Goal: Task Accomplishment & Management: Manage account settings

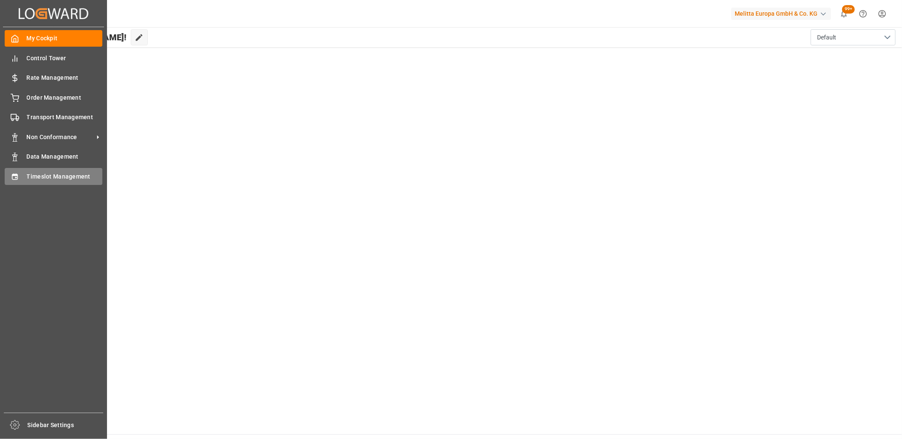
click at [24, 180] on div "Timeslot Management Timeslot Management" at bounding box center [54, 176] width 98 height 17
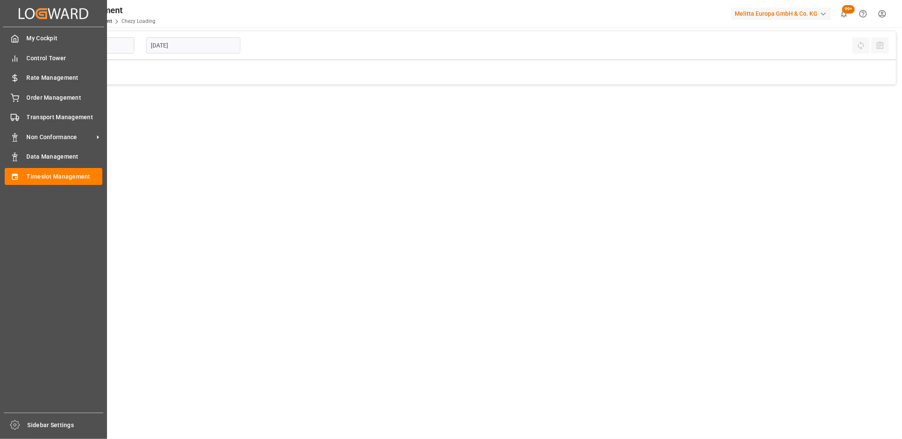
type input "Chezy Loading"
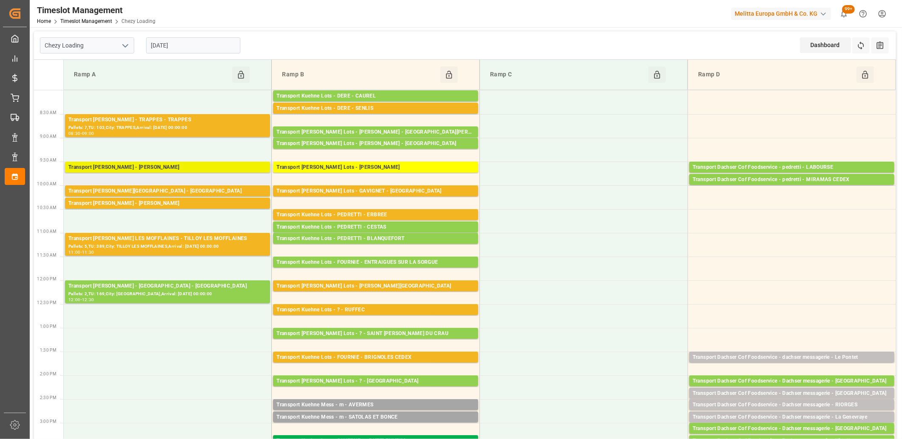
click at [142, 168] on div "Transport Delisle - REAU - REAU" at bounding box center [167, 167] width 198 height 8
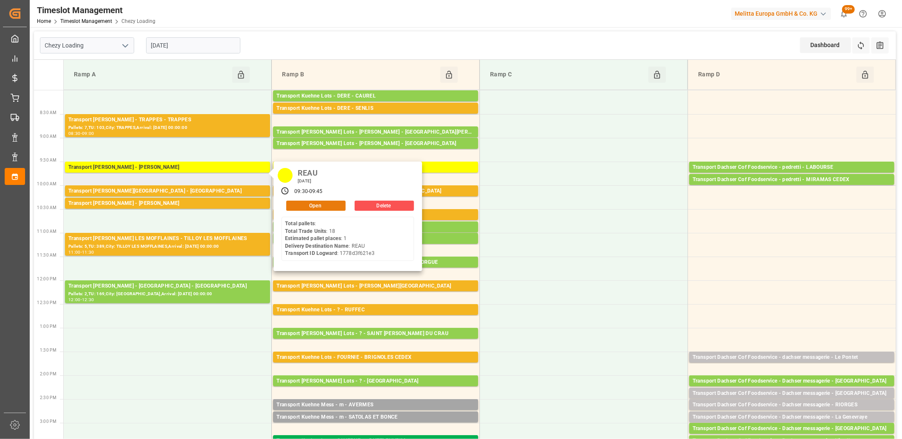
click at [301, 206] on button "Open" at bounding box center [315, 206] width 59 height 10
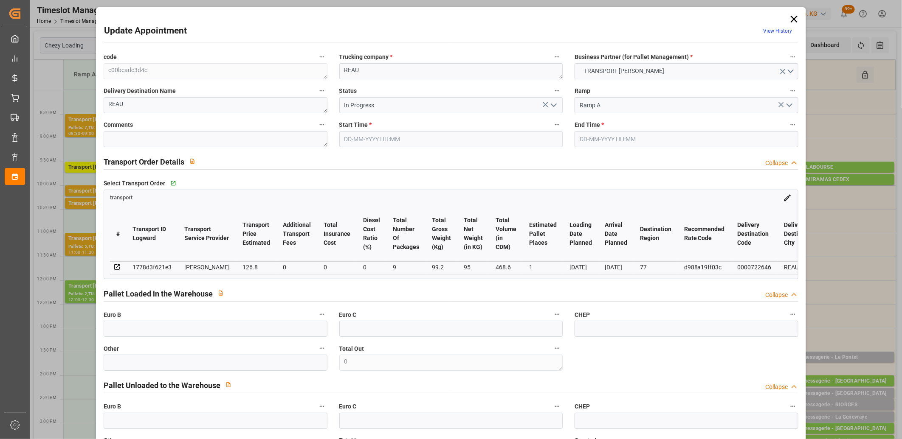
type input "1"
type input "126.8"
type input "0"
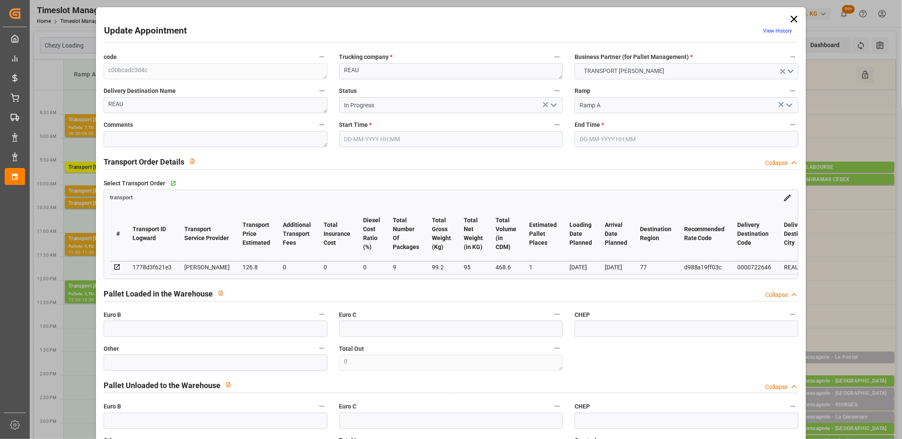
type input "122.5142"
type input "-4.2858"
type input "9"
type input "95"
type input "214.2"
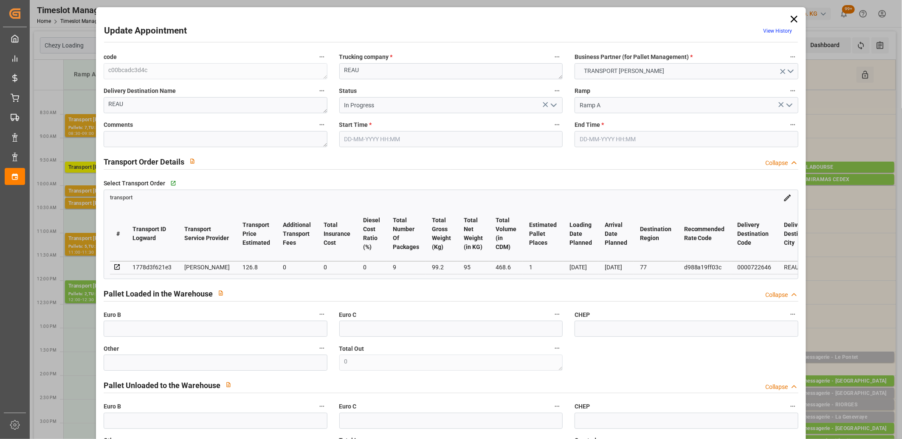
type input "468.6"
type input "77"
type input "0"
type input "18"
type input "5"
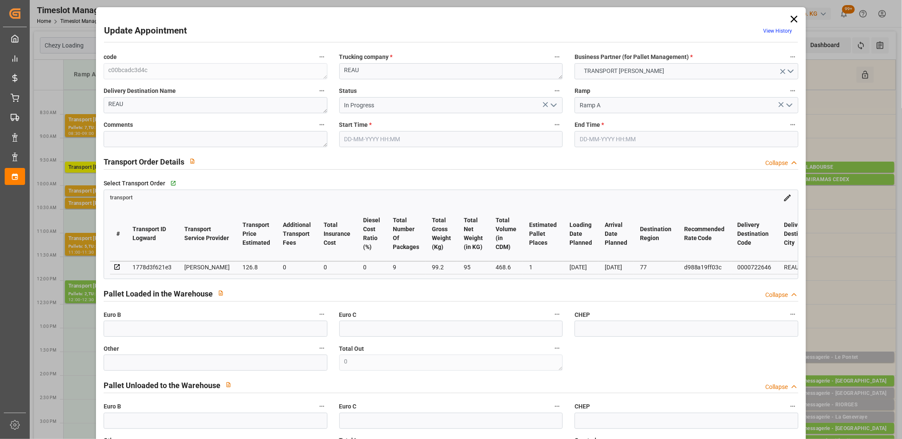
type input "101"
type input "99.2"
type input "0"
type input "4710.8598"
type input "0"
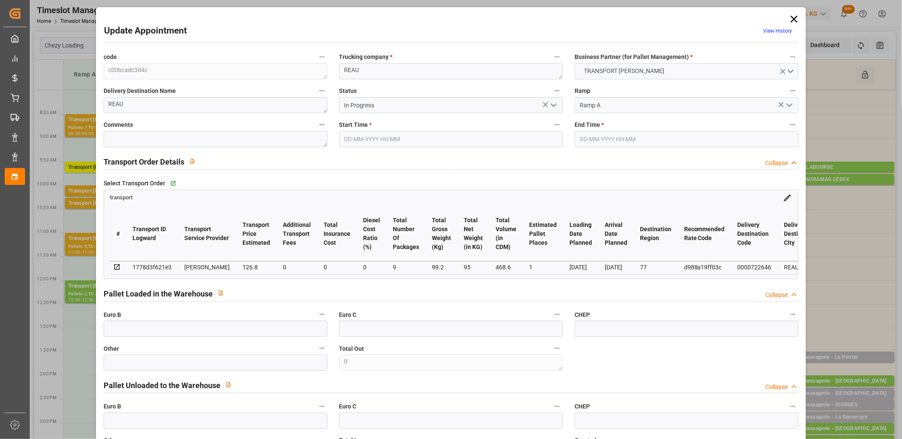
type input "0"
type input "21"
type input "35"
type input "05-09-2025 09:30"
type input "05-09-2025 09:45"
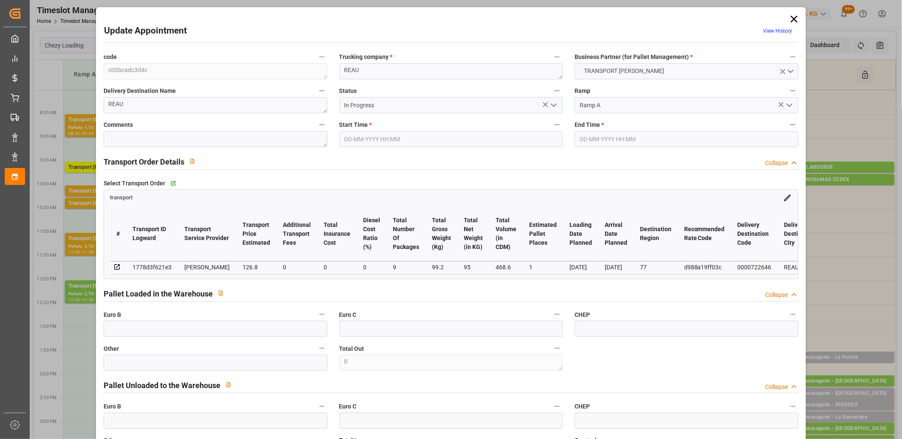
type input "04-09-2025 11:46"
type input "04-09-2025 11:22"
type input "[DATE]"
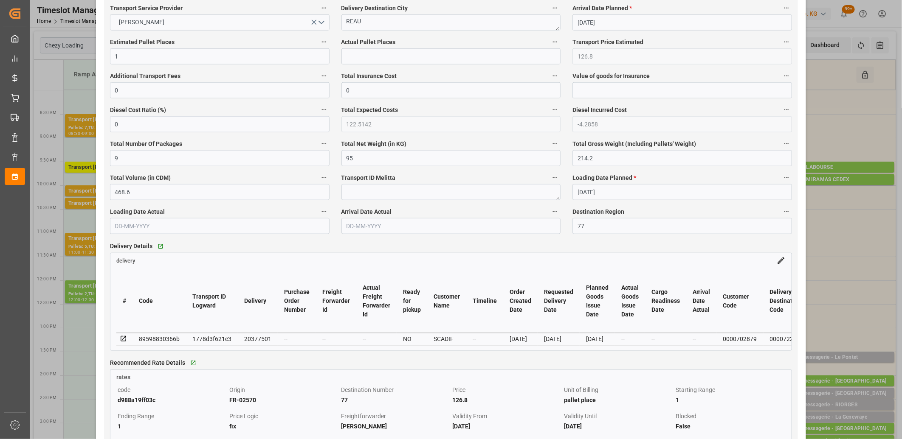
scroll to position [519, 0]
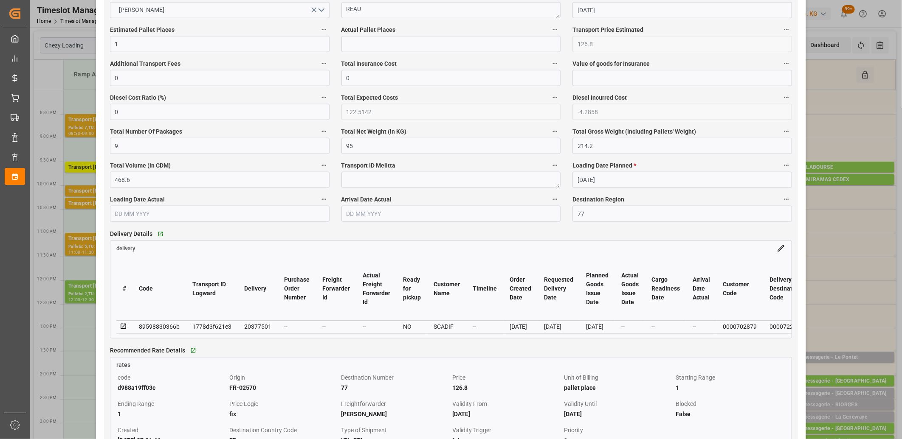
click at [255, 324] on div "20377501" at bounding box center [257, 327] width 27 height 10
click at [255, 327] on div "20377501" at bounding box center [257, 327] width 27 height 10
copy div "20377501"
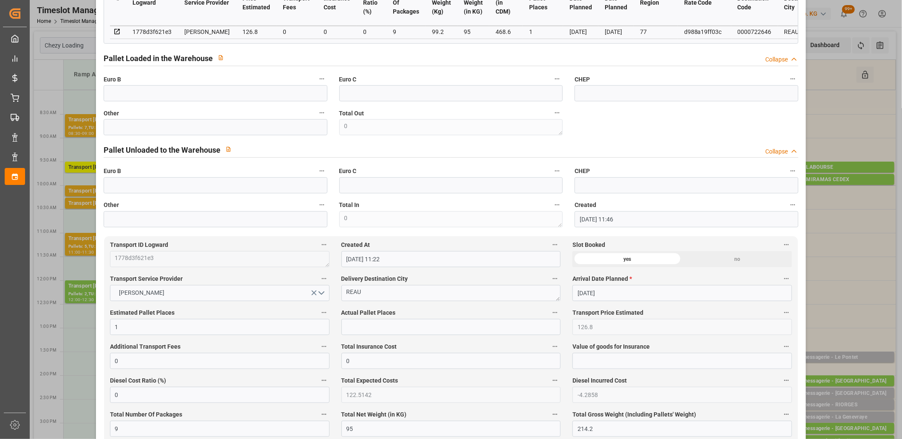
scroll to position [0, 0]
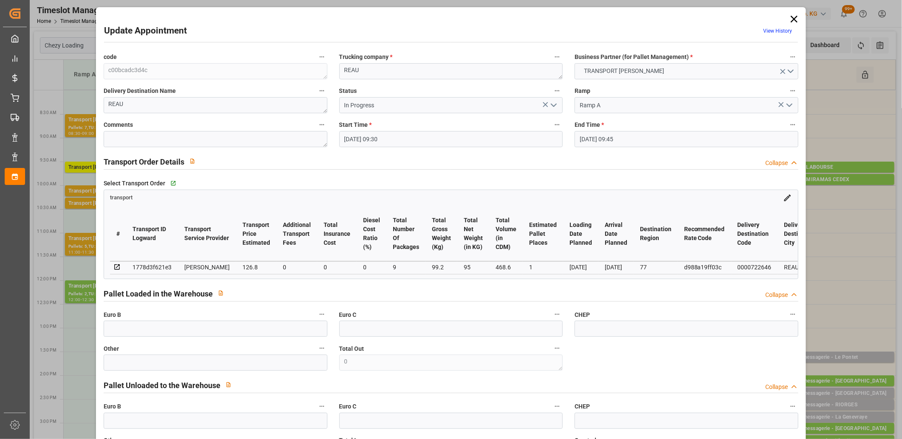
click at [792, 21] on icon at bounding box center [794, 19] width 12 height 12
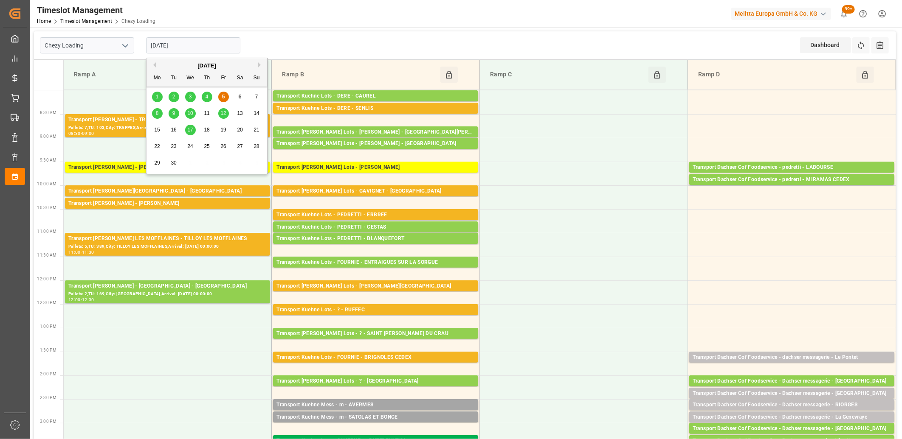
click at [214, 46] on input "[DATE]" at bounding box center [193, 45] width 94 height 16
click at [155, 113] on div "8" at bounding box center [157, 114] width 11 height 10
type input "[DATE]"
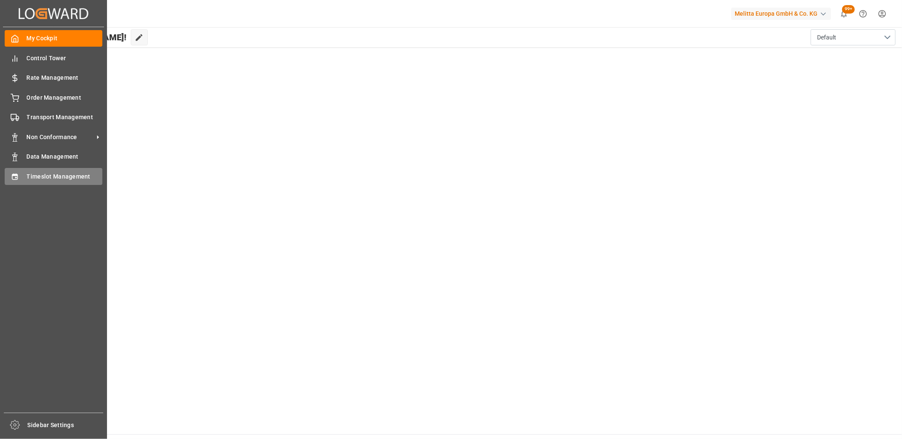
click at [17, 171] on div "Timeslot Management Timeslot Management" at bounding box center [54, 176] width 98 height 17
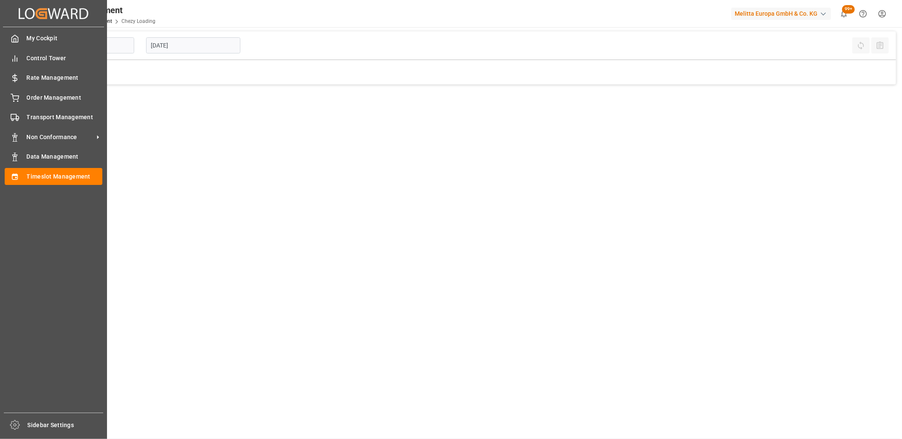
type input "Chezy Loading"
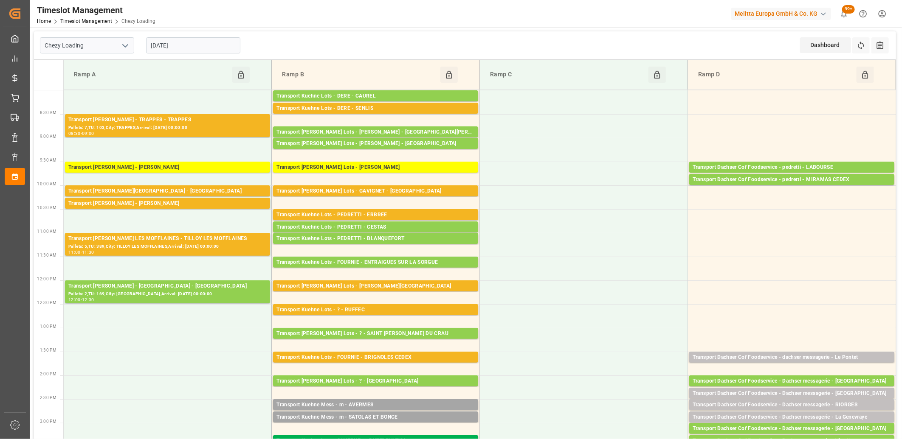
click at [228, 45] on input "[DATE]" at bounding box center [193, 45] width 94 height 16
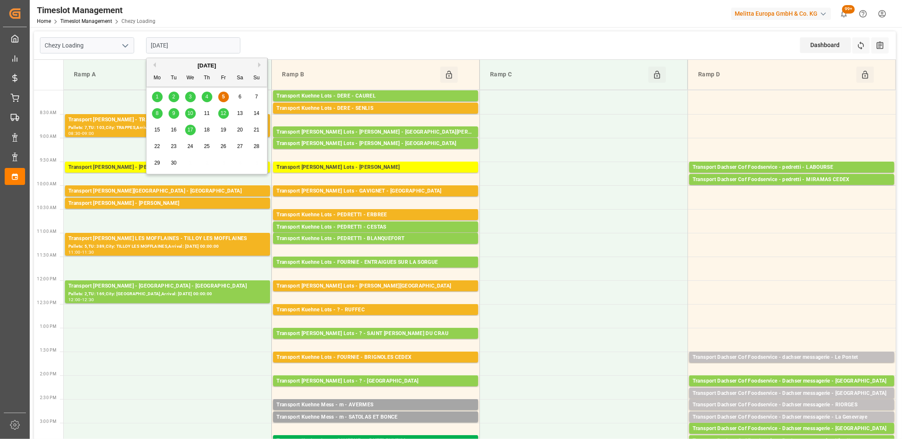
click at [173, 113] on span "9" at bounding box center [173, 113] width 3 height 6
type input "[DATE]"
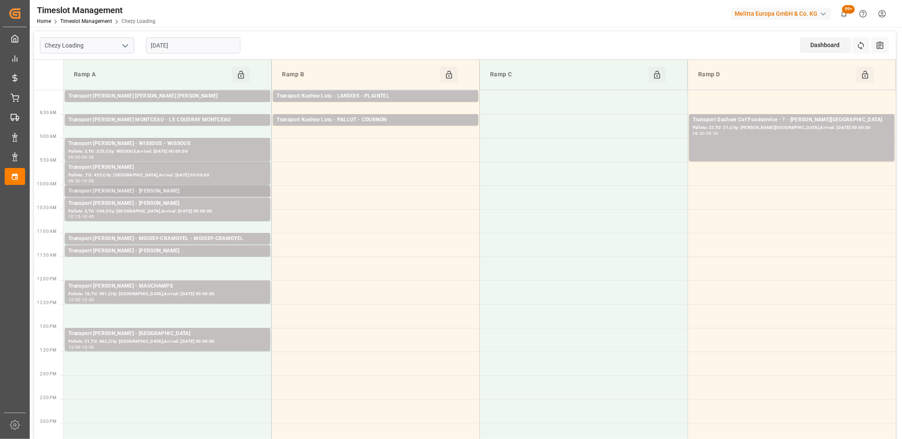
click at [167, 188] on div "Transport [PERSON_NAME] - [PERSON_NAME]" at bounding box center [167, 191] width 198 height 8
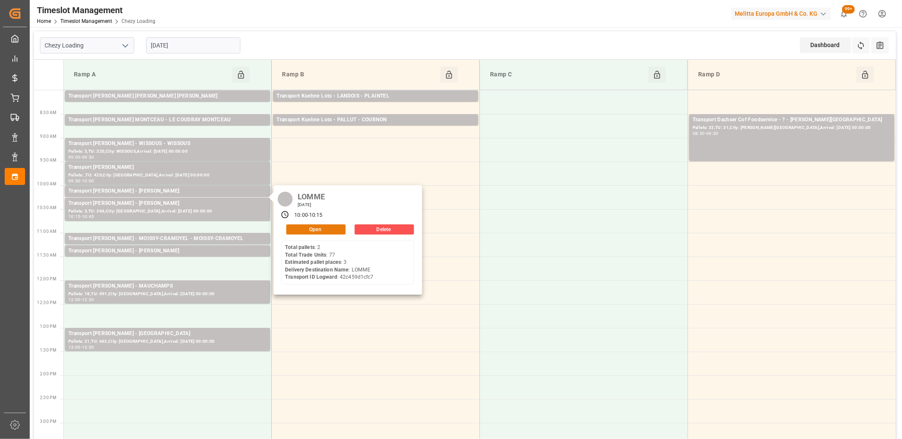
click at [302, 230] on button "Open" at bounding box center [315, 230] width 59 height 10
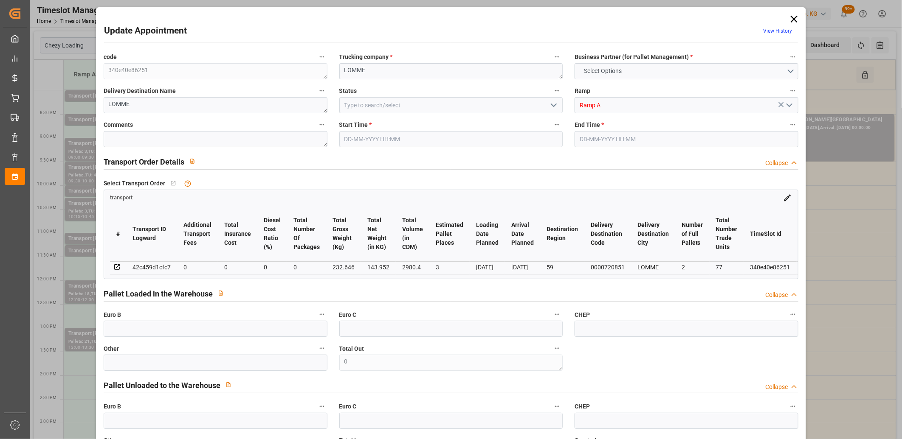
type input "3"
type input "0"
type input "-4.8141"
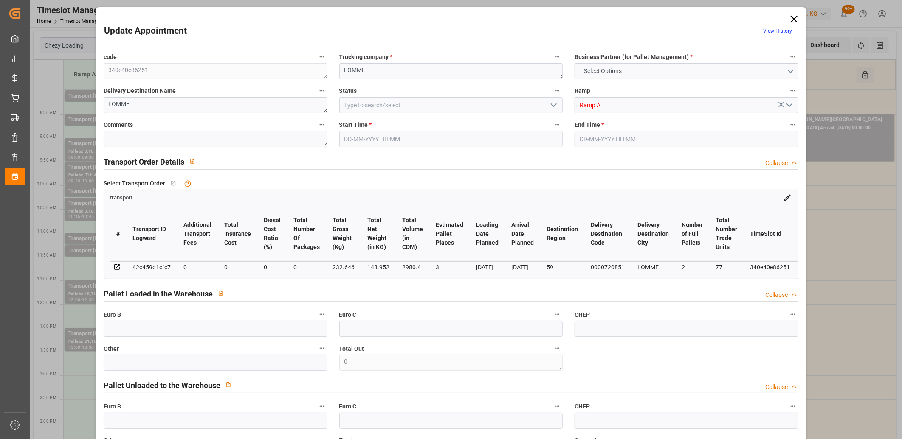
type input "0"
type input "143.952"
type input "379.16"
type input "2980.4"
type input "59"
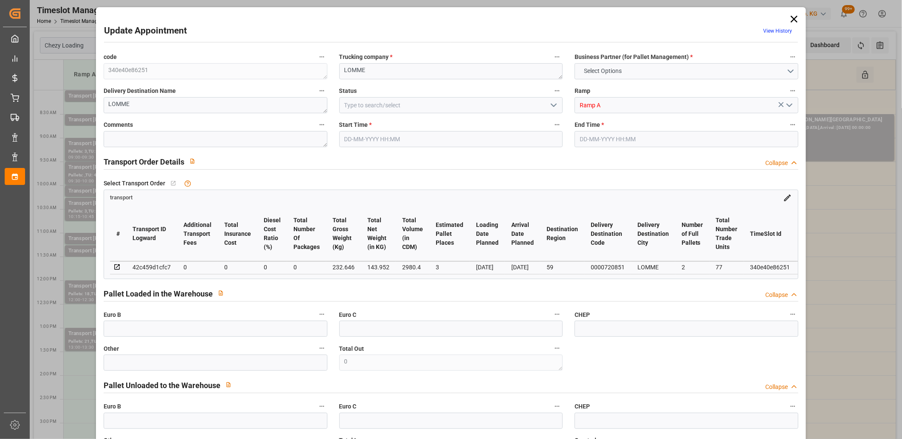
type input "2"
type input "77"
type input "5"
type input "101"
type input "232.646"
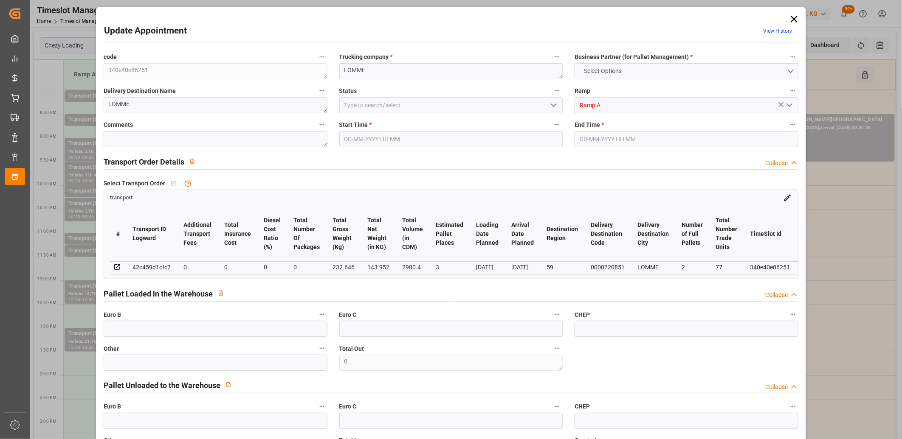
type input "0"
type input "4710.8598"
type input "0"
type input "21"
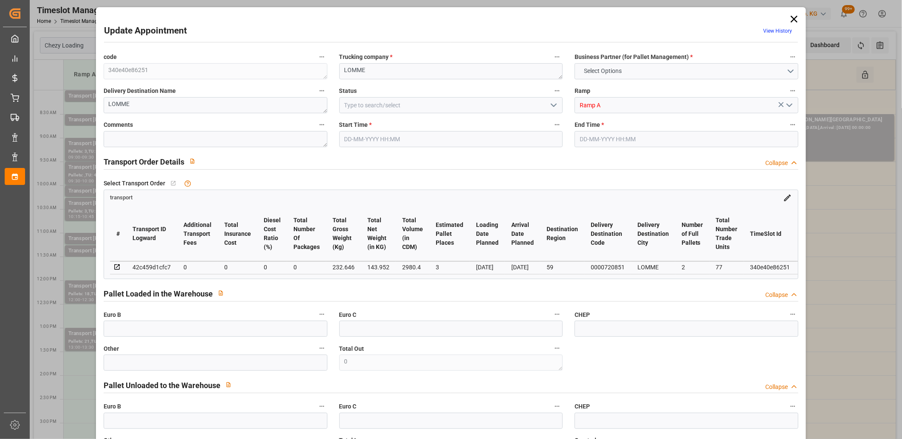
type input "35"
type input "[DATE] 10:00"
type input "[DATE] 10:15"
type input "[DATE] 13:53"
type input "[DATE] 11:30"
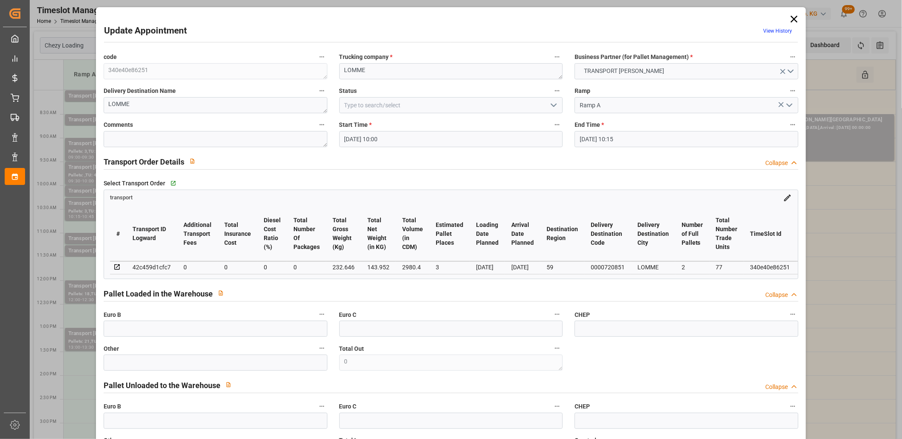
type input "[DATE]"
click at [791, 17] on icon at bounding box center [794, 19] width 12 height 12
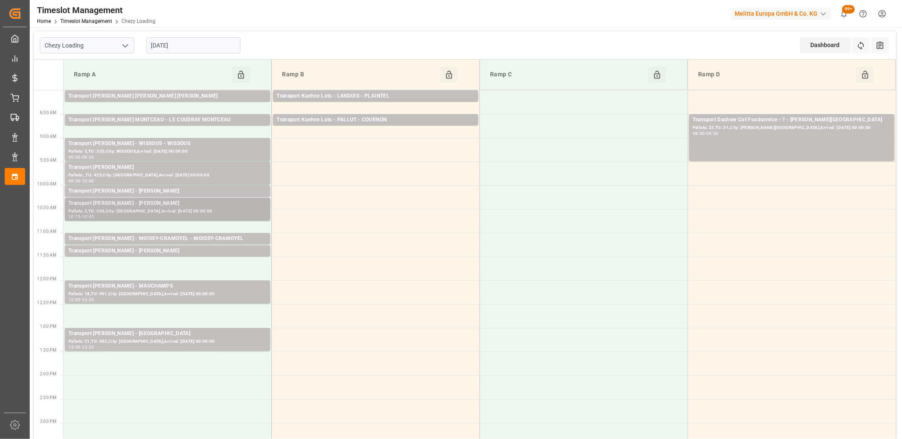
click at [135, 208] on div "Pallets: 3,TU: 366,City: [GEOGRAPHIC_DATA],Arrival: [DATE] 00:00:00" at bounding box center [167, 211] width 198 height 7
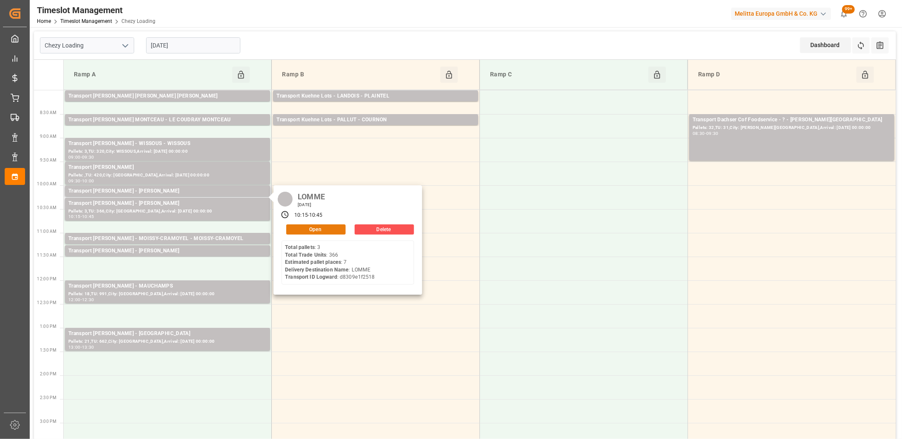
click at [296, 228] on button "Open" at bounding box center [315, 230] width 59 height 10
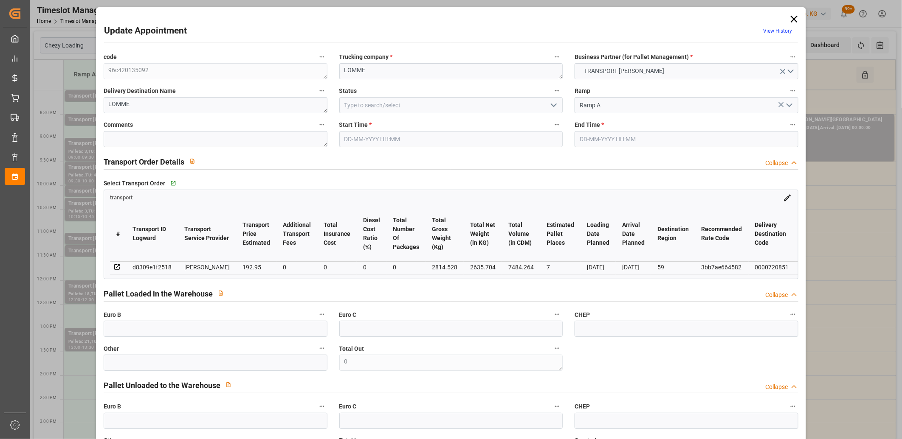
type input "[DATE] 10:15"
type input "[DATE] 10:45"
type input "[DATE] 12:25"
type input "[DATE] 11:24"
type input "[DATE]"
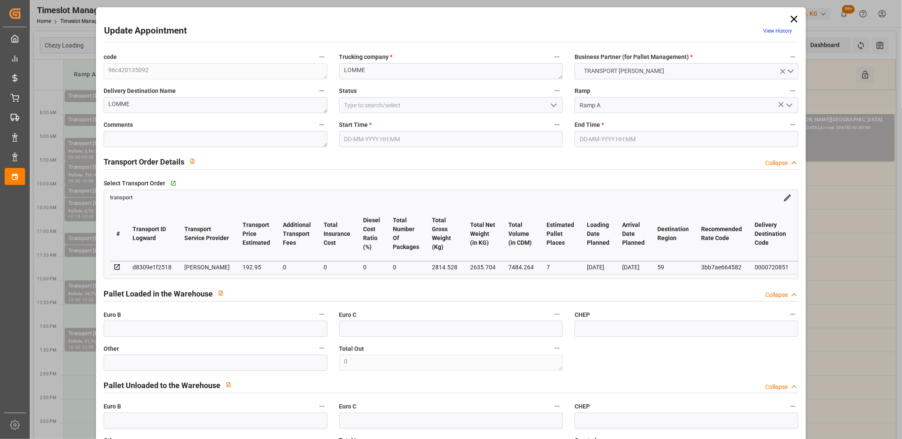
type input "[DATE]"
click at [793, 18] on icon at bounding box center [794, 19] width 12 height 12
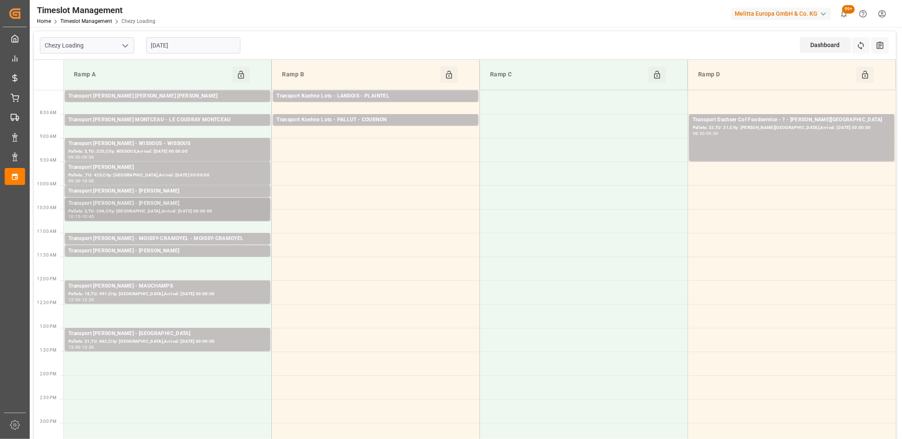
click at [173, 206] on div "Transport [PERSON_NAME] - [PERSON_NAME]" at bounding box center [167, 204] width 198 height 8
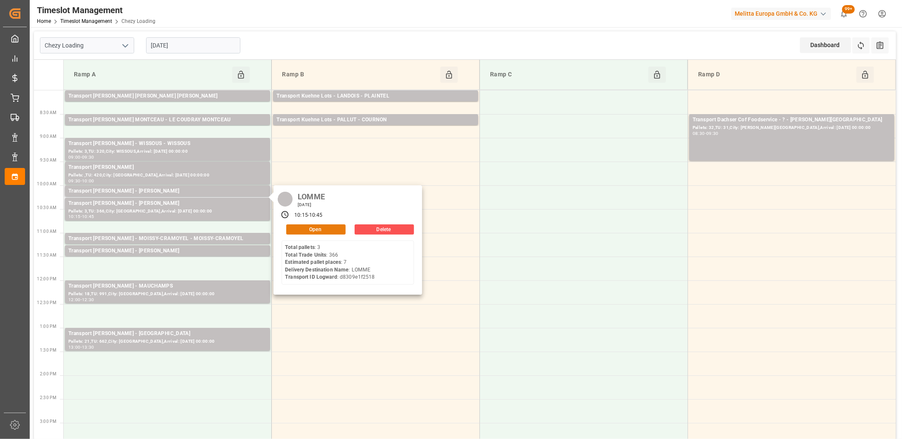
click at [296, 229] on button "Open" at bounding box center [315, 230] width 59 height 10
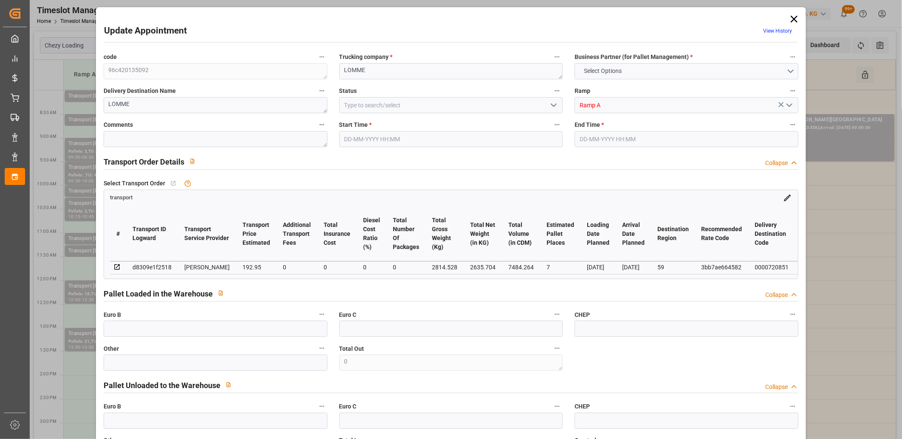
type input "7"
type input "192.95"
type input "0"
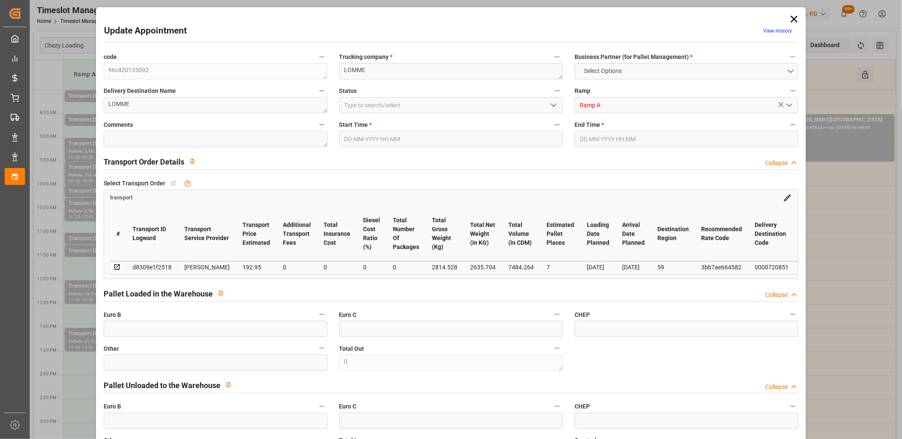
type input "186.4283"
type input "-6.5217"
type input "0"
type input "2635.704"
type input "3262.768"
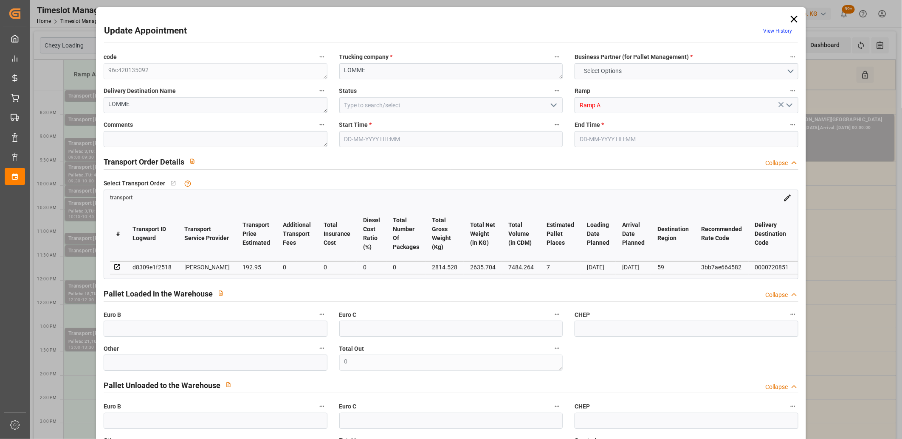
type input "7484.264"
type input "59"
type input "3"
type input "366"
type input "16"
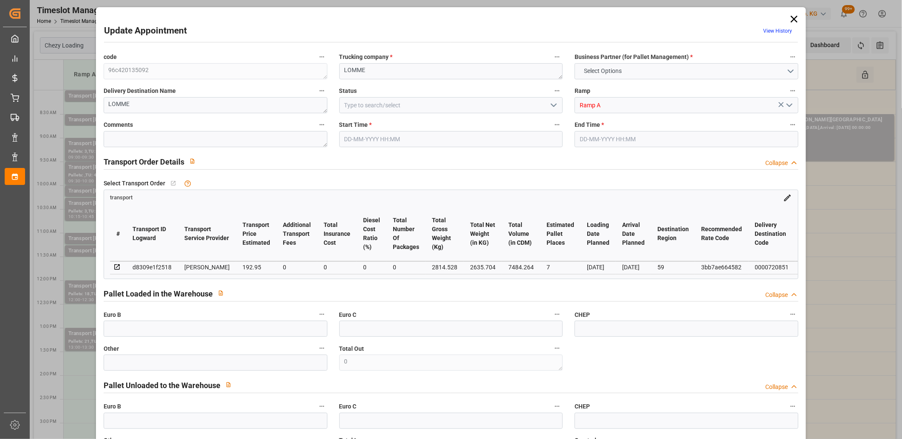
type input "101"
type input "2814.528"
type input "0"
type input "4710.8598"
type input "0"
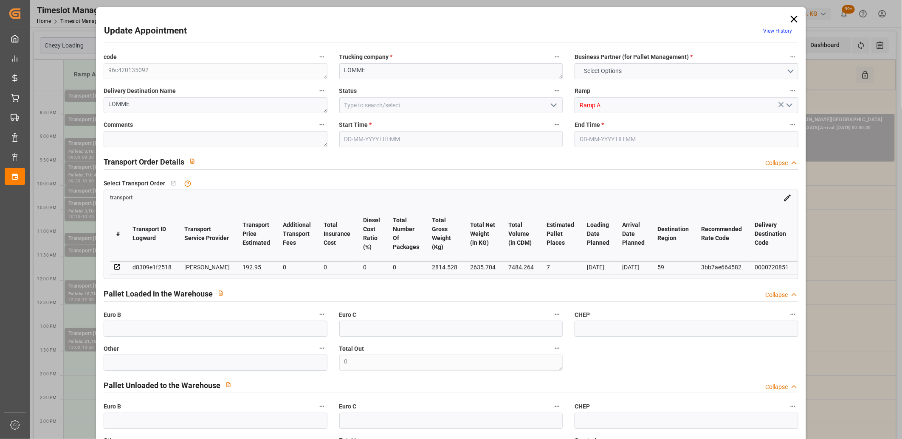
type input "0"
type input "21"
type input "35"
type input "[DATE] 10:15"
type input "[DATE] 10:45"
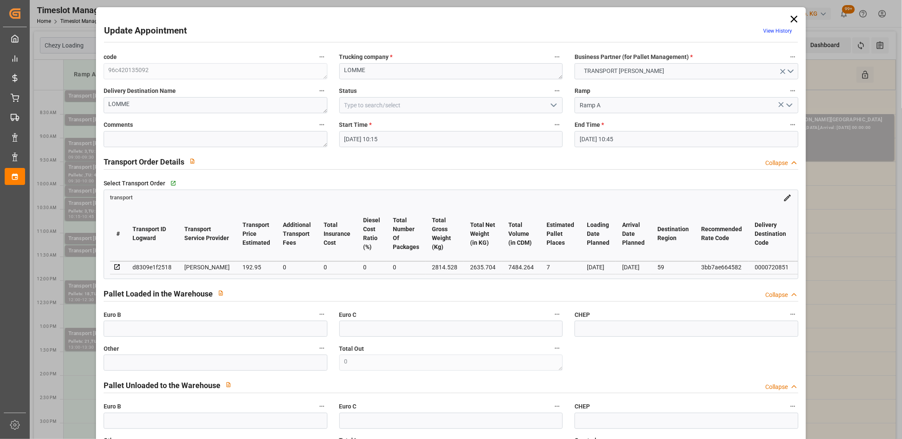
type input "[DATE] 12:25"
type input "[DATE] 11:24"
type input "[DATE]"
click at [162, 266] on div "d8309e1f2518" at bounding box center [151, 267] width 39 height 10
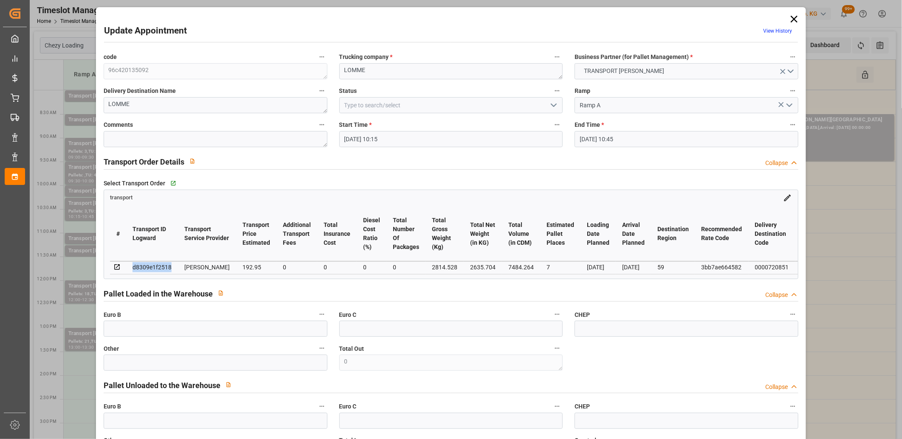
click at [162, 266] on div "d8309e1f2518" at bounding box center [151, 267] width 39 height 10
copy div "d8309e1f2518"
click at [791, 17] on icon at bounding box center [794, 19] width 12 height 12
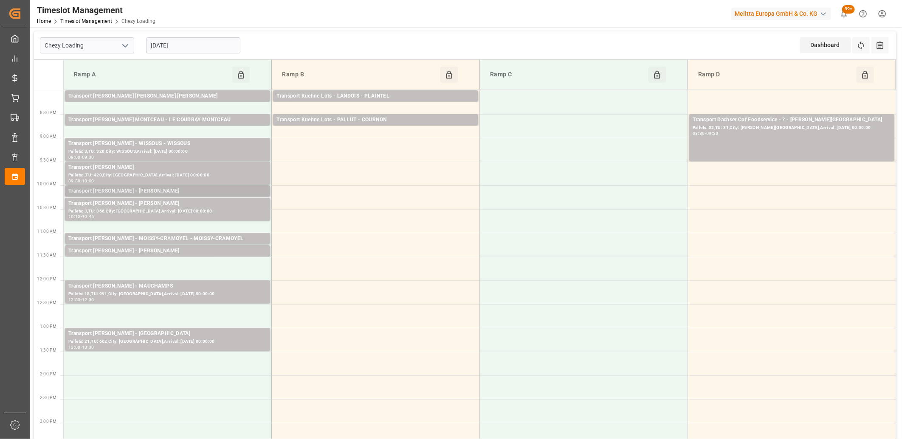
click at [205, 189] on div "Transport [PERSON_NAME] - [PERSON_NAME]" at bounding box center [167, 191] width 198 height 8
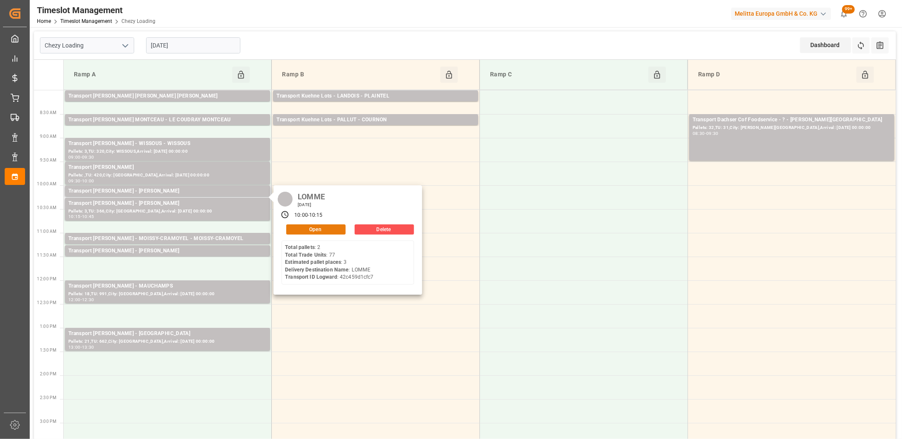
click at [312, 231] on button "Open" at bounding box center [315, 230] width 59 height 10
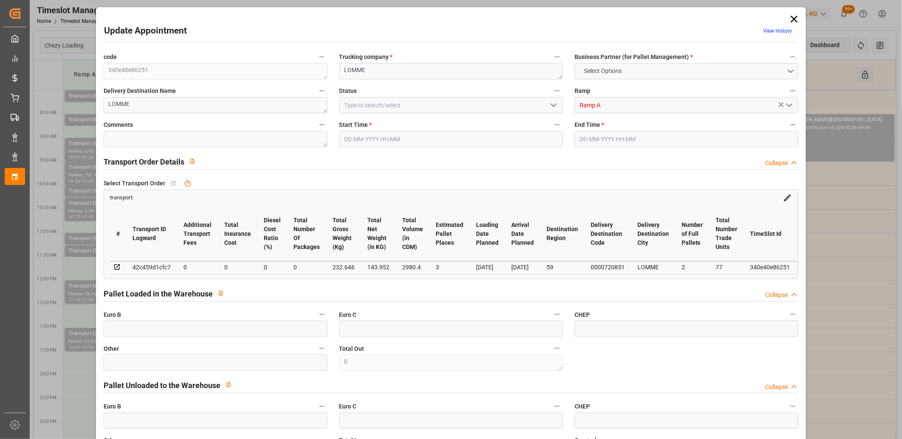
type input "3"
type input "0"
type input "-4.8141"
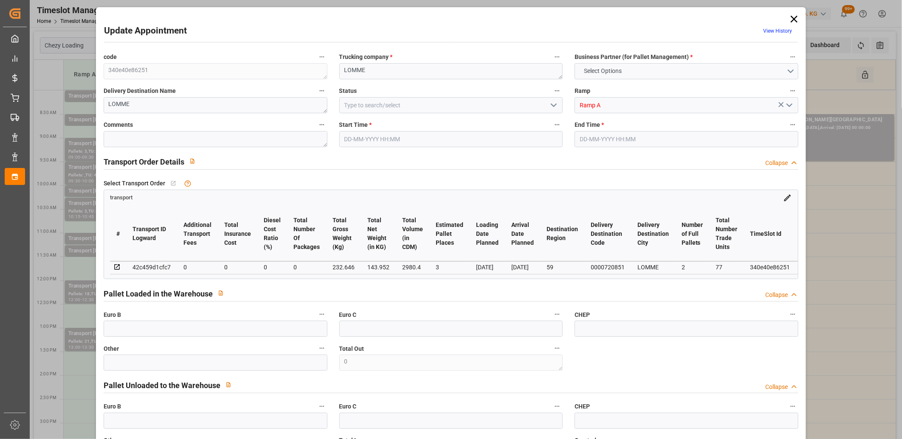
type input "0"
type input "143.952"
type input "379.16"
type input "2980.4"
type input "59"
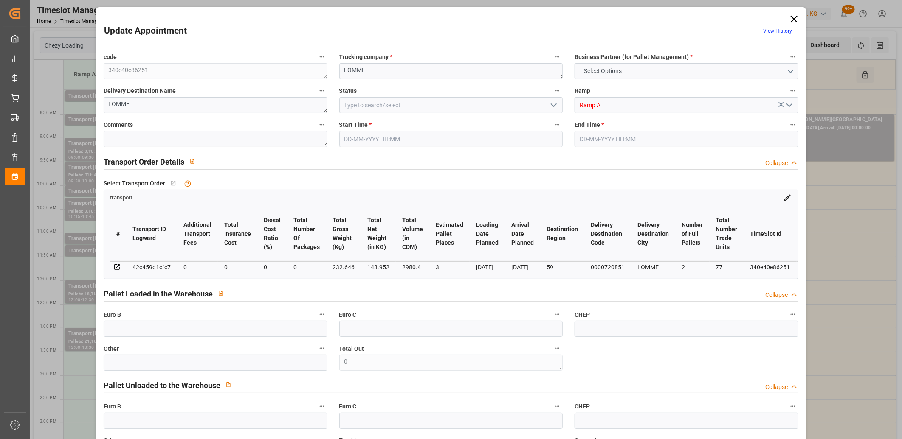
type input "2"
type input "77"
type input "5"
type input "101"
type input "232.646"
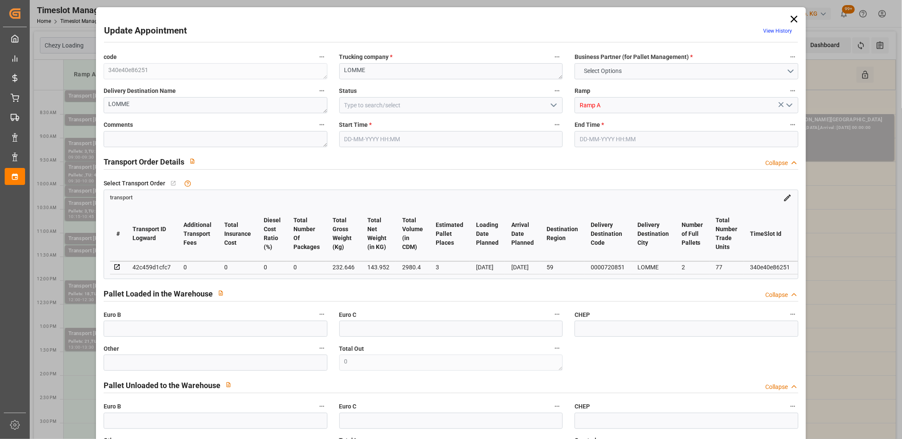
type input "0"
type input "4710.8598"
type input "0"
type input "21"
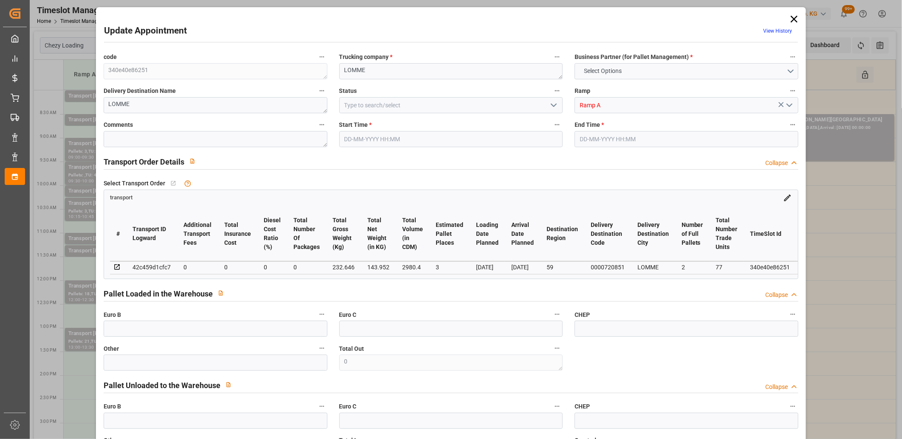
type input "35"
type input "[DATE] 10:00"
type input "[DATE] 10:15"
type input "[DATE] 13:53"
type input "[DATE] 11:30"
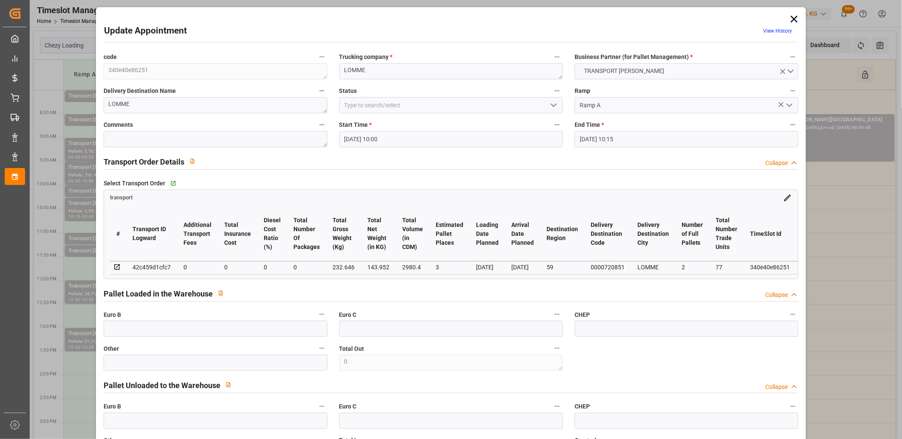
type input "[DATE]"
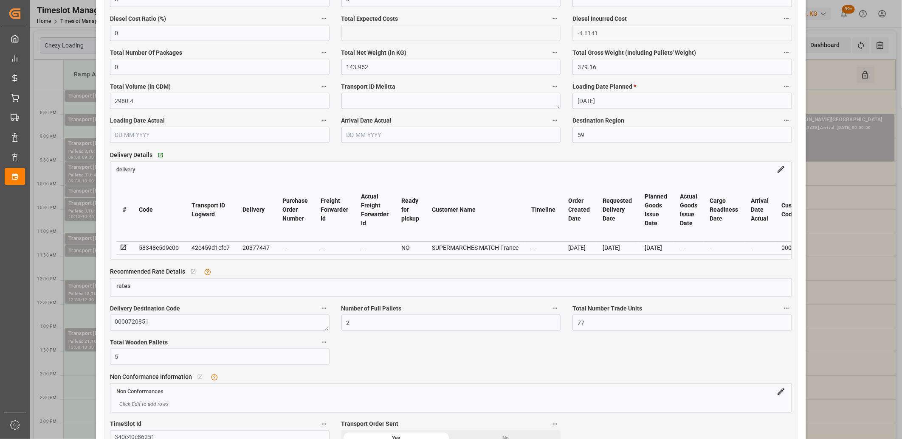
scroll to position [613, 0]
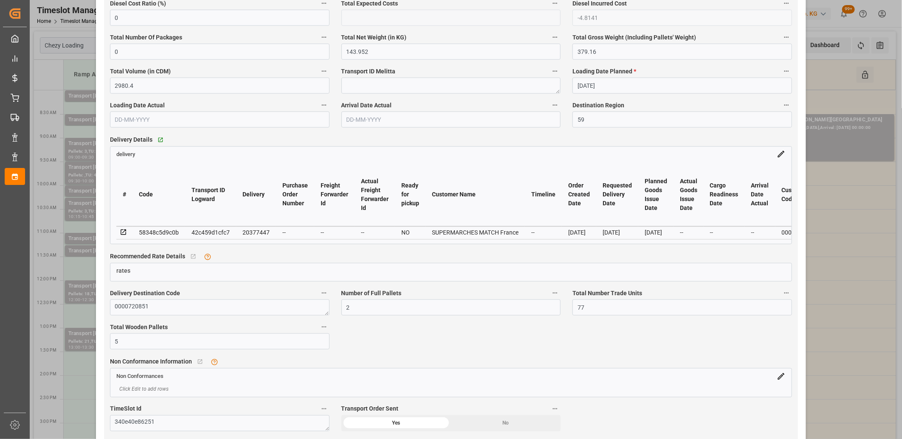
click at [121, 232] on icon at bounding box center [124, 233] width 6 height 6
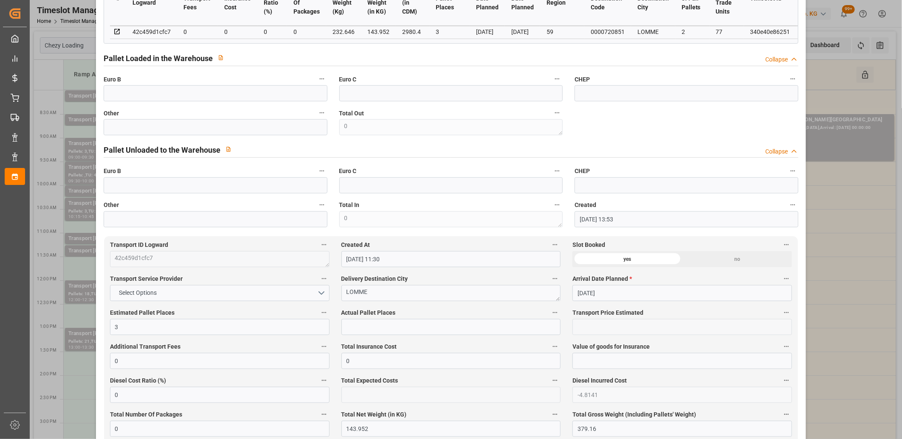
scroll to position [0, 0]
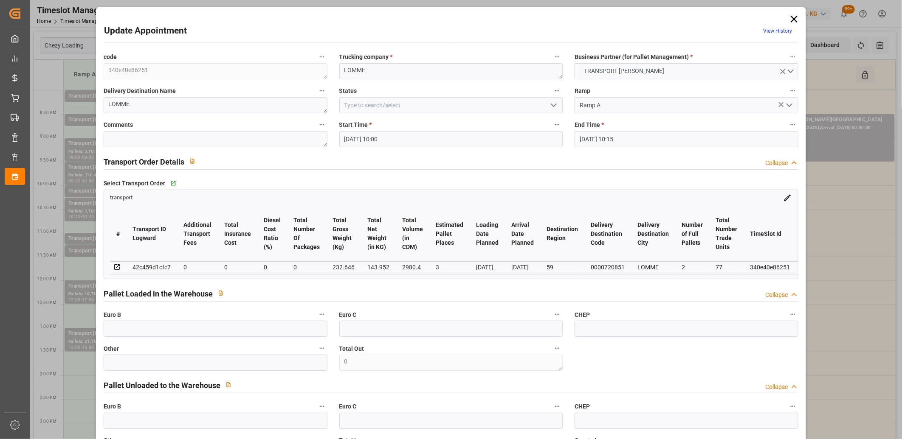
click at [160, 268] on div "42c459d1cfc7" at bounding box center [151, 267] width 38 height 10
copy div "42c459d1cfc7"
click at [793, 17] on icon at bounding box center [794, 19] width 7 height 7
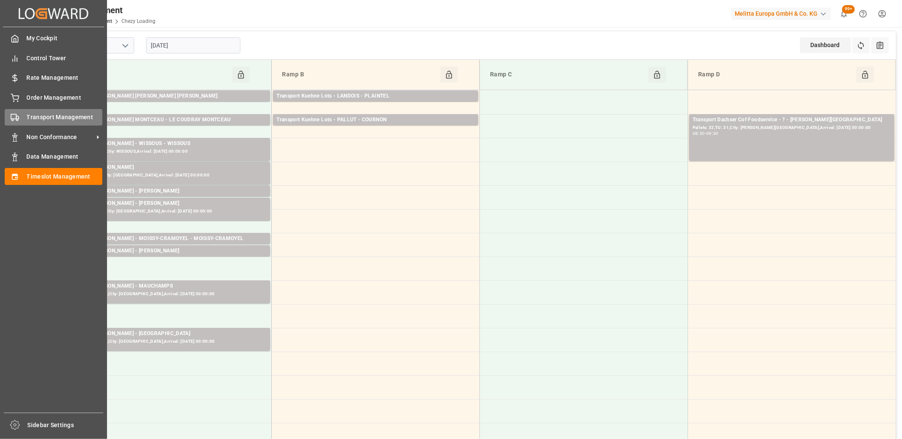
click at [15, 117] on icon at bounding box center [15, 117] width 8 height 8
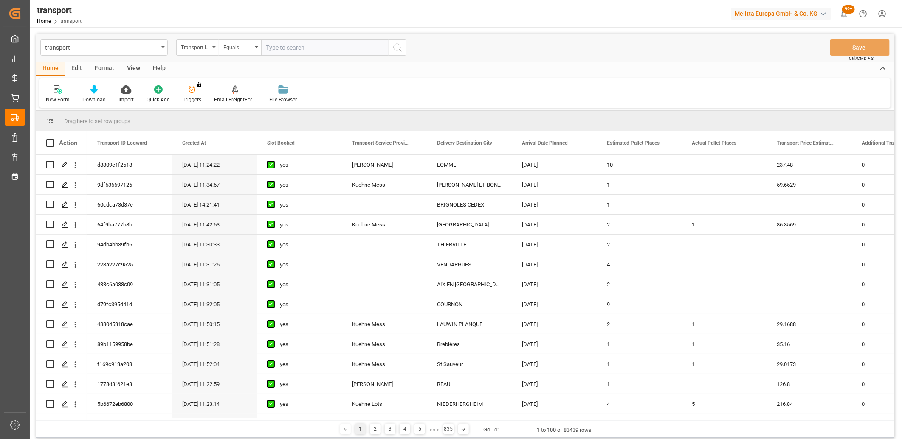
type input "42c459d1cfc7"
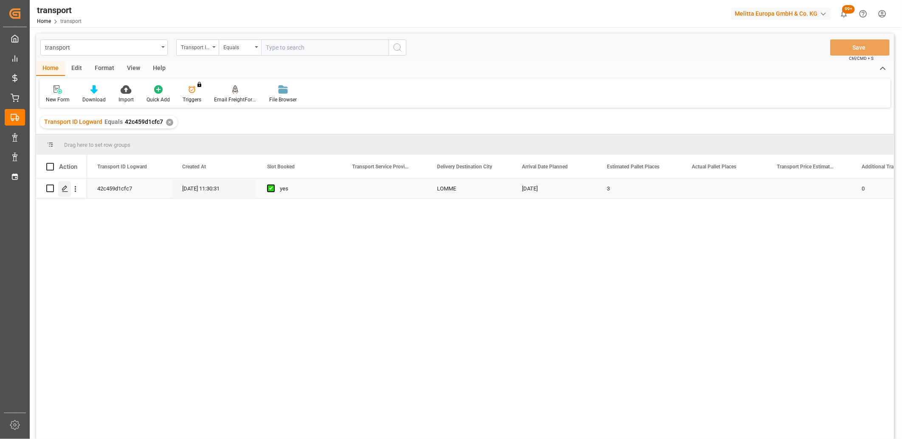
click at [68, 187] on div "Press SPACE to select this row." at bounding box center [64, 189] width 13 height 16
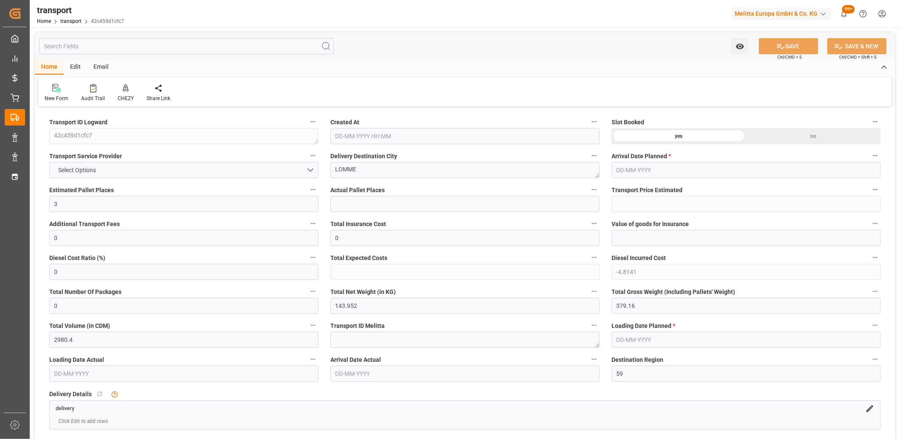
type input "[DATE] 11:30"
type input "[DATE]"
drag, startPoint x: 638, startPoint y: 304, endPoint x: 558, endPoint y: 303, distance: 80.3
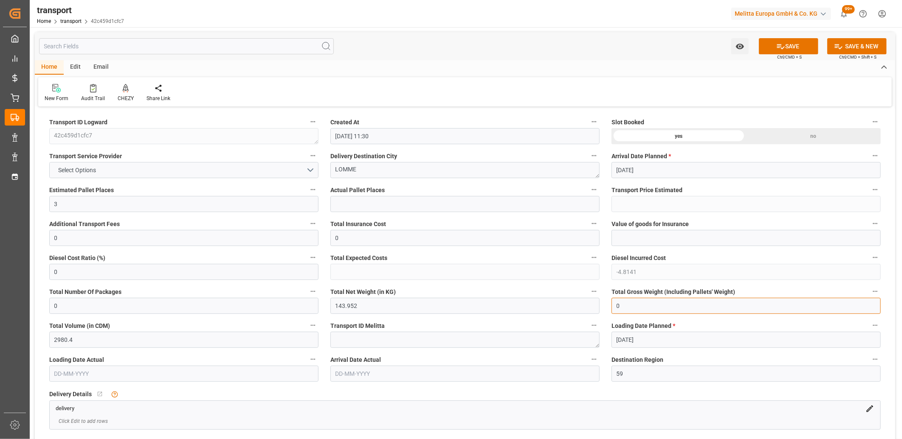
type input "0"
drag, startPoint x: 386, startPoint y: 312, endPoint x: 269, endPoint y: 302, distance: 116.7
drag, startPoint x: 378, startPoint y: 304, endPoint x: 296, endPoint y: 299, distance: 81.7
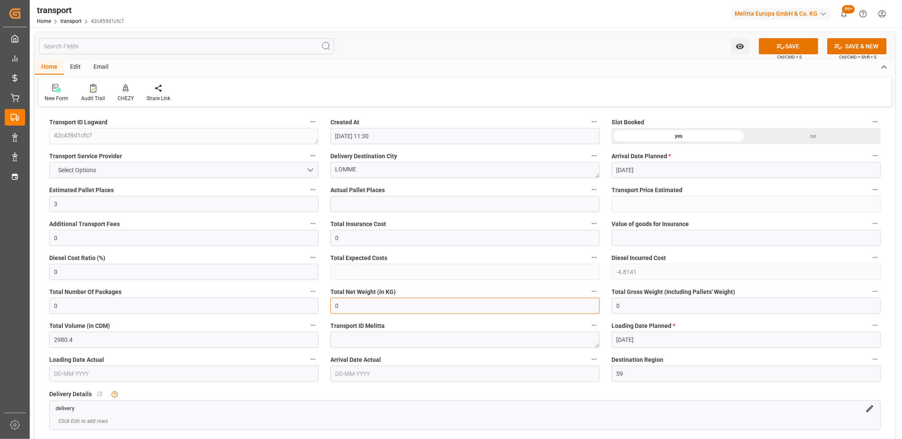
type input "0"
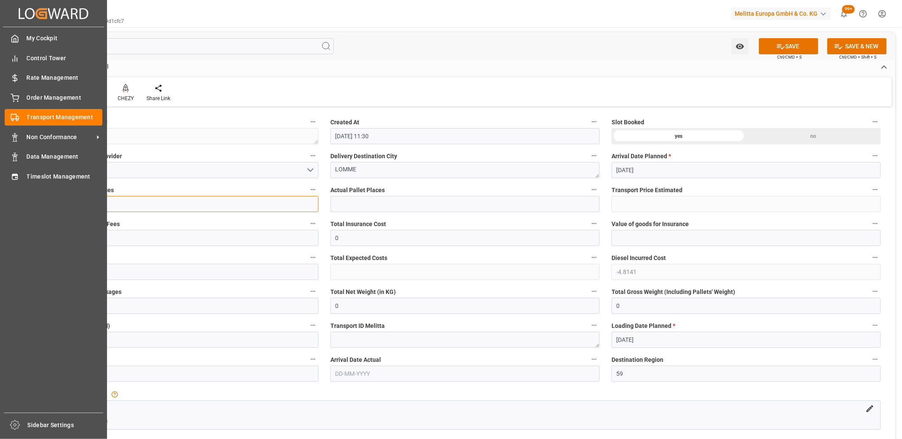
drag, startPoint x: 79, startPoint y: 206, endPoint x: 7, endPoint y: 201, distance: 72.0
click at [7, 201] on div "Created by potrace 1.15, written by [PERSON_NAME] [DATE]-[DATE] Created by potr…" at bounding box center [451, 219] width 902 height 439
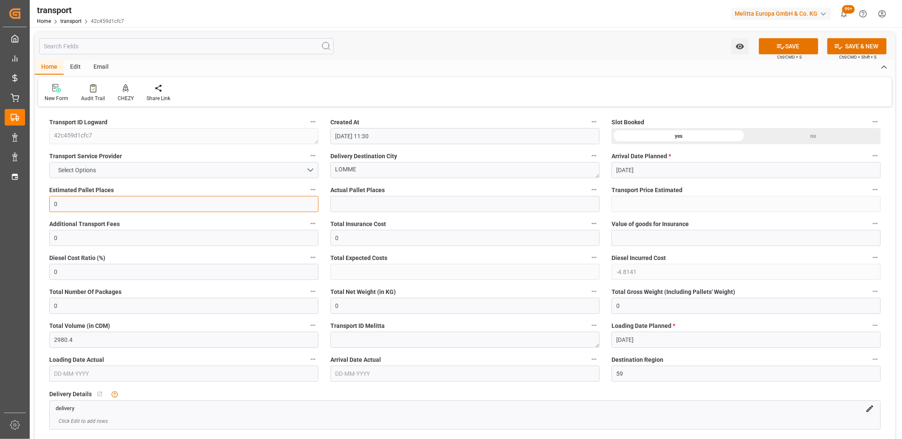
type input "0"
click at [345, 171] on textarea "LOMME" at bounding box center [464, 170] width 269 height 16
drag, startPoint x: 363, startPoint y: 171, endPoint x: 295, endPoint y: 169, distance: 67.5
click at [799, 137] on div "no" at bounding box center [813, 136] width 135 height 16
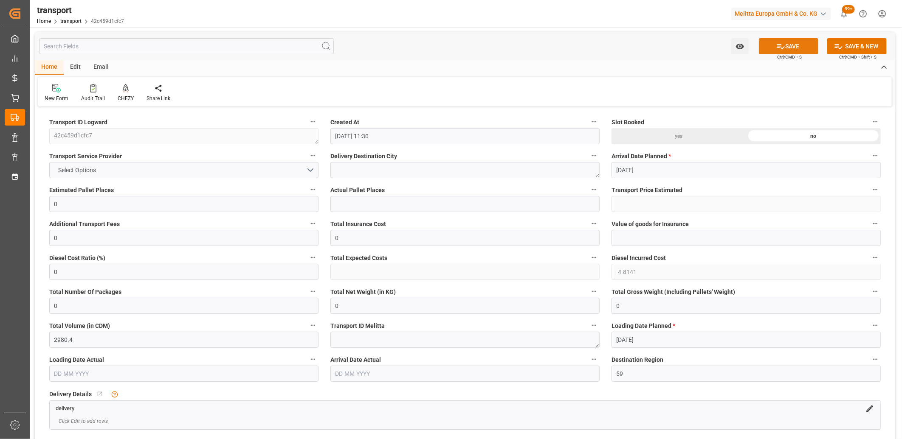
click at [781, 48] on icon at bounding box center [781, 46] width 8 height 5
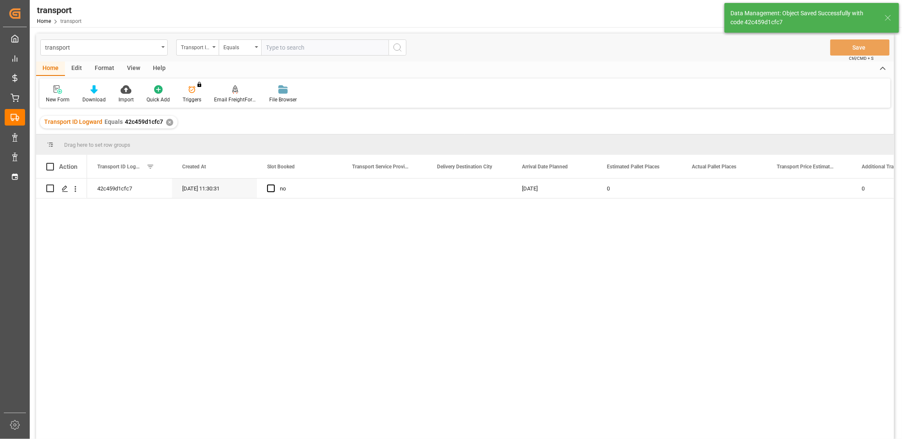
click at [73, 65] on div "Edit" at bounding box center [76, 69] width 23 height 14
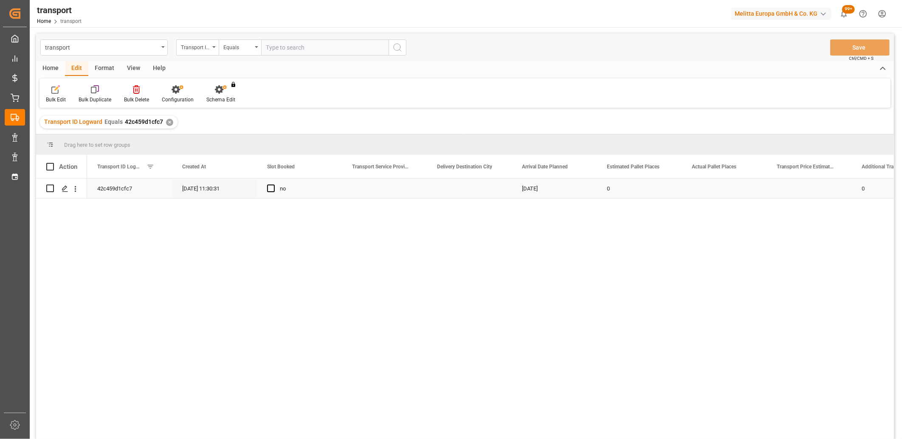
click at [49, 188] on input "Press Space to toggle row selection (unchecked)" at bounding box center [50, 189] width 8 height 8
checkbox input "true"
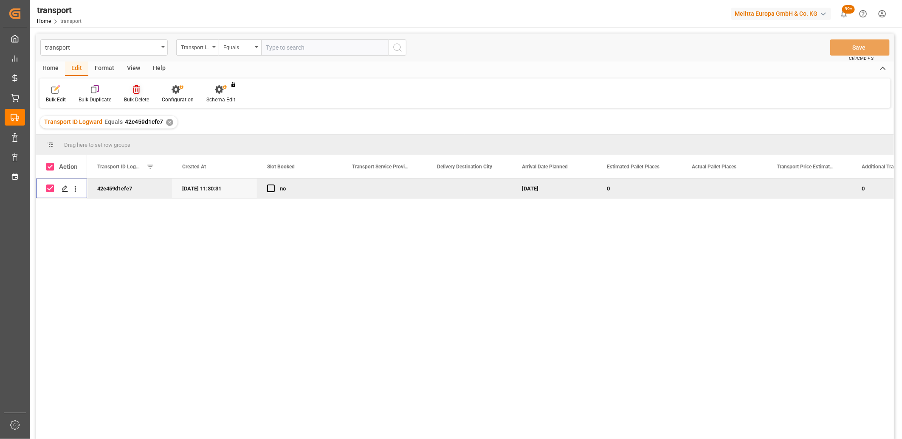
click at [136, 88] on icon at bounding box center [136, 89] width 7 height 8
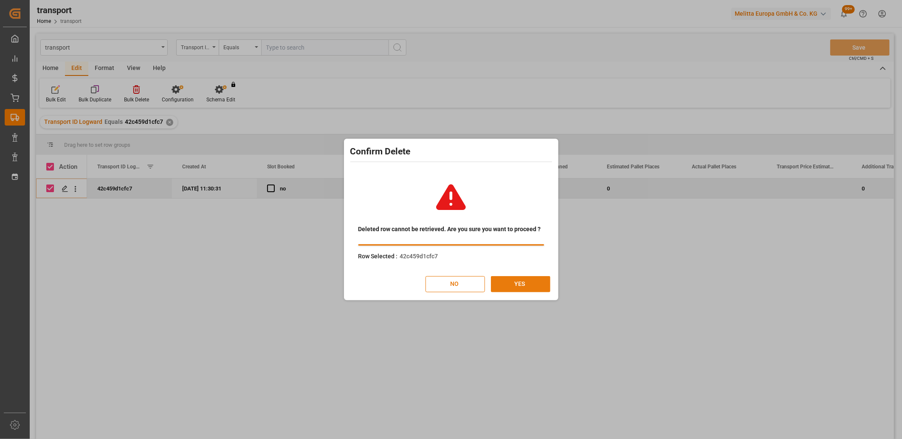
click at [512, 283] on button "YES" at bounding box center [520, 284] width 59 height 16
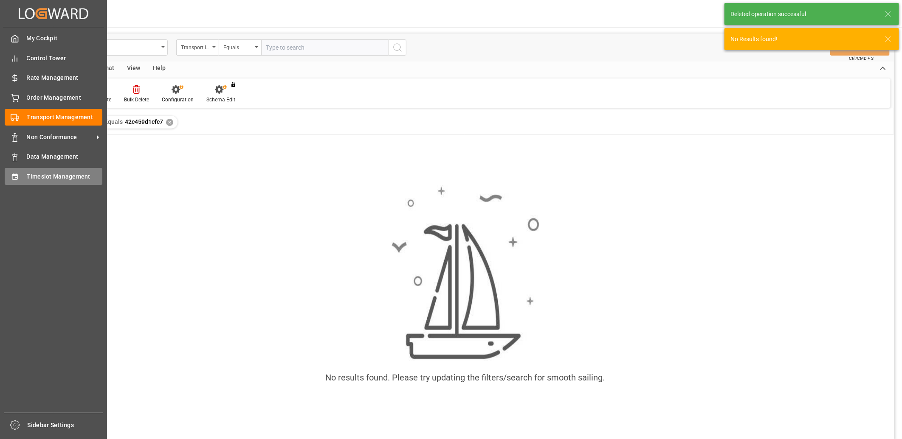
click at [27, 173] on span "Timeslot Management" at bounding box center [65, 176] width 76 height 9
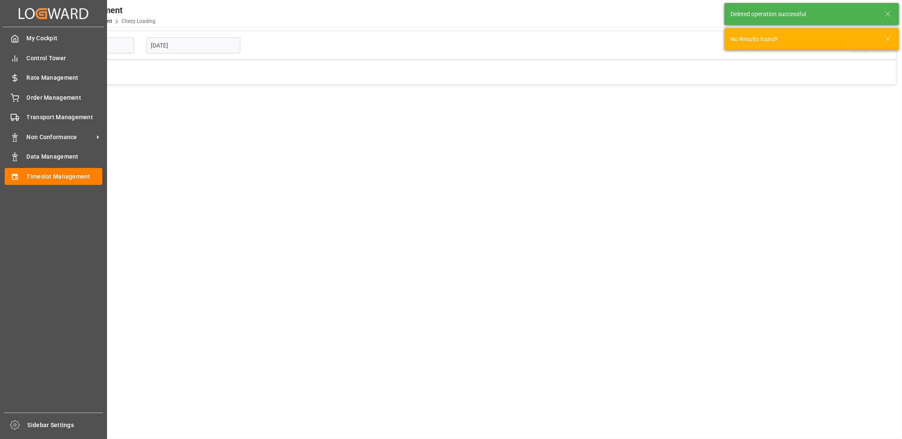
type input "Chezy Loading"
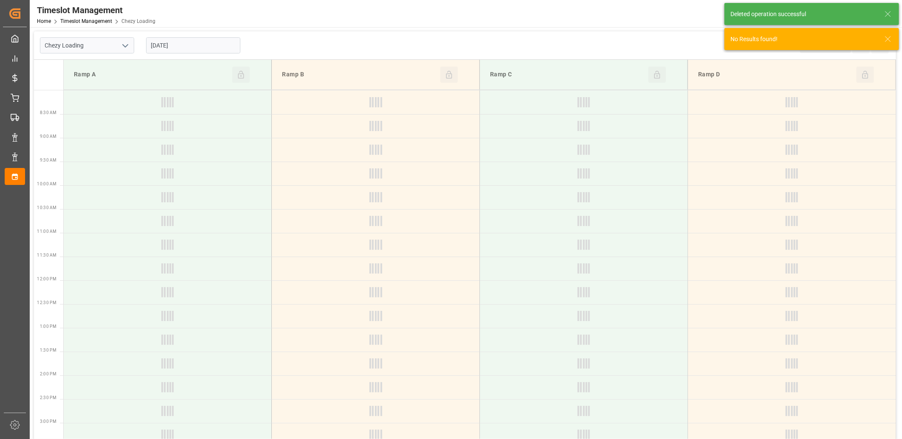
click at [214, 41] on input "[DATE]" at bounding box center [193, 45] width 94 height 16
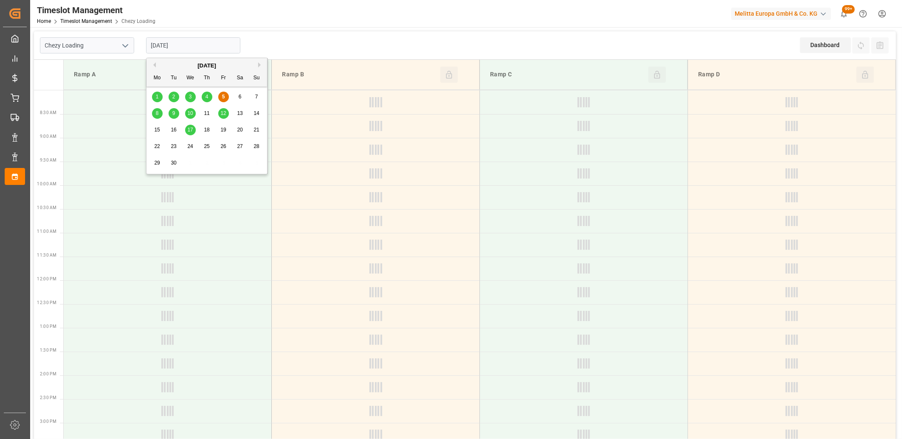
click at [175, 114] on div "9" at bounding box center [174, 114] width 11 height 10
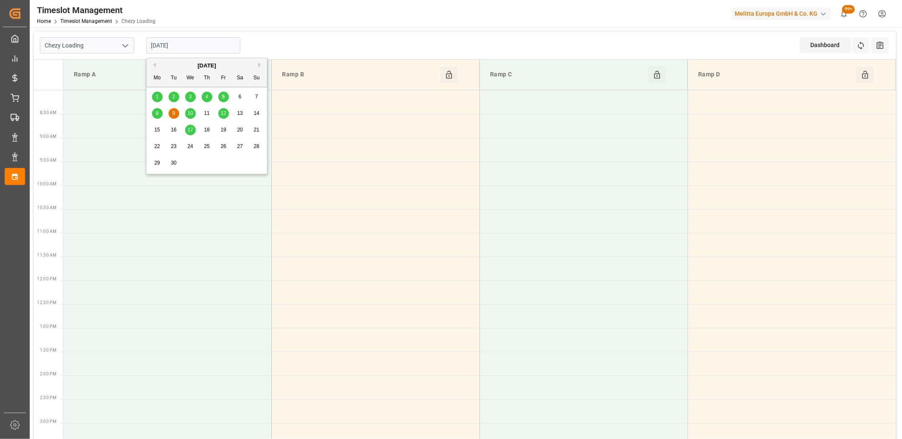
click at [196, 47] on input "[DATE]" at bounding box center [193, 45] width 94 height 16
click at [191, 112] on span "10" at bounding box center [190, 113] width 6 height 6
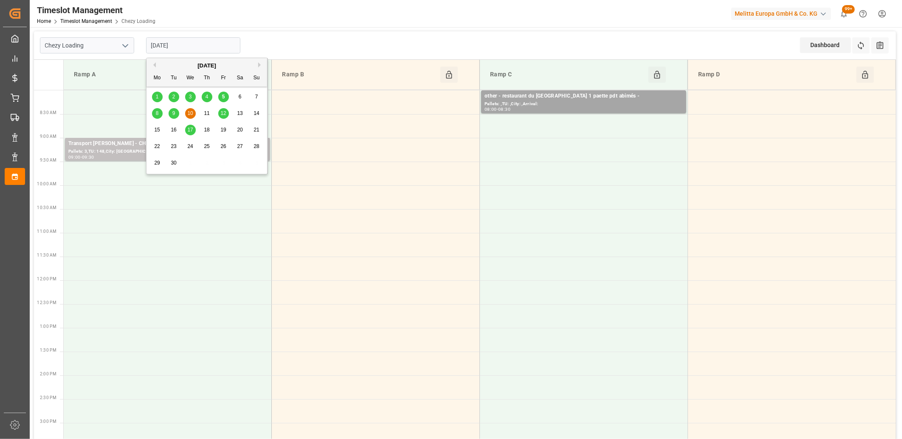
click at [217, 38] on input "[DATE]" at bounding box center [193, 45] width 94 height 16
click at [171, 114] on div "9" at bounding box center [174, 114] width 11 height 10
type input "[DATE]"
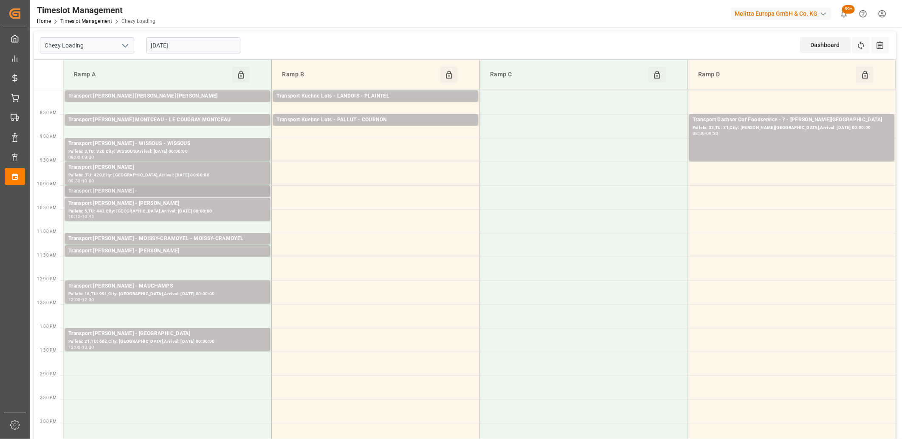
click at [170, 187] on div "Transport [PERSON_NAME] -" at bounding box center [167, 191] width 198 height 8
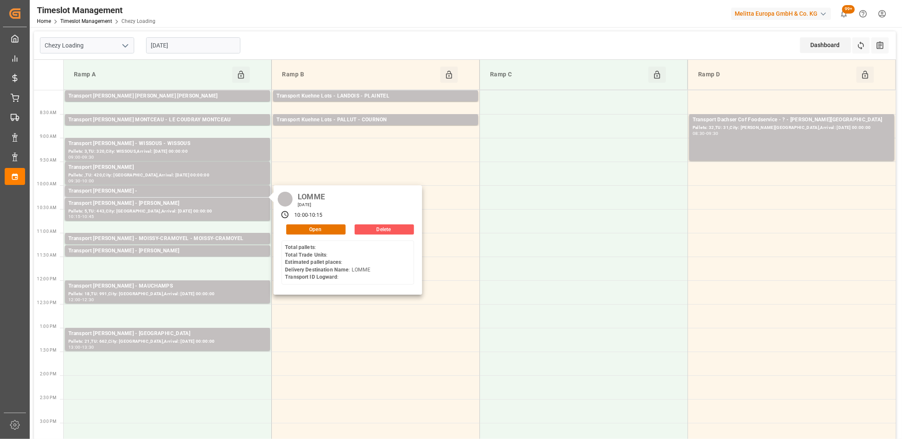
click at [361, 225] on button "Delete" at bounding box center [384, 230] width 59 height 10
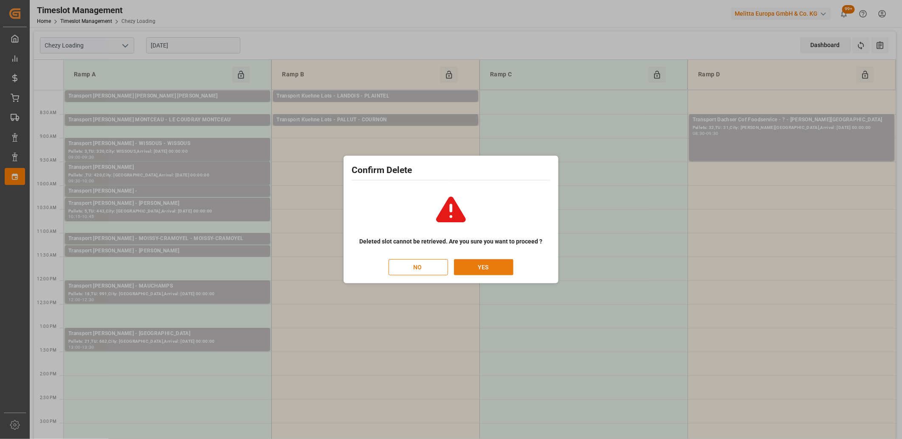
click at [481, 268] on button "YES" at bounding box center [483, 267] width 59 height 16
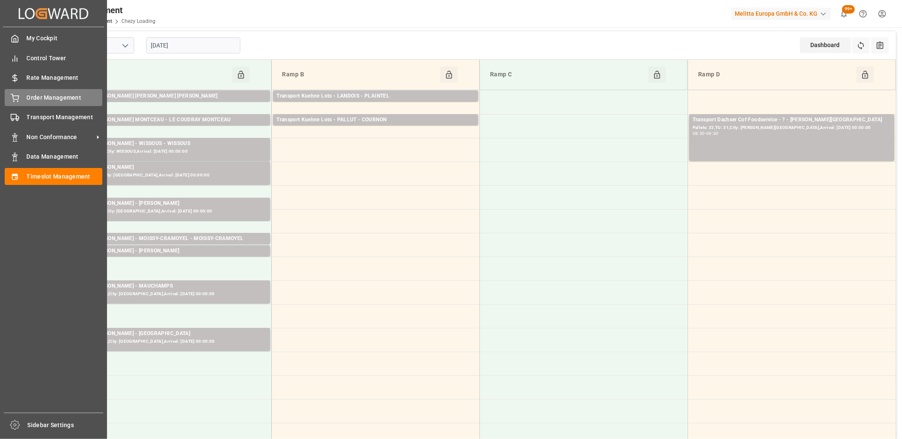
click at [18, 96] on icon at bounding box center [15, 97] width 8 height 6
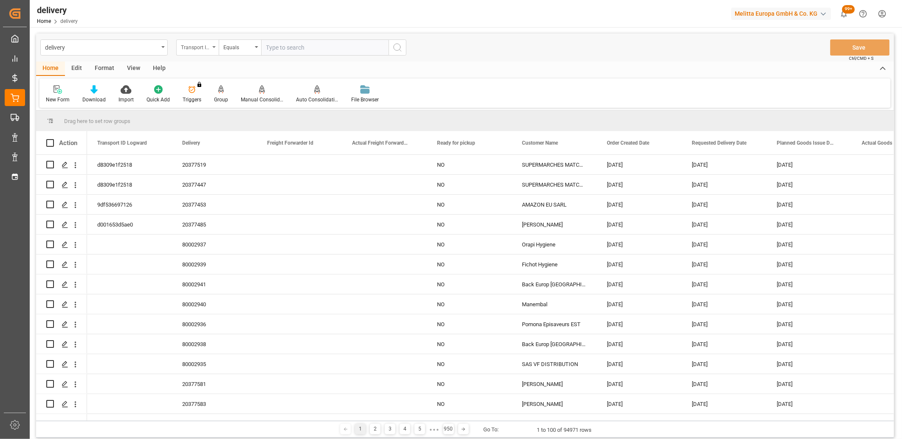
click at [190, 50] on div "Transport ID Logward" at bounding box center [195, 47] width 29 height 10
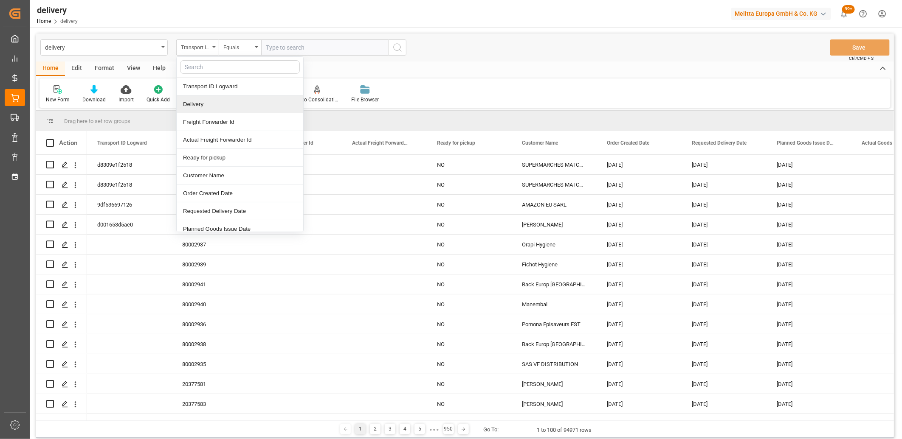
click at [188, 105] on div "Delivery" at bounding box center [240, 105] width 127 height 18
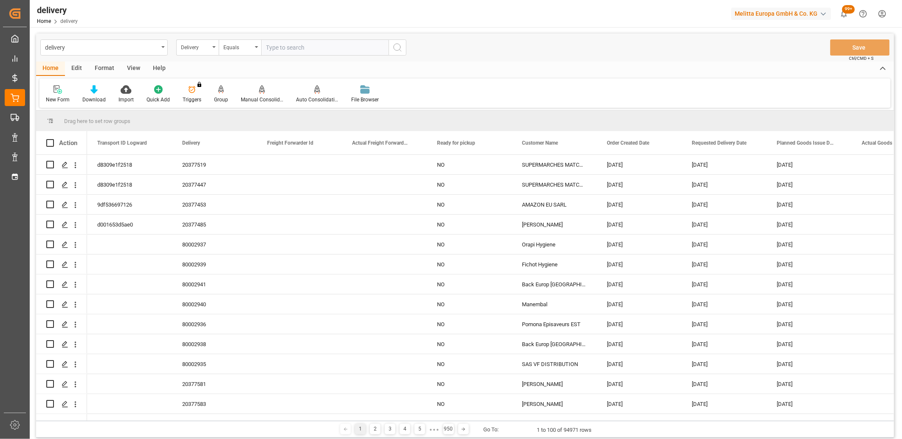
click at [267, 45] on input "text" at bounding box center [324, 47] width 127 height 16
type input "20373794"
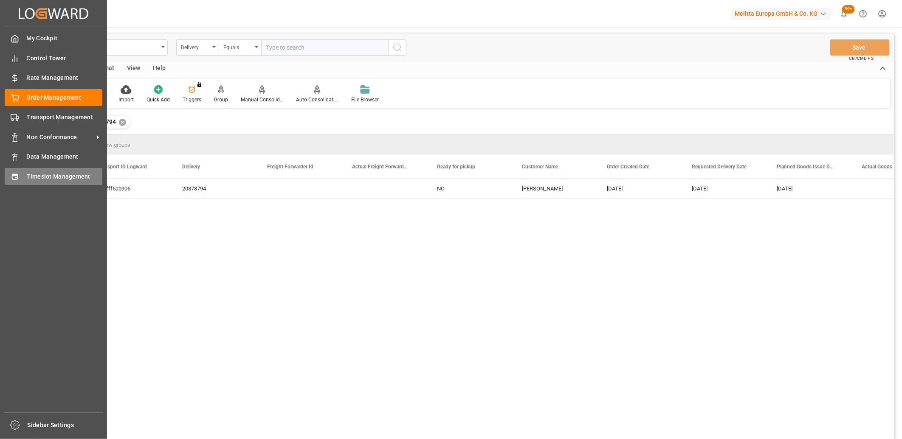
click at [21, 175] on div "Timeslot Management Timeslot Management" at bounding box center [54, 176] width 98 height 17
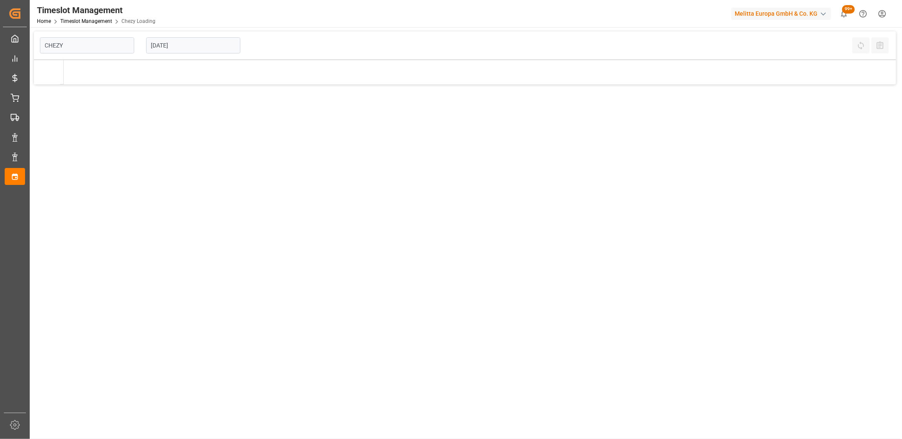
type input "Chezy Loading"
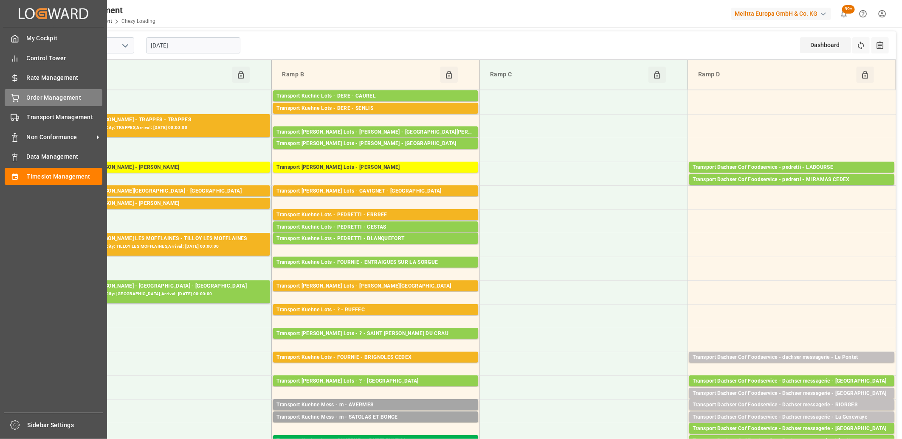
click at [21, 98] on div "Order Management Order Management" at bounding box center [54, 97] width 98 height 17
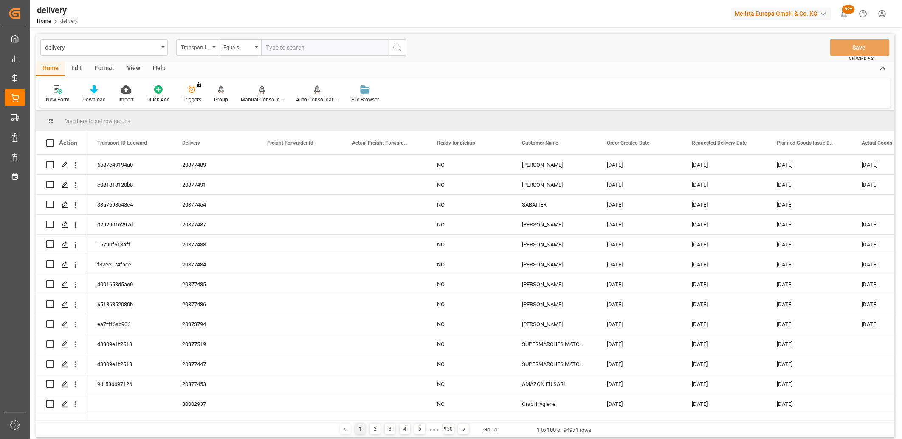
click at [202, 53] on div "Transport ID Logward" at bounding box center [197, 47] width 42 height 16
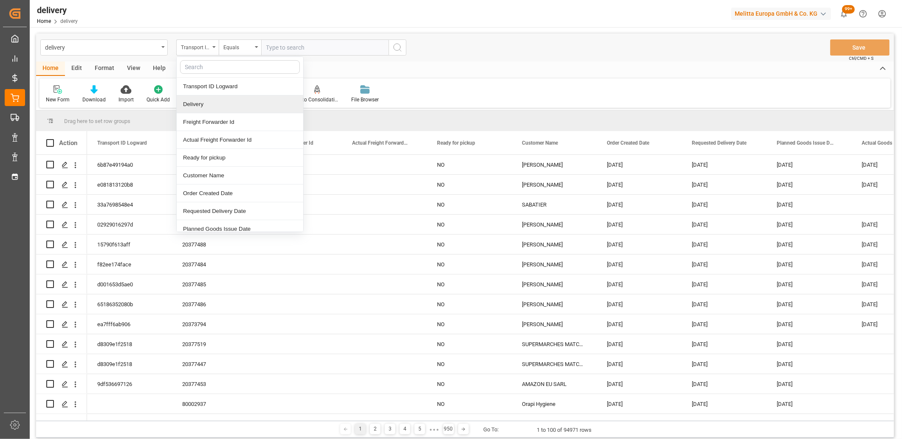
click at [198, 100] on div "Delivery" at bounding box center [240, 105] width 127 height 18
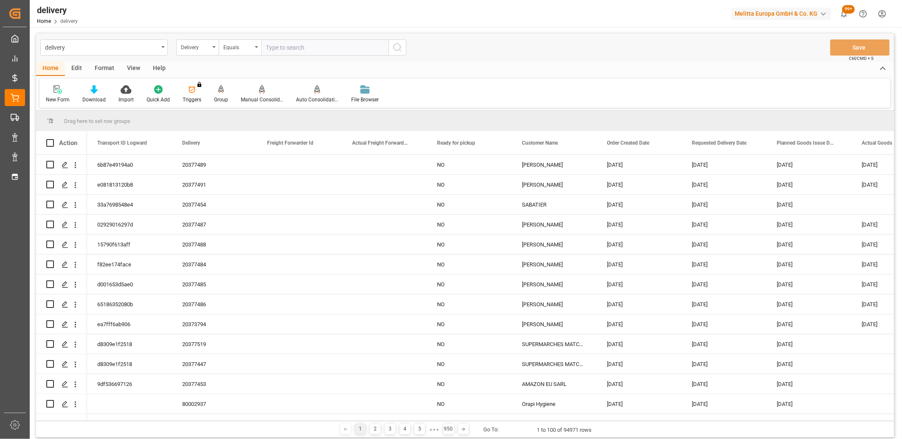
click at [293, 49] on input "text" at bounding box center [324, 47] width 127 height 16
type input "80002860"
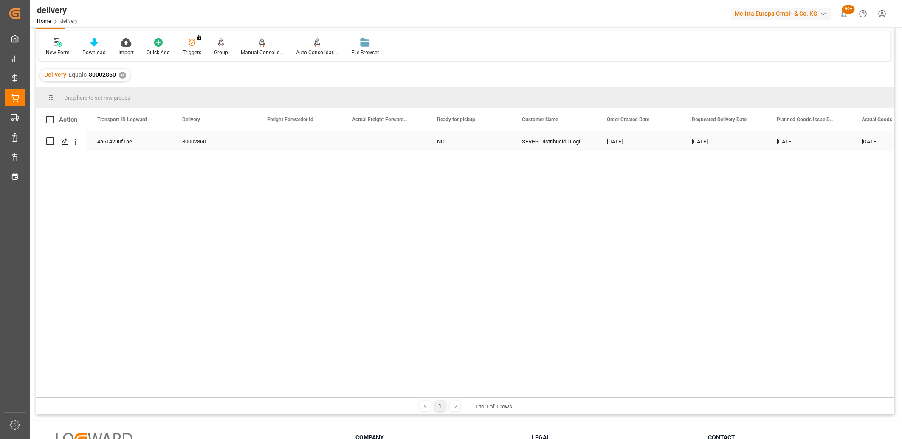
click at [47, 143] on input "Press Space to toggle row selection (unchecked)" at bounding box center [50, 142] width 8 height 8
checkbox input "true"
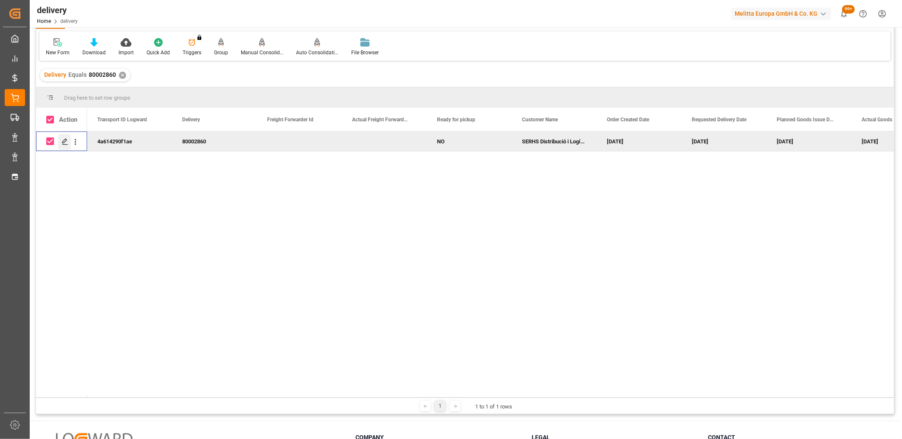
click at [66, 141] on icon "Press SPACE to deselect this row." at bounding box center [65, 141] width 7 height 7
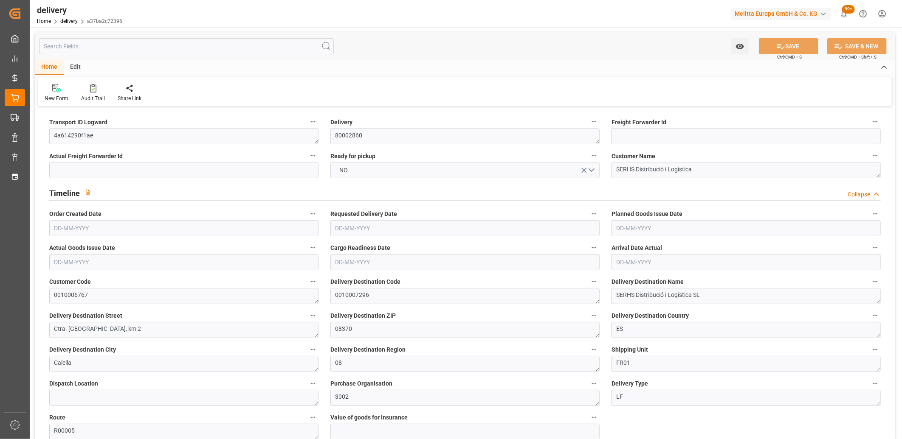
type input "[DATE]"
type input "[DATE] 14:10"
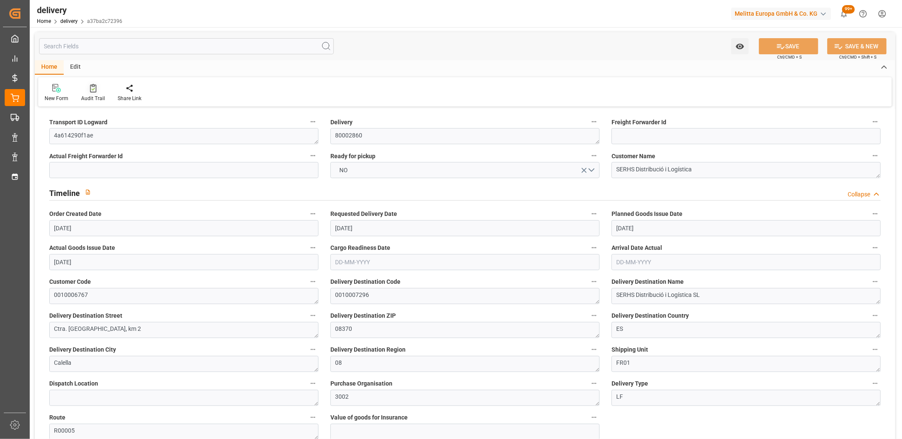
click at [94, 90] on icon at bounding box center [93, 88] width 6 height 8
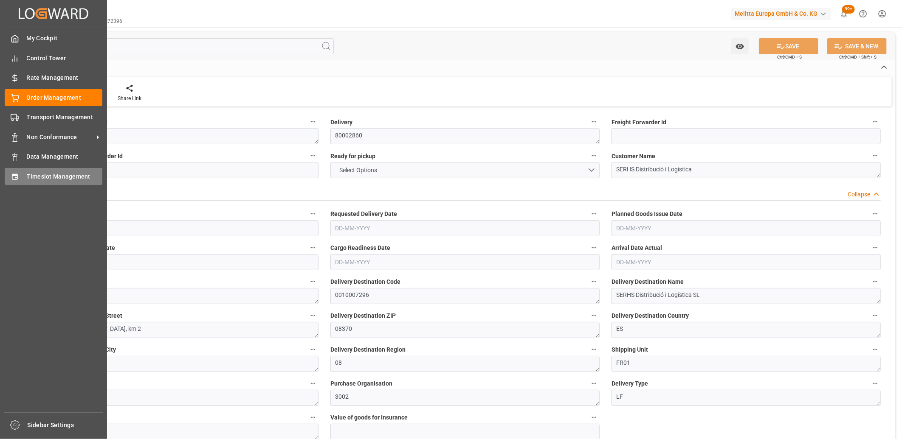
type input "1"
type input "292.386"
type input "395.747"
type input "1161.648"
type input "23"
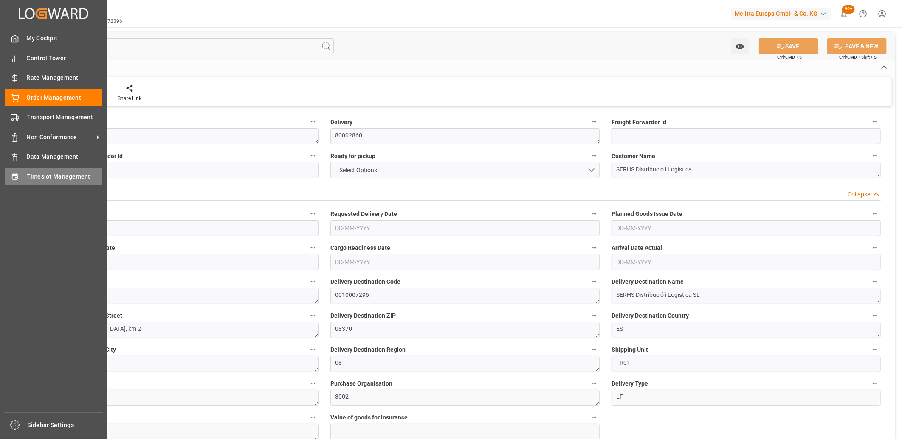
type input "2"
type input "1"
type input "2"
type input "1.6"
type input "0"
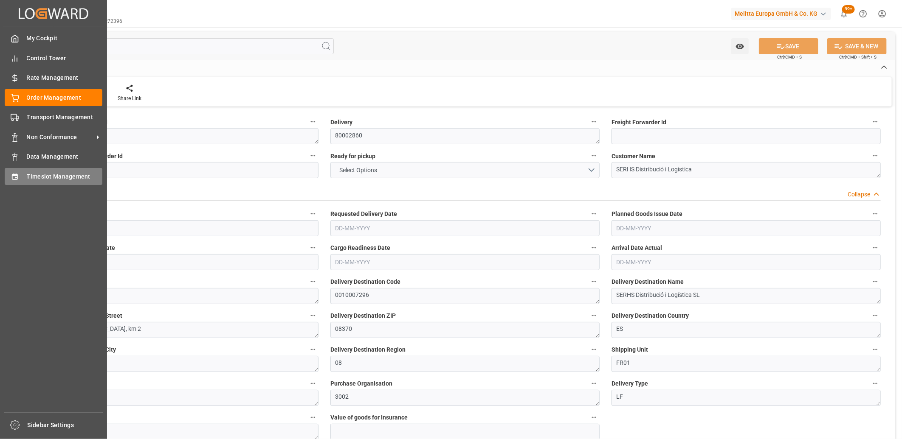
type input "0"
type input "-3.0655"
type input "174.176"
type input "171.1105"
type input "2.45"
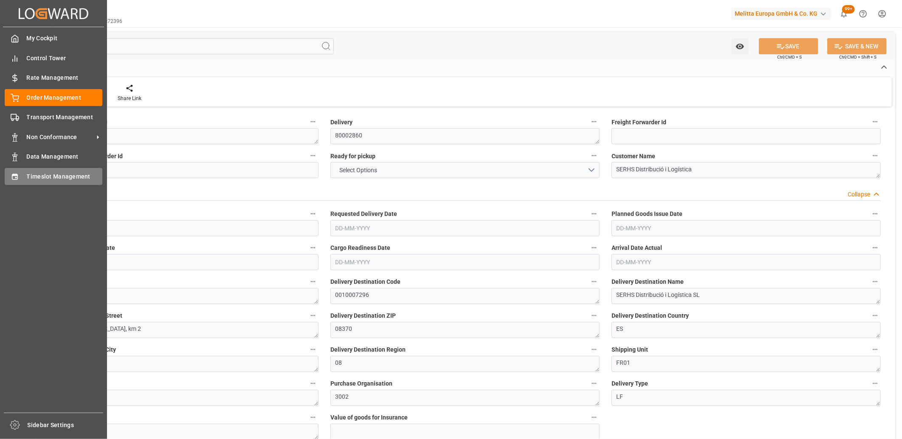
type input "8.28"
type input "1.5"
type input "1.3"
type input "0"
type input "3"
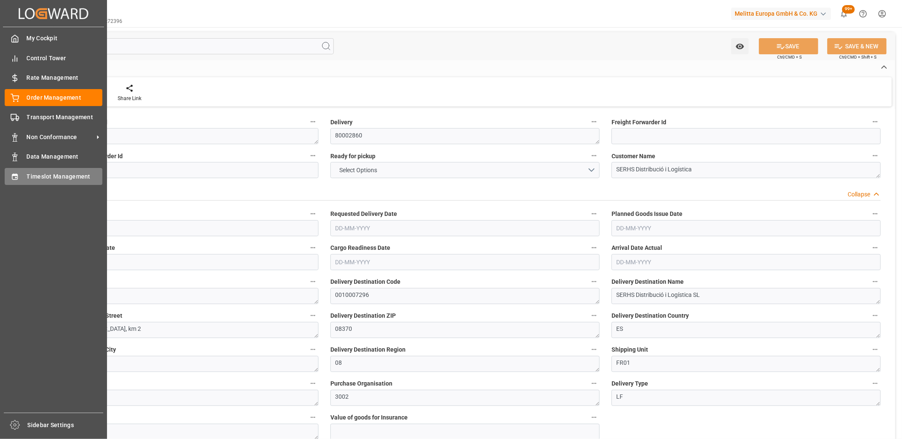
type input "346.857"
type input "101"
type input "0"
type input "[DATE]"
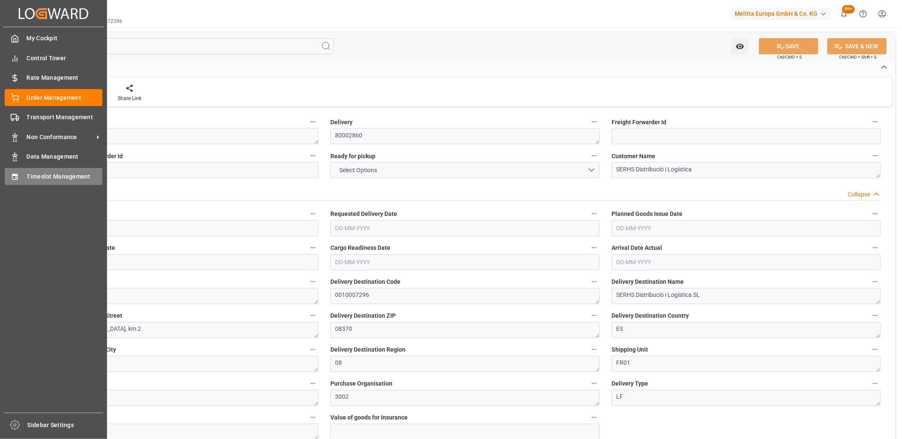
type input "[DATE]"
type input "[DATE] 14:10"
click at [11, 179] on icon at bounding box center [15, 177] width 8 height 8
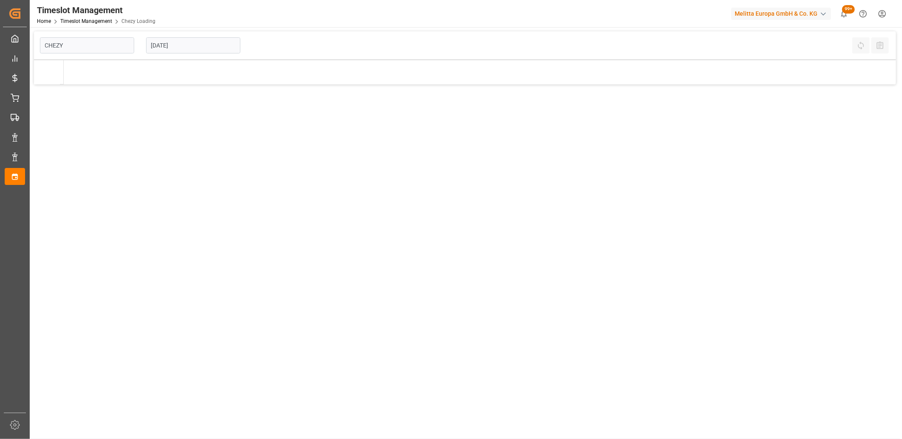
type input "Chezy Loading"
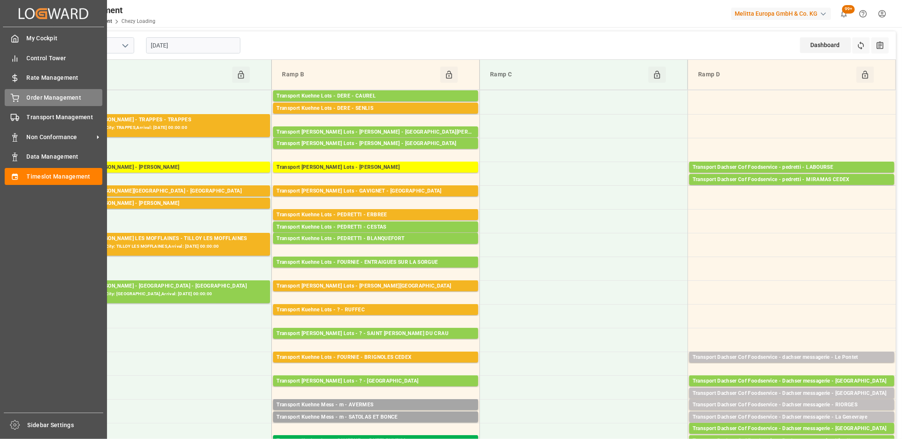
click at [33, 104] on div "Order Management Order Management" at bounding box center [54, 97] width 98 height 17
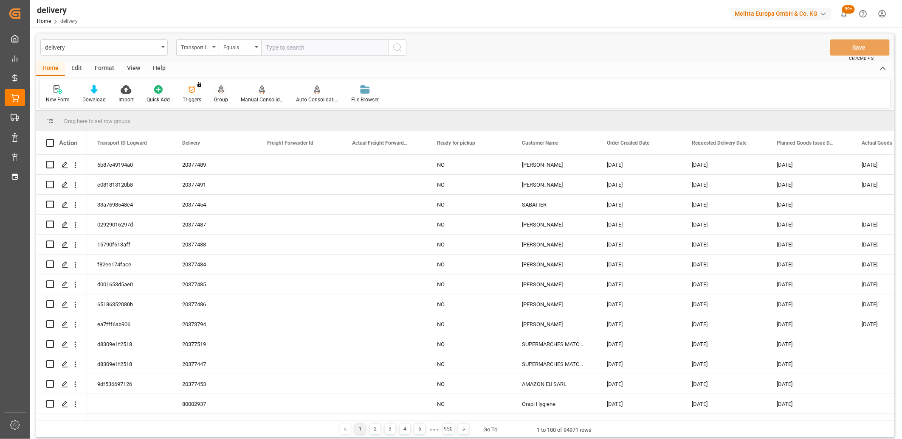
click at [219, 93] on icon at bounding box center [221, 94] width 4 height 2
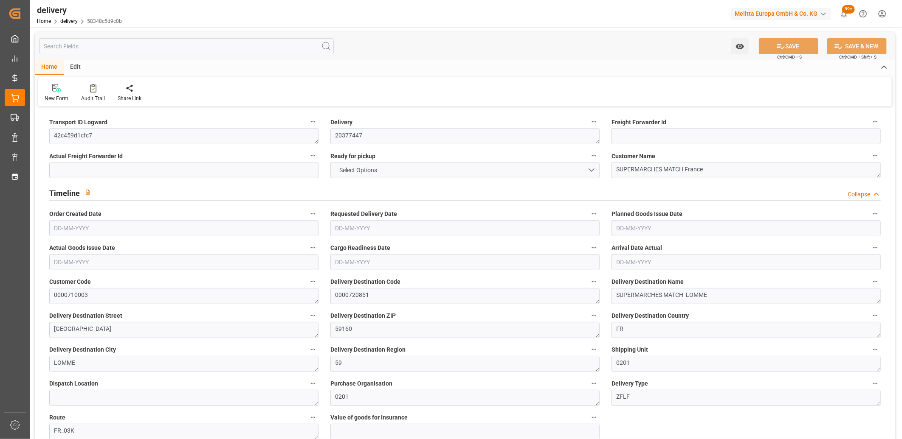
type input "143.952"
type input "379.16"
type input "2980.4"
type input "77"
type input "5"
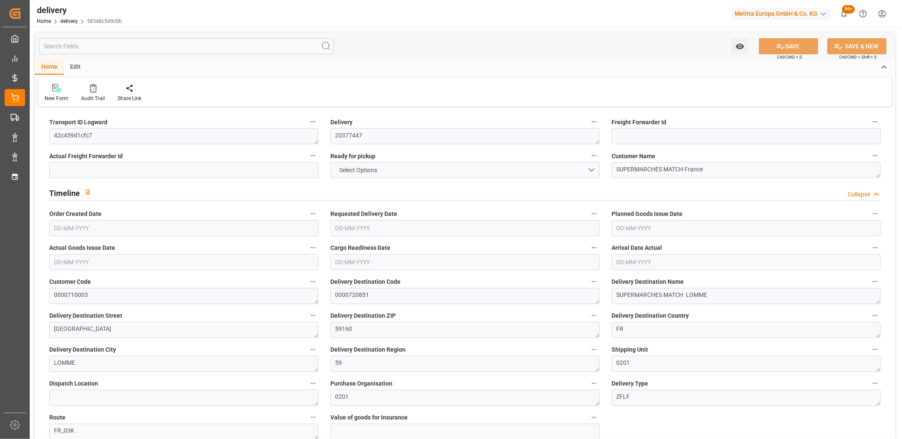
type input "2"
type input "3"
type input "0"
type input "-4.8141"
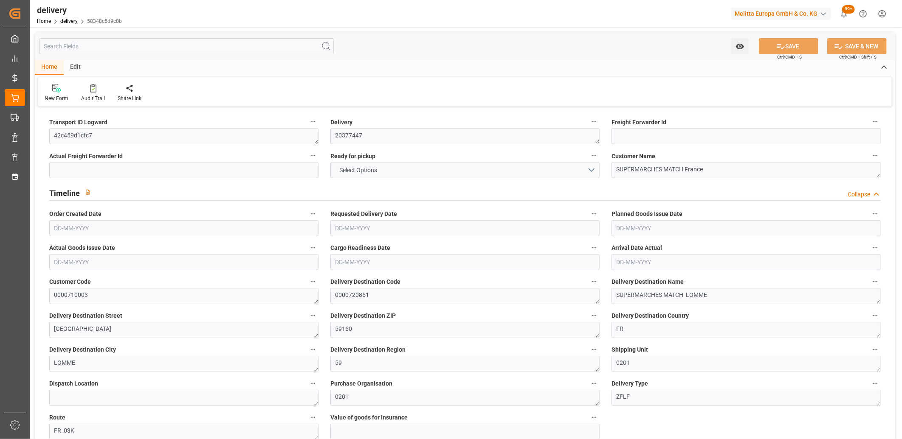
type input "142.43"
type input "137.6159"
type input "4.9"
type input "27.72"
type input "1.5"
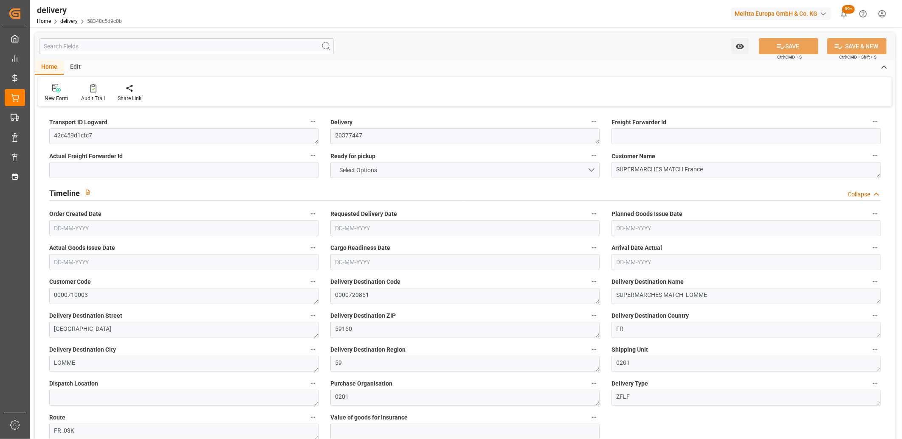
type input "1.3"
type input "0"
type input "7.5"
type input "232.646"
type input "101"
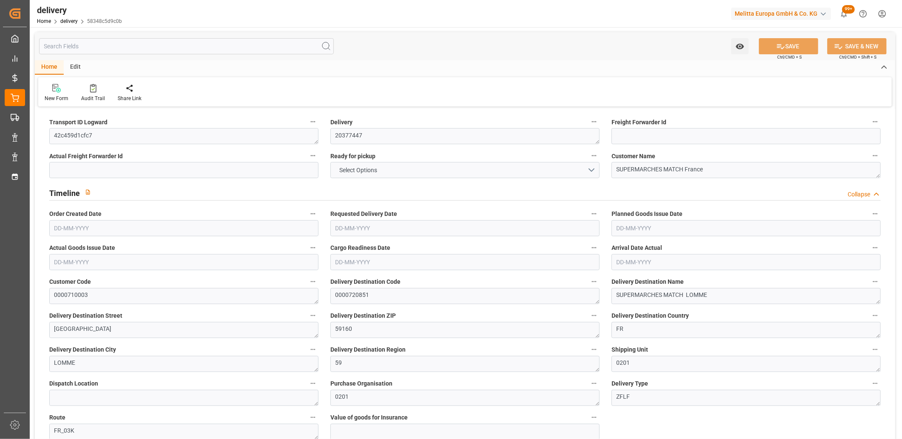
type input "562.1079"
type input "0.036"
type input "0"
type input "[DATE]"
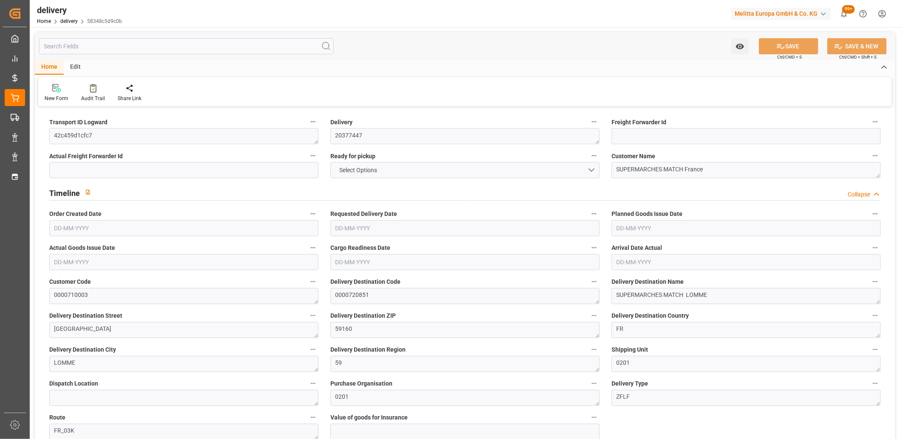
type input "[DATE]"
type input "03-09-2025 11:01"
drag, startPoint x: 104, startPoint y: 138, endPoint x: 54, endPoint y: 137, distance: 49.7
click at [54, 137] on textarea "42c459d1cfc7" at bounding box center [183, 136] width 269 height 16
paste textarea "d8309e1f2518"
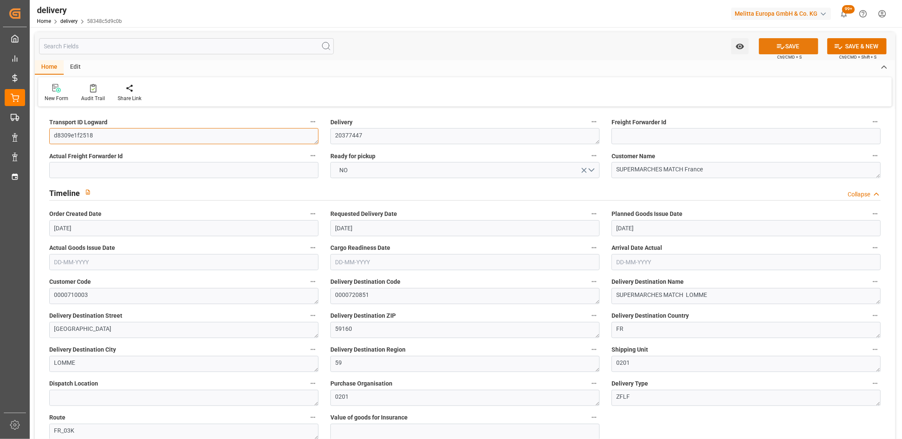
type textarea "d8309e1f2518"
click at [784, 48] on button "SAVE" at bounding box center [788, 46] width 59 height 16
type textarea "[PERSON_NAME]"
type textarea "d8309e1f2518 ~ Pallet(s) ~ 2025-09-03 00:00:00 ~ FR_03K ~ 2025-09-10 00:00:00~0…"
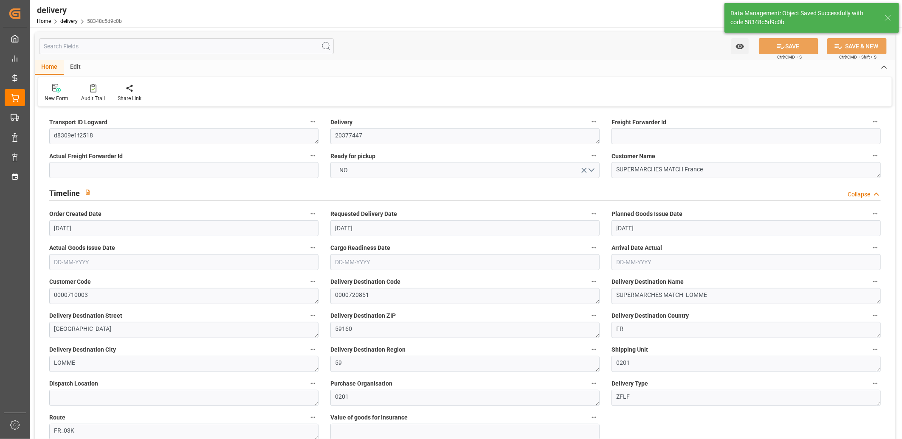
type input "-2.408"
type input "71.244"
type input "68.836"
type input "1936.7739"
type input "0.1242"
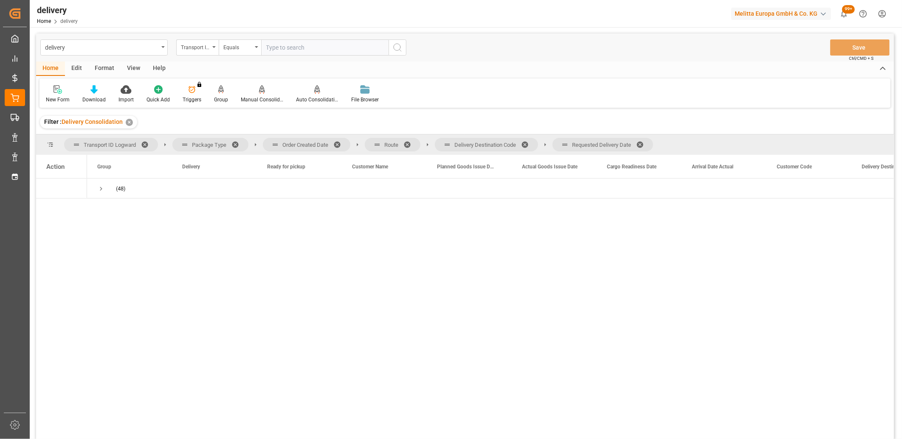
click at [643, 141] on span at bounding box center [643, 145] width 14 height 8
click at [529, 141] on span at bounding box center [528, 145] width 14 height 8
click at [407, 143] on span at bounding box center [410, 145] width 14 height 8
click at [337, 142] on span at bounding box center [340, 145] width 14 height 8
click at [101, 191] on span "Press SPACE to select this row." at bounding box center [101, 189] width 8 height 8
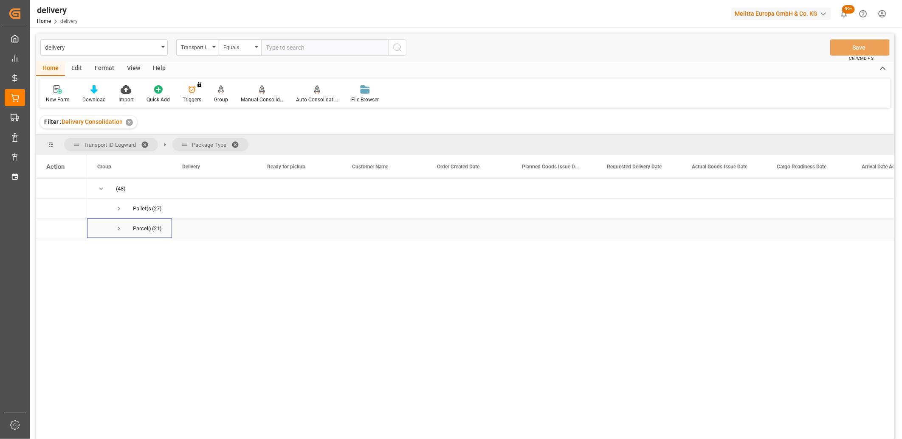
click at [118, 230] on span "Press SPACE to select this row." at bounding box center [119, 229] width 8 height 8
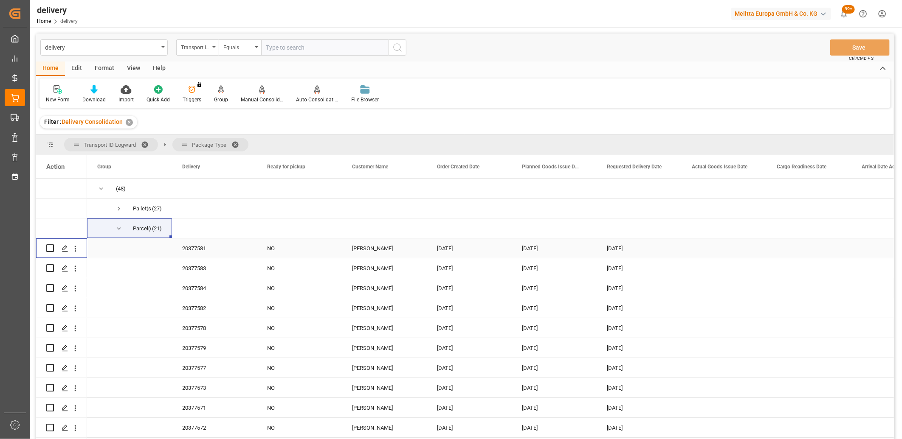
click at [51, 248] on input "Press Space to toggle row selection (unchecked)" at bounding box center [50, 249] width 8 height 8
checkbox input "true"
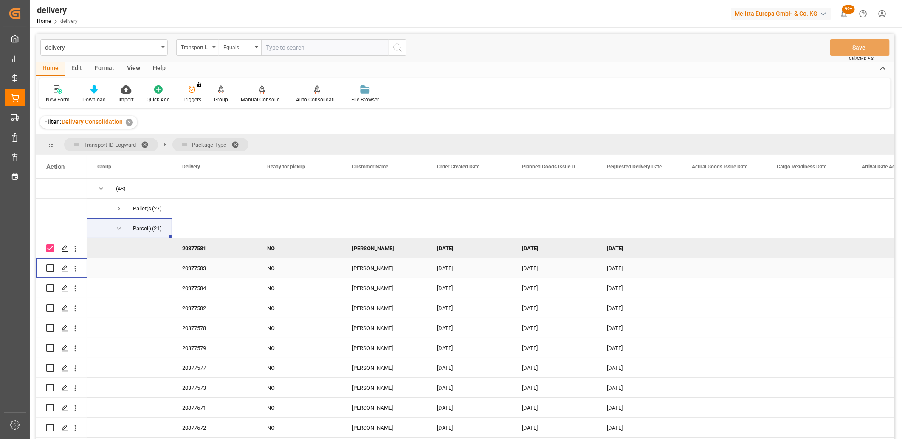
click at [51, 265] on input "Press Space to toggle row selection (unchecked)" at bounding box center [50, 269] width 8 height 8
checkbox input "true"
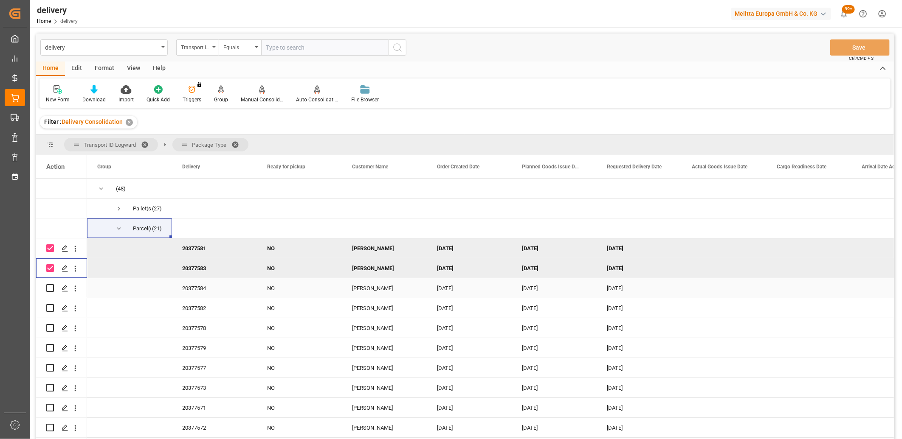
click at [49, 291] on input "Press Space to toggle row selection (unchecked)" at bounding box center [50, 288] width 8 height 8
checkbox input "true"
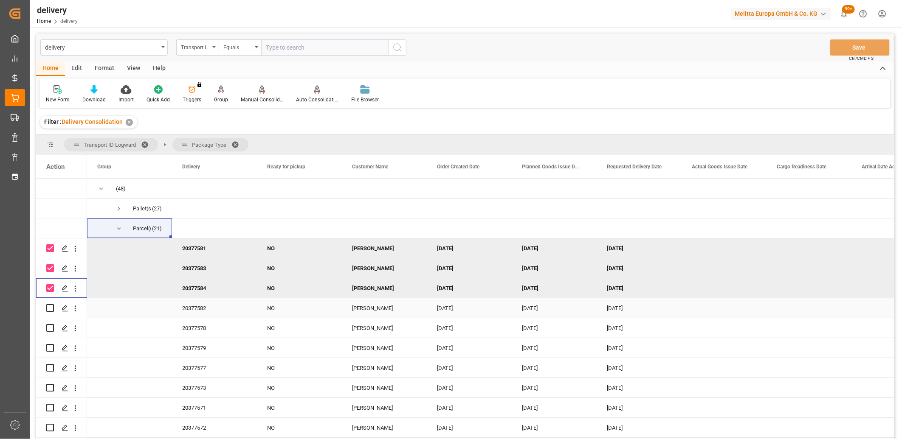
click at [49, 308] on input "Press Space to toggle row selection (unchecked)" at bounding box center [50, 308] width 8 height 8
checkbox input "true"
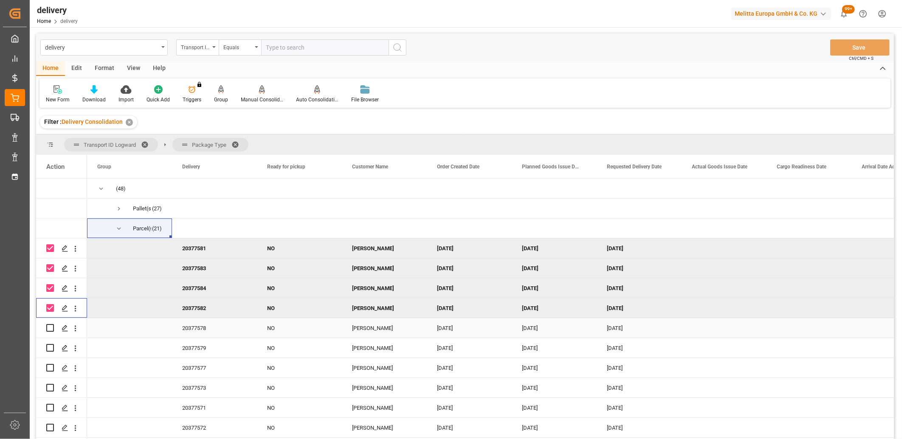
drag, startPoint x: 52, startPoint y: 327, endPoint x: 50, endPoint y: 333, distance: 6.3
click at [52, 328] on input "Press Space to toggle row selection (unchecked)" at bounding box center [50, 328] width 8 height 8
checkbox input "true"
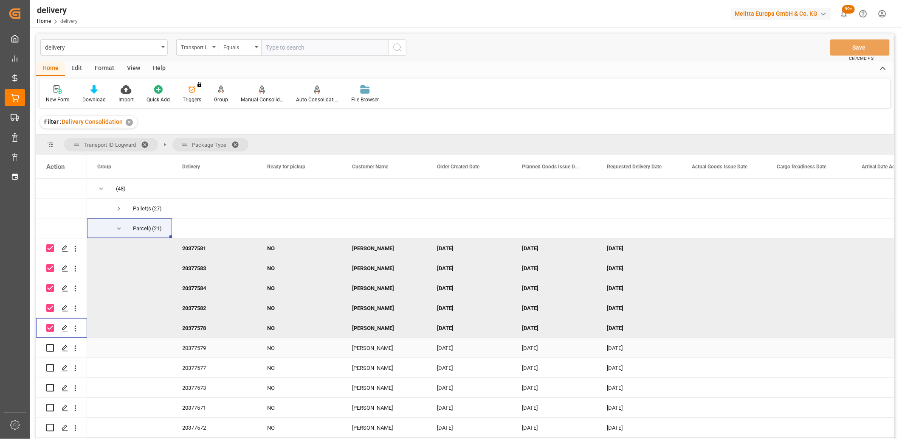
click at [49, 348] on input "Press Space to toggle row selection (unchecked)" at bounding box center [50, 348] width 8 height 8
checkbox input "true"
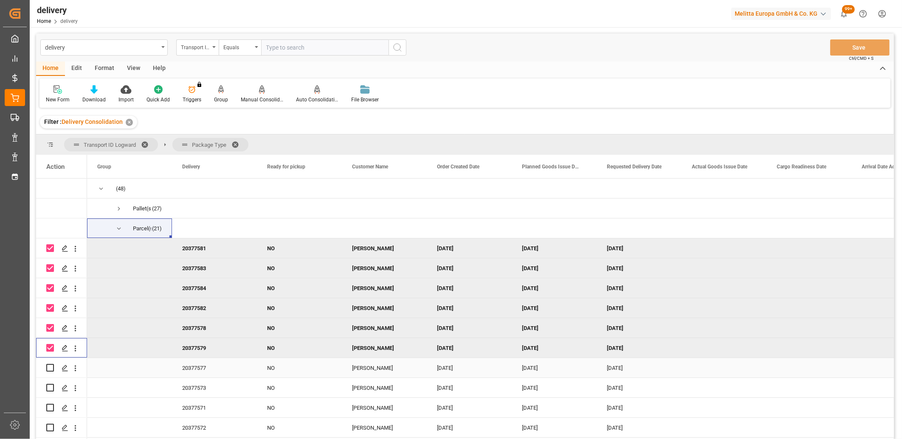
click at [49, 371] on input "Press Space to toggle row selection (unchecked)" at bounding box center [50, 368] width 8 height 8
checkbox input "true"
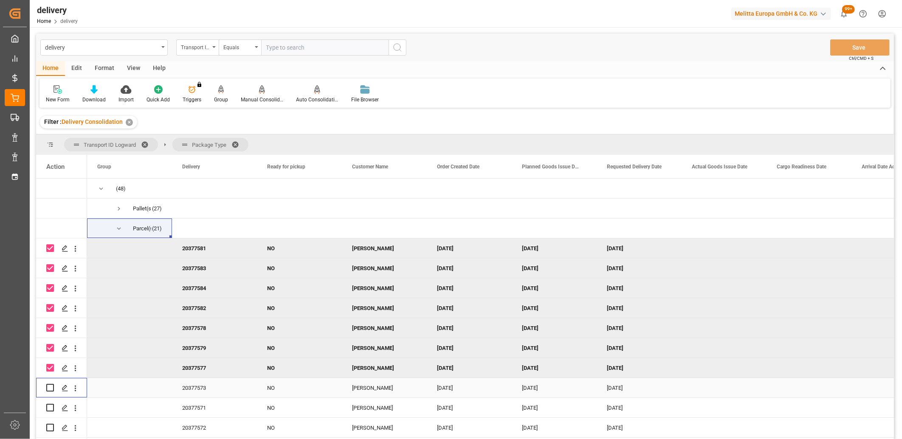
click at [50, 386] on input "Press Space to toggle row selection (unchecked)" at bounding box center [50, 388] width 8 height 8
checkbox input "true"
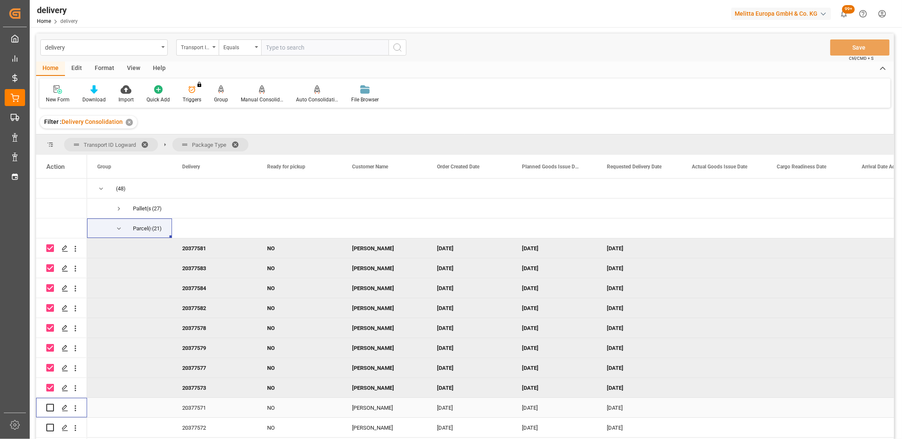
click at [50, 407] on input "Press Space to toggle row selection (unchecked)" at bounding box center [50, 408] width 8 height 8
checkbox input "true"
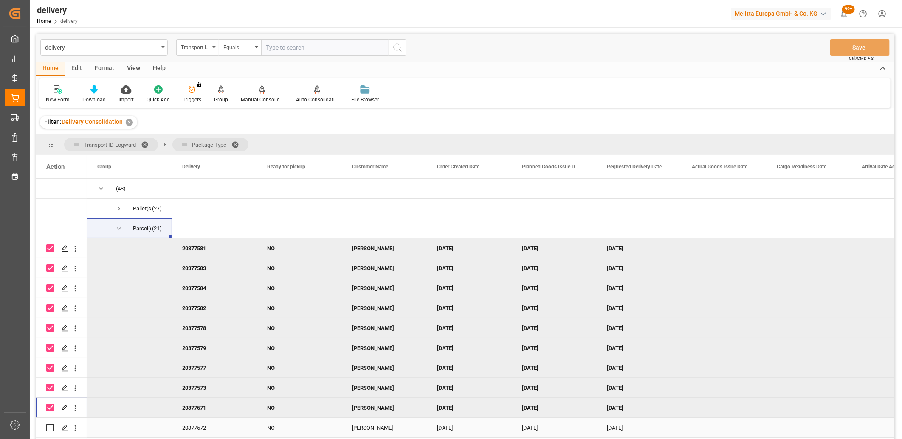
click at [50, 429] on input "Press Space to toggle row selection (unchecked)" at bounding box center [50, 428] width 8 height 8
checkbox input "true"
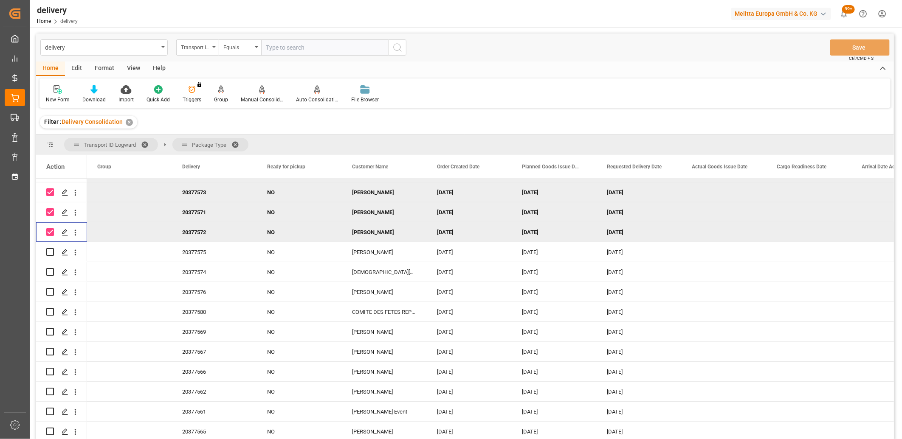
scroll to position [218, 0]
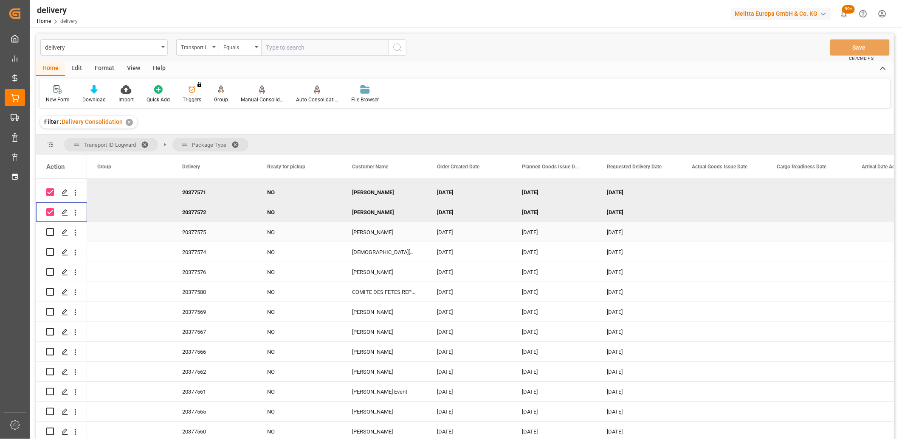
click at [53, 229] on input "Press Space to toggle row selection (unchecked)" at bounding box center [50, 232] width 8 height 8
checkbox input "true"
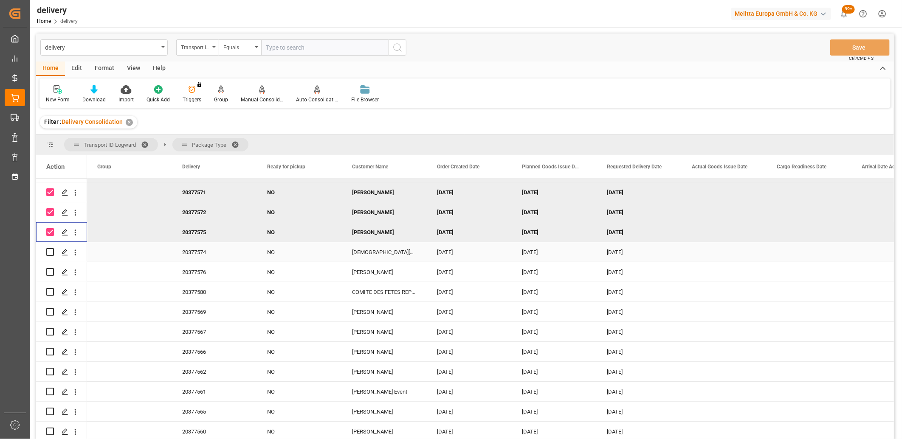
click at [52, 248] on input "Press Space to toggle row selection (unchecked)" at bounding box center [50, 252] width 8 height 8
checkbox input "true"
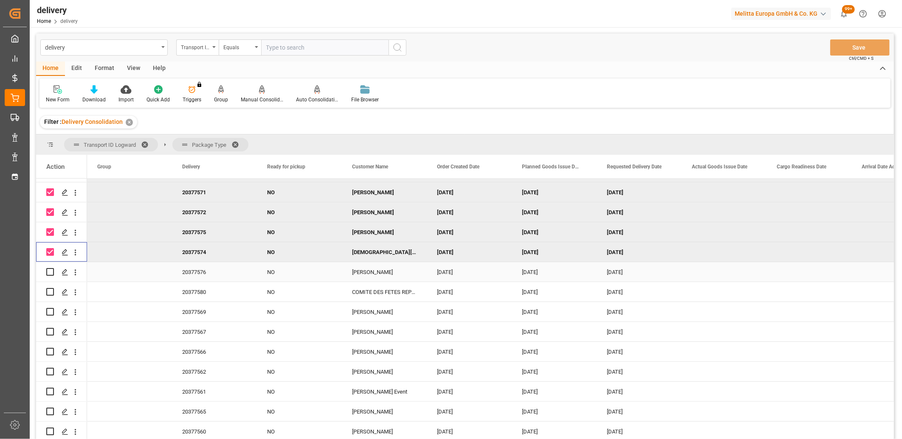
click at [48, 270] on input "Press Space to toggle row selection (unchecked)" at bounding box center [50, 272] width 8 height 8
checkbox input "true"
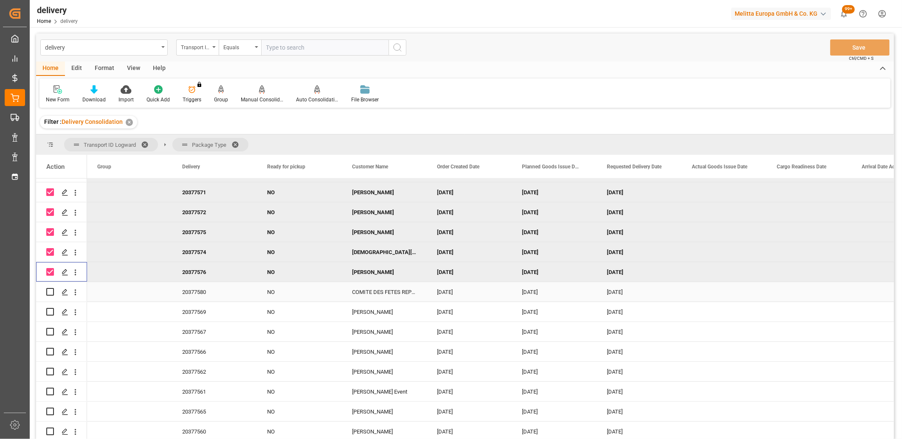
click at [48, 293] on input "Press Space to toggle row selection (unchecked)" at bounding box center [50, 292] width 8 height 8
checkbox input "true"
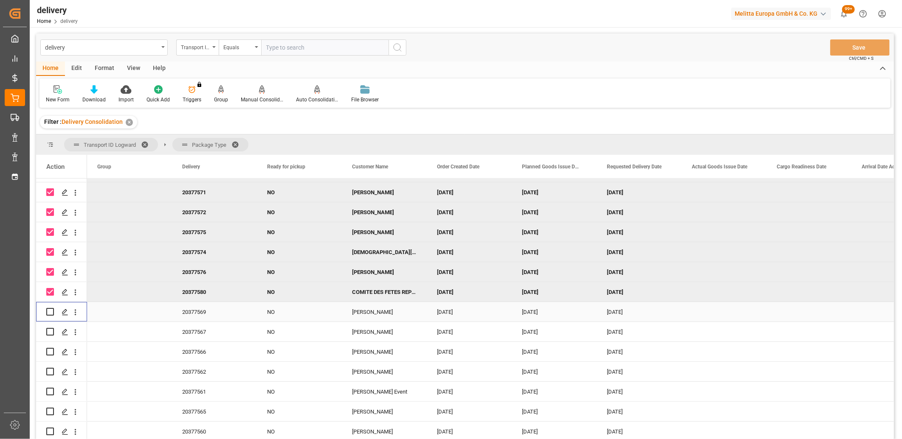
click at [48, 310] on input "Press Space to toggle row selection (unchecked)" at bounding box center [50, 312] width 8 height 8
checkbox input "true"
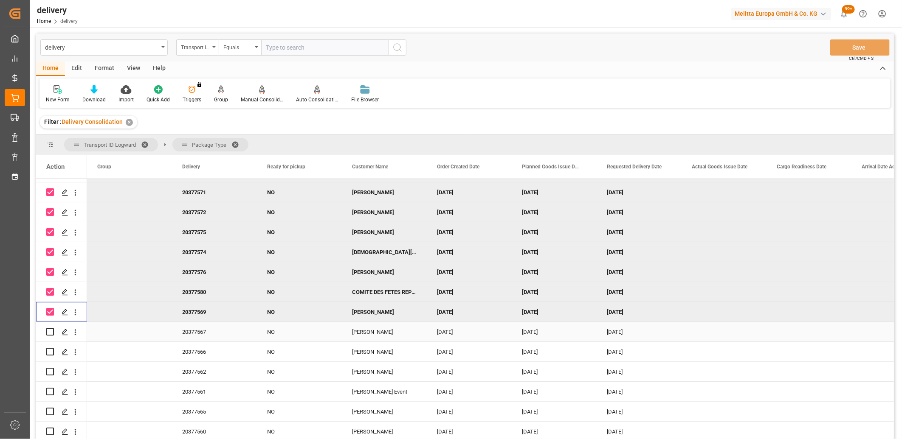
click at [48, 329] on input "Press Space to toggle row selection (unchecked)" at bounding box center [50, 332] width 8 height 8
checkbox input "true"
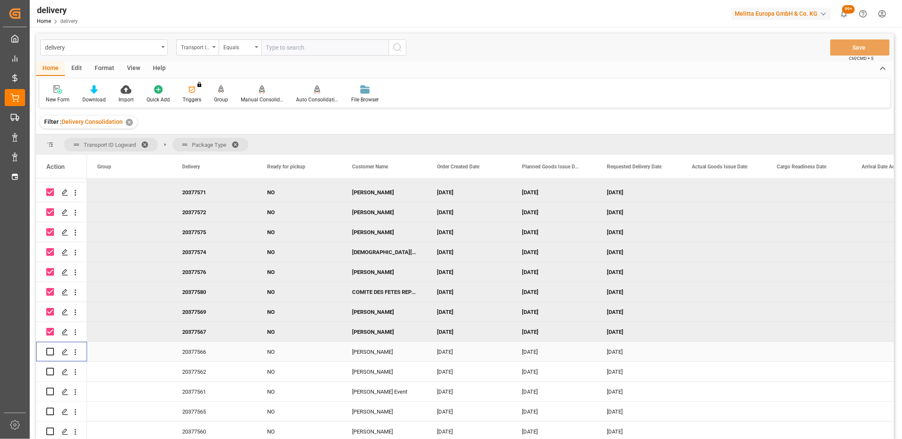
click at [51, 348] on input "Press Space to toggle row selection (unchecked)" at bounding box center [50, 352] width 8 height 8
checkbox input "true"
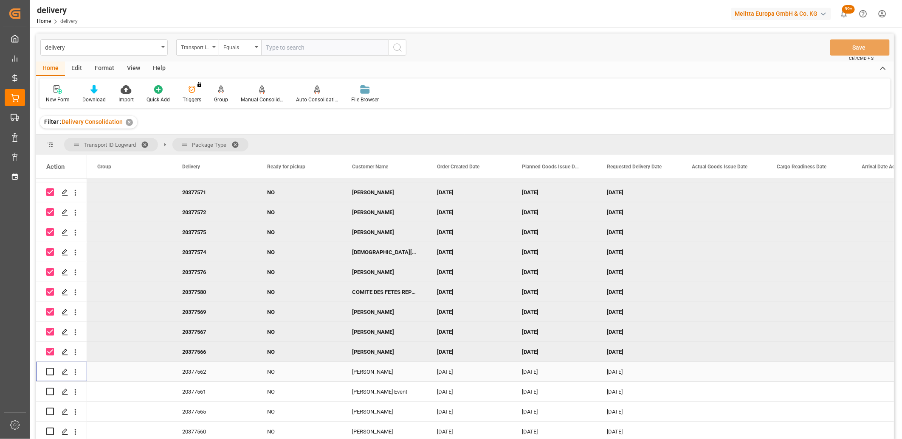
click at [51, 372] on input "Press Space to toggle row selection (unchecked)" at bounding box center [50, 372] width 8 height 8
checkbox input "true"
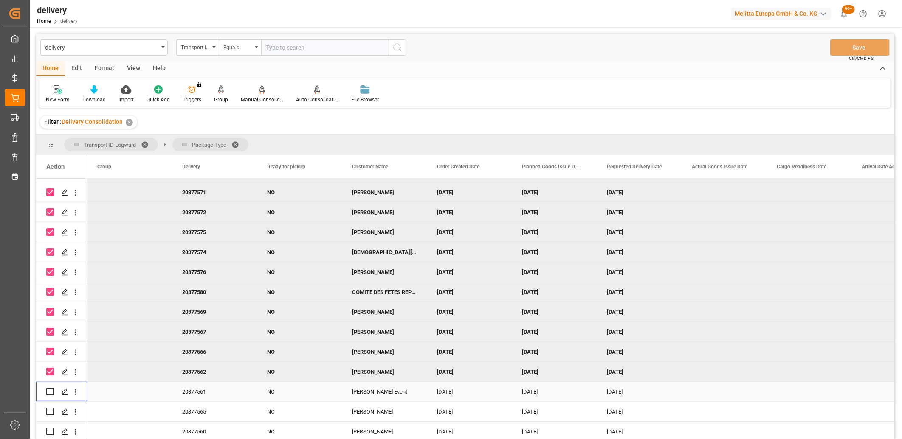
click at [50, 385] on div "Press SPACE to select this row." at bounding box center [50, 392] width 8 height 20
click at [49, 389] on input "Press Space to toggle row selection (unchecked)" at bounding box center [50, 392] width 8 height 8
checkbox input "true"
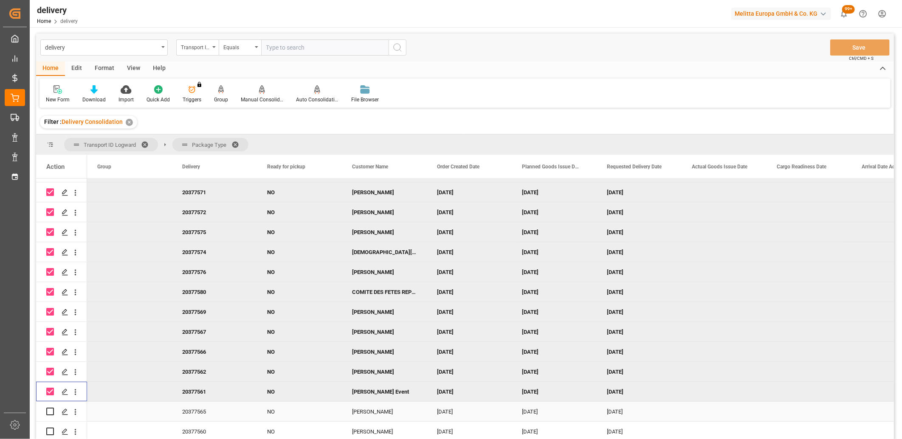
click at [50, 408] on input "Press Space to toggle row selection (unchecked)" at bounding box center [50, 412] width 8 height 8
checkbox input "true"
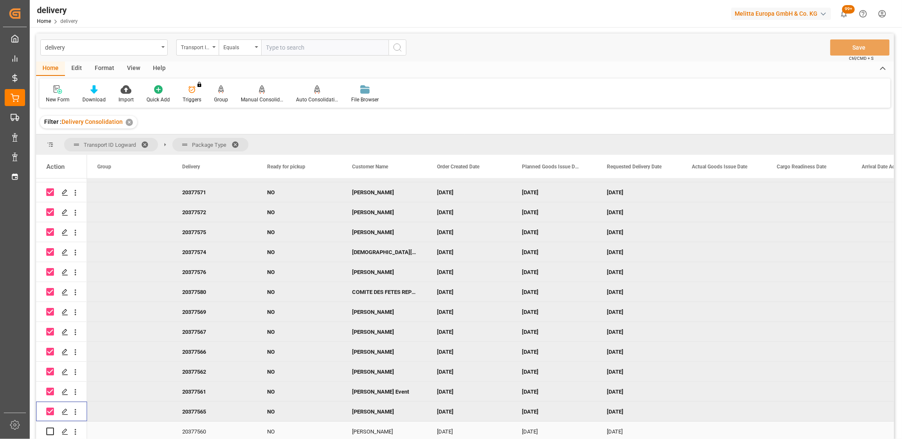
click at [51, 431] on input "Press Space to toggle row selection (unchecked)" at bounding box center [50, 432] width 8 height 8
checkbox input "true"
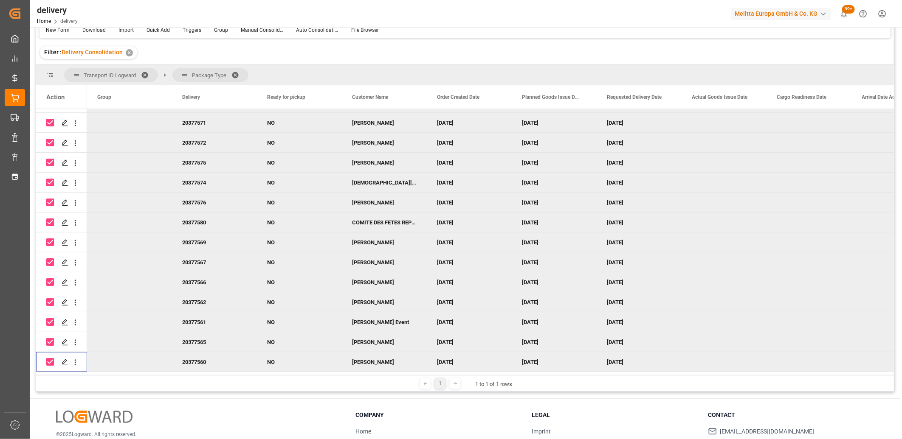
scroll to position [0, 0]
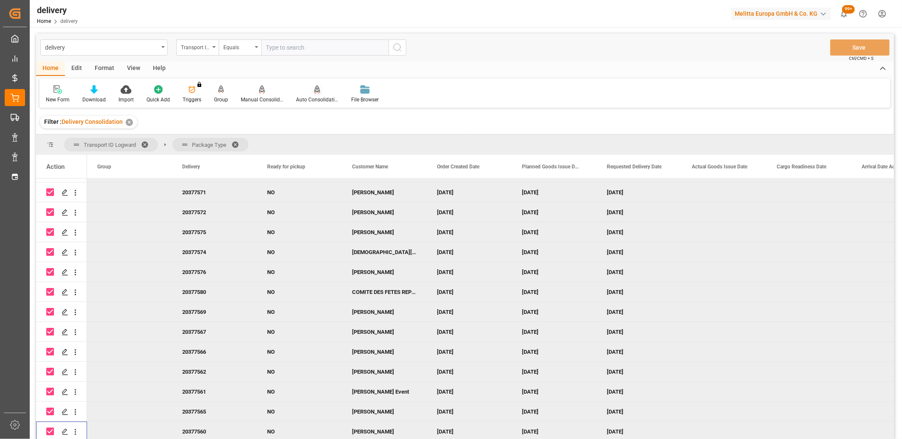
click at [315, 88] on icon at bounding box center [317, 88] width 6 height 7
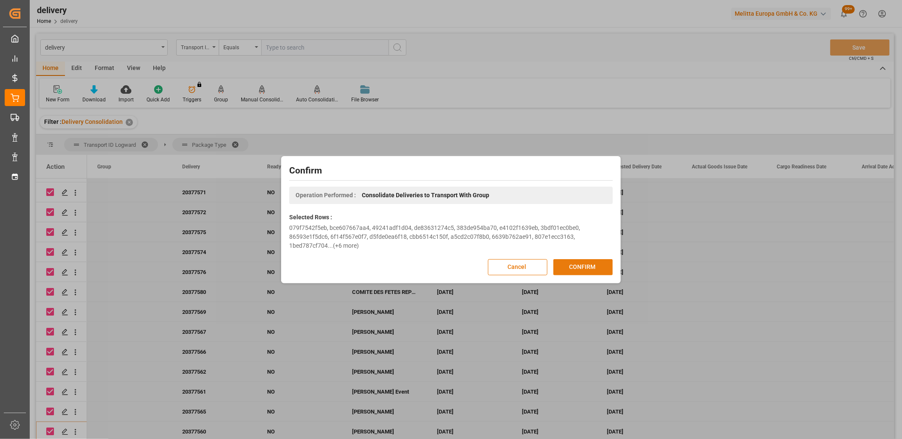
click at [580, 265] on button "CONFIRM" at bounding box center [582, 267] width 59 height 16
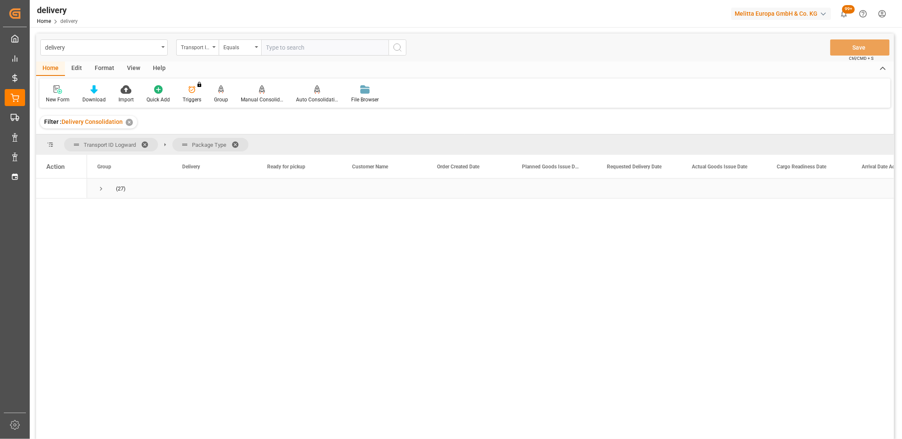
click at [103, 187] on span "Press SPACE to select this row." at bounding box center [101, 189] width 8 height 8
click at [644, 169] on span "Requested Delivery Date" at bounding box center [634, 167] width 55 height 6
click at [99, 189] on span "Press SPACE to select this row." at bounding box center [101, 189] width 8 height 8
click at [118, 208] on span "Press SPACE to select this row." at bounding box center [119, 209] width 8 height 8
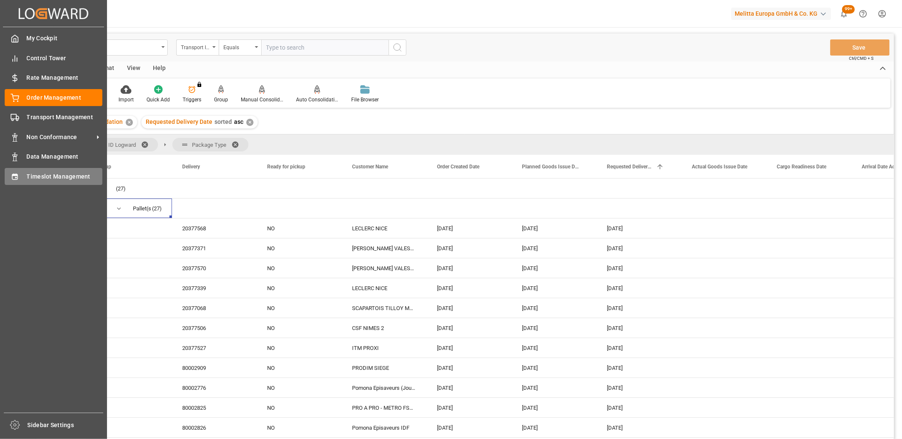
click at [23, 175] on div "Timeslot Management Timeslot Management" at bounding box center [54, 176] width 98 height 17
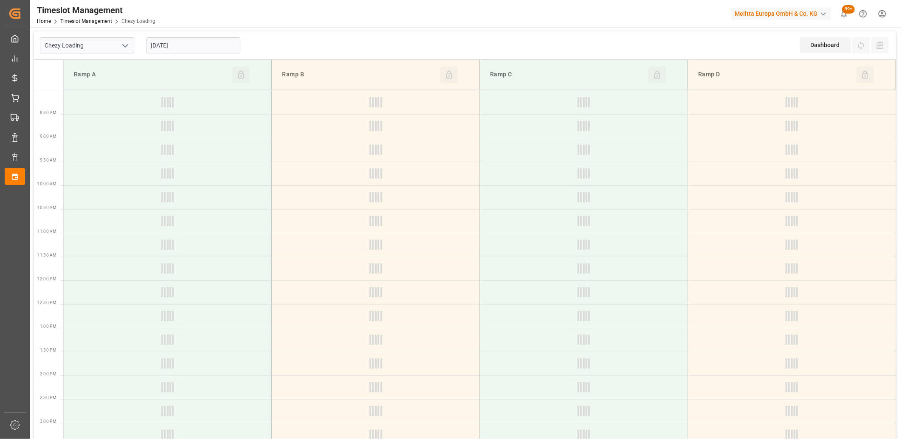
type input "Chezy Loading"
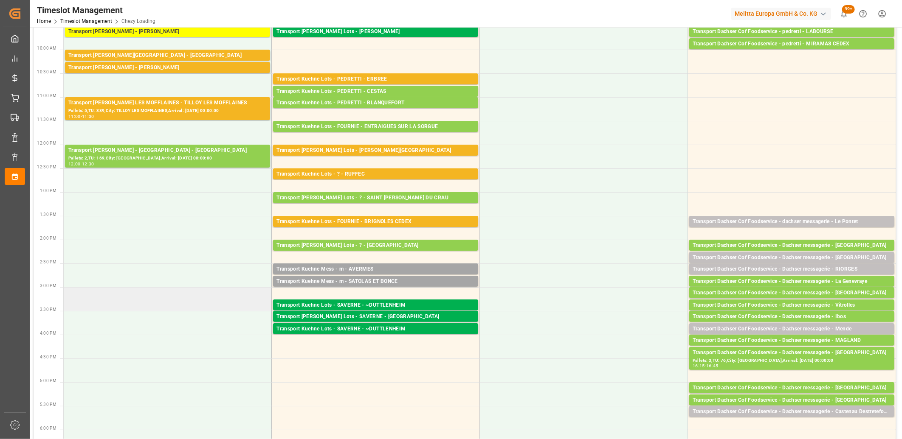
scroll to position [141, 0]
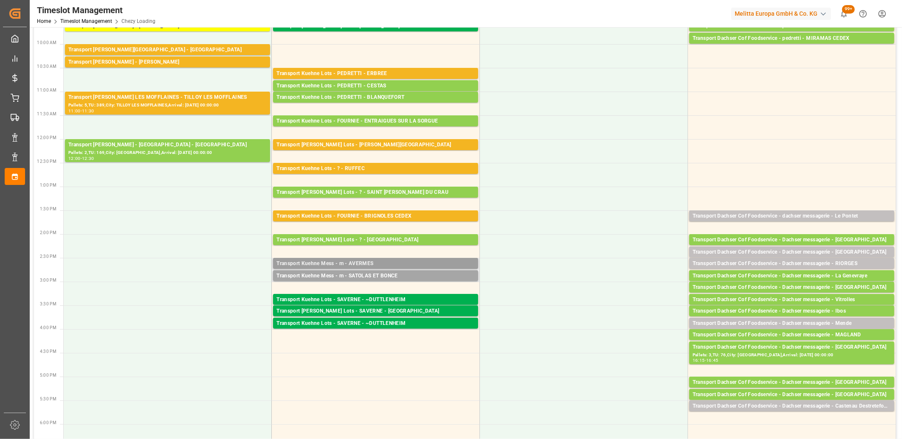
click at [309, 264] on div "Transport Kuehne Mess - m - AVERMES" at bounding box center [375, 264] width 198 height 8
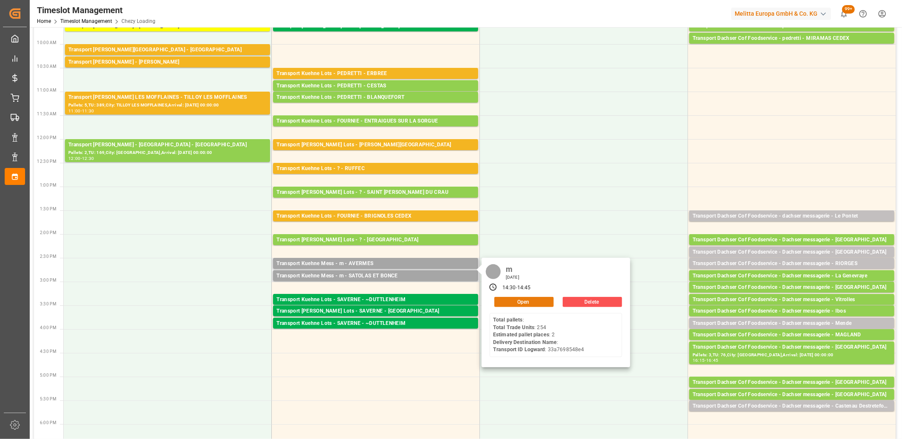
click at [504, 302] on button "Open" at bounding box center [523, 302] width 59 height 10
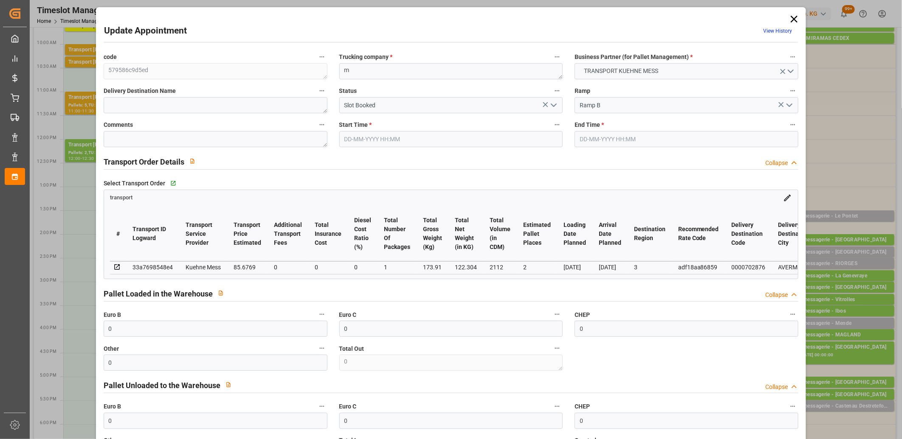
type input "05-09-2025 14:30"
type input "05-09-2025 14:45"
type input "04-09-2025 11:34"
type input "[DATE]"
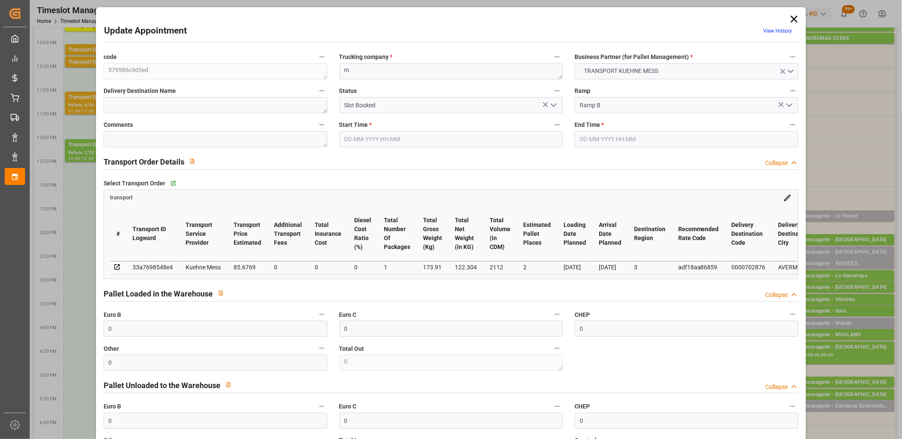
type input "[DATE]"
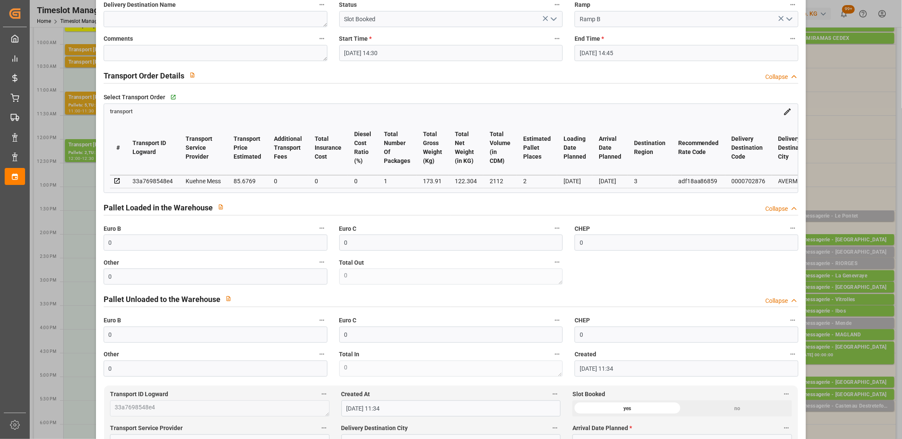
scroll to position [236, 0]
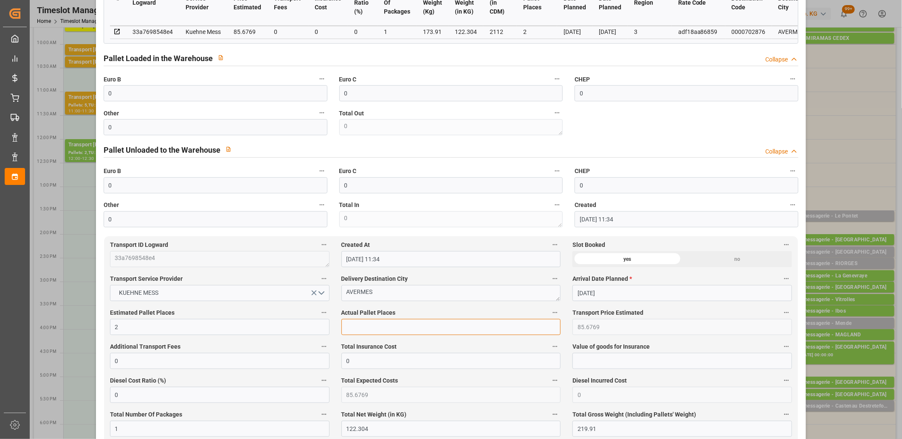
click at [358, 325] on input "text" at bounding box center [451, 327] width 220 height 16
type input "2"
click at [196, 99] on input "0" at bounding box center [216, 93] width 224 height 16
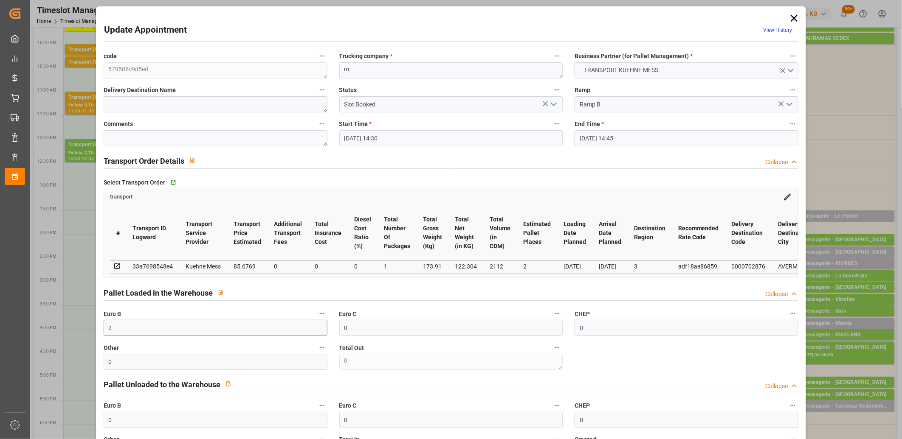
scroll to position [0, 0]
type input "2"
click at [550, 107] on icon "open menu" at bounding box center [554, 105] width 10 height 10
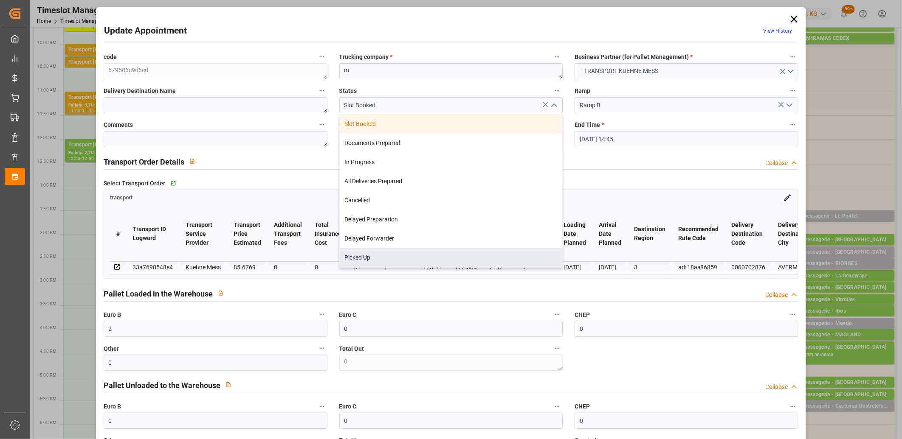
click at [476, 251] on div "Picked Up" at bounding box center [451, 257] width 223 height 19
type input "Picked Up"
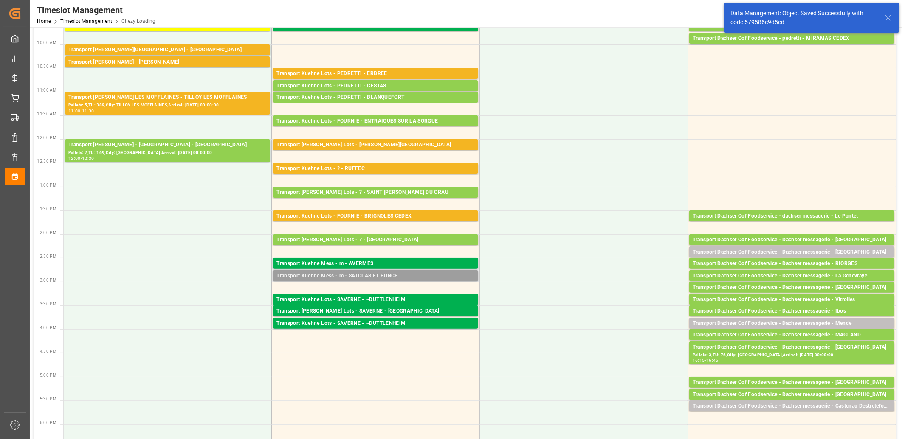
click at [332, 277] on div "Transport Kuehne Mess - m - SATOLAS ET BONCE" at bounding box center [375, 276] width 198 height 8
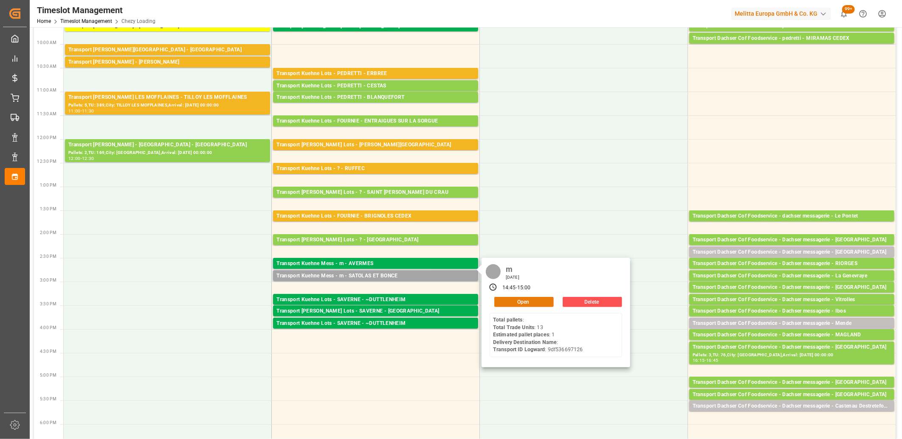
click at [504, 304] on button "Open" at bounding box center [523, 302] width 59 height 10
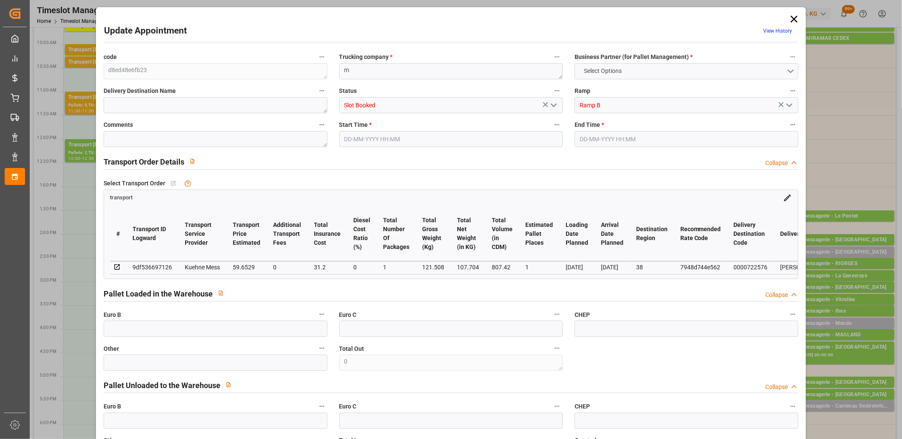
type input "0"
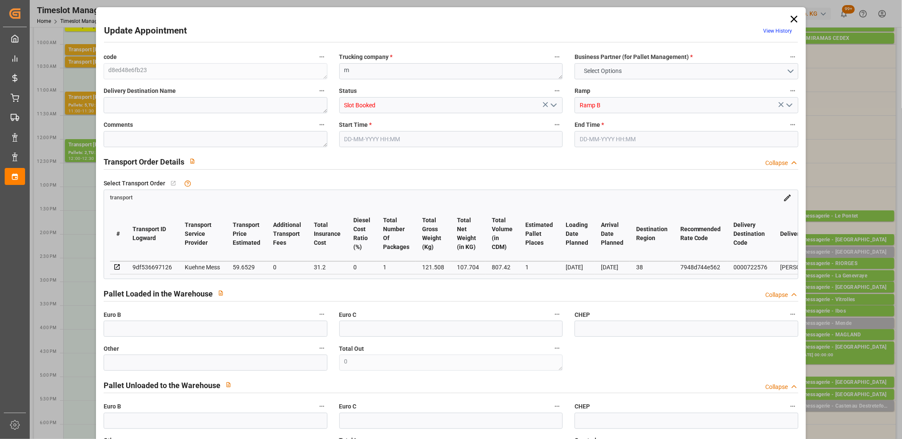
type input "0"
type input "1"
type input "59.6529"
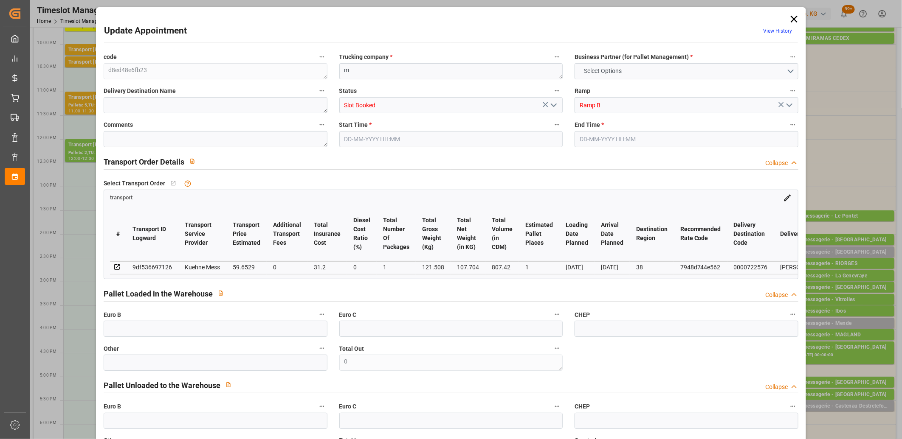
type input "0"
type input "31.2"
type input "0"
type input "90.8529"
type input "0"
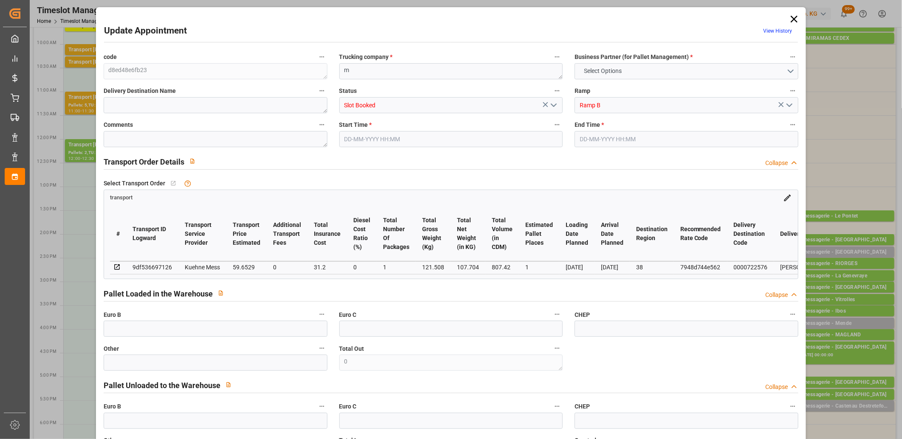
type input "1"
type input "107.704"
type input "144.508"
type input "807.42"
type input "38"
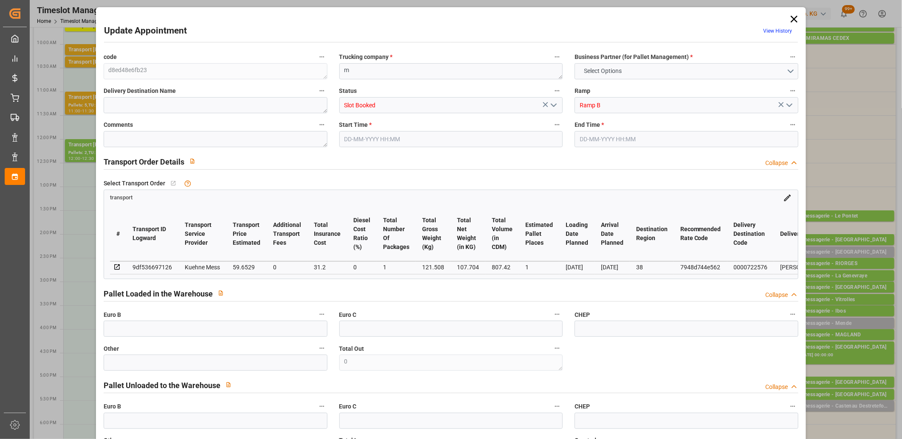
type input "0"
type input "13"
type input "1"
type input "101"
type input "121.508"
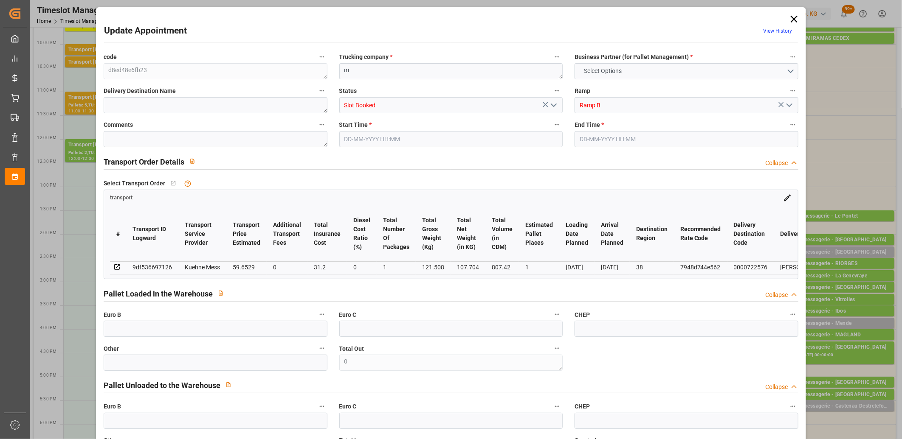
type input "0"
type input "4710.8598"
type input "0"
type input "21"
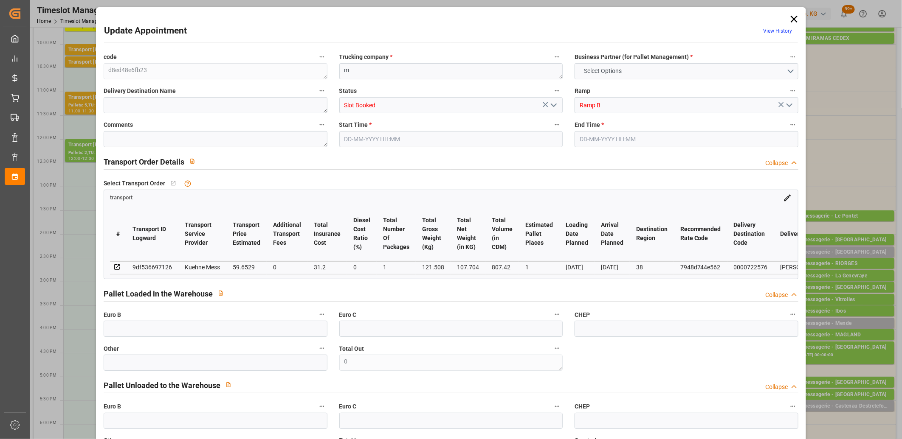
type input "35"
type input "05-09-2025 14:45"
type input "05-09-2025 15:00"
type input "04-09-2025 11:35"
type input "04-09-2025 11:34"
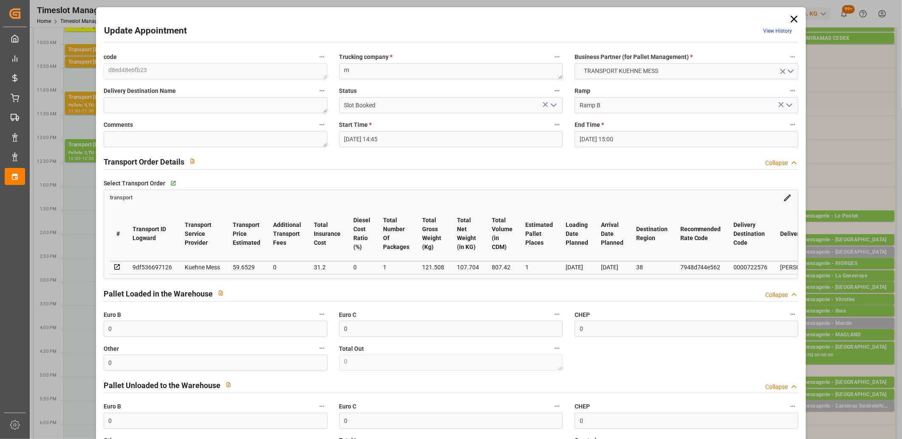
type input "[DATE]"
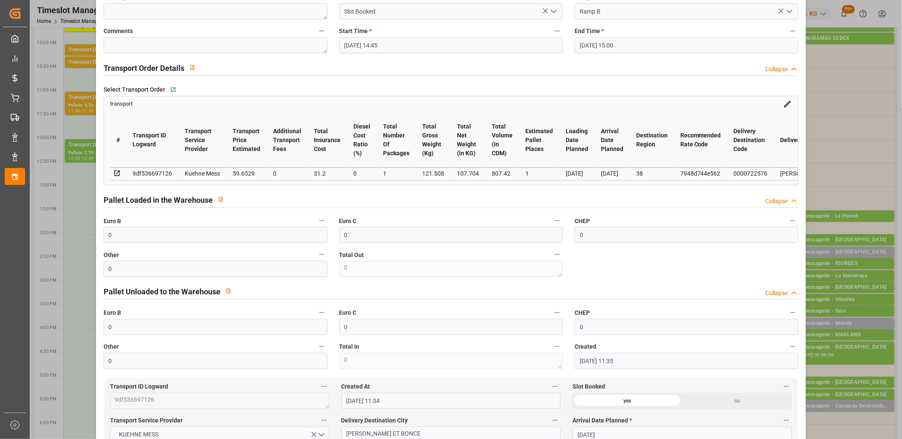
scroll to position [283, 0]
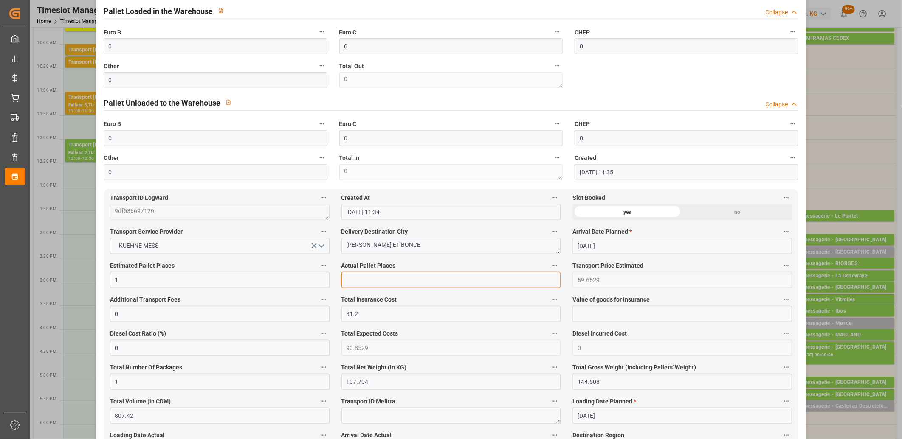
click at [376, 274] on input "text" at bounding box center [451, 280] width 220 height 16
type input "2"
type input "1"
click at [129, 48] on input "0" at bounding box center [216, 46] width 224 height 16
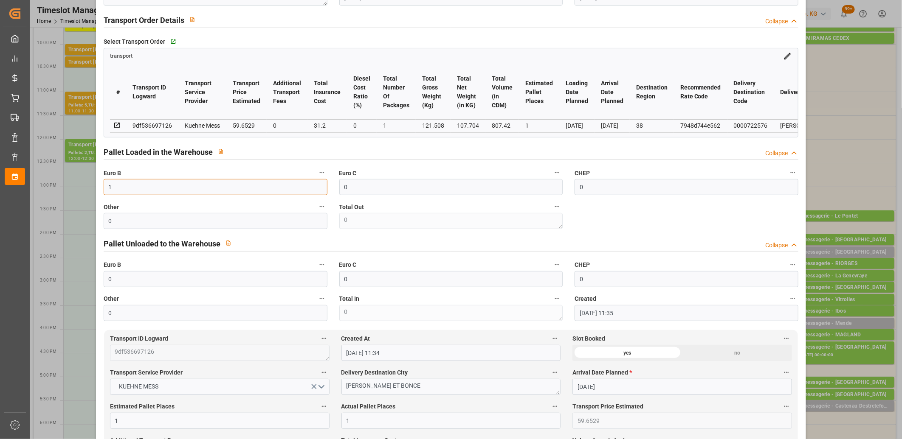
scroll to position [0, 0]
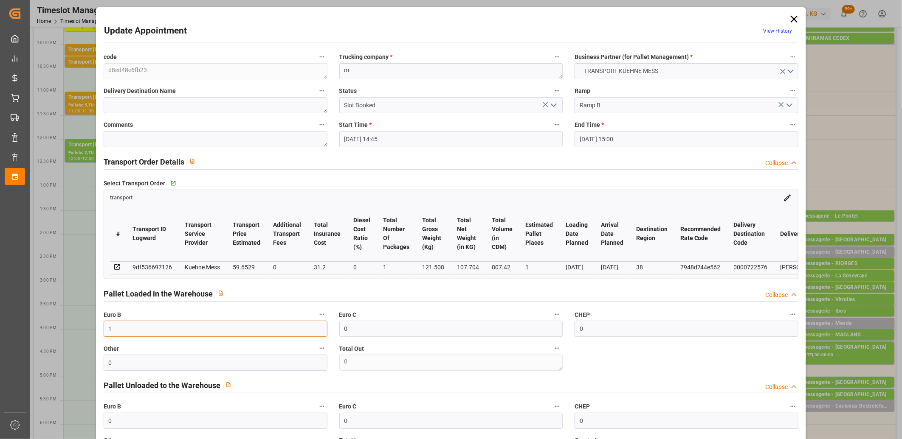
type input "1"
click at [551, 109] on icon "open menu" at bounding box center [554, 105] width 10 height 10
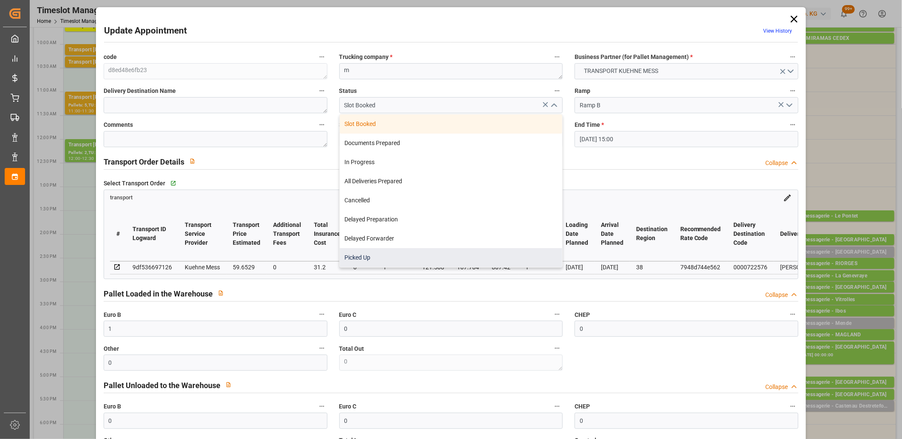
click at [494, 254] on div "Picked Up" at bounding box center [451, 257] width 223 height 19
type input "Picked Up"
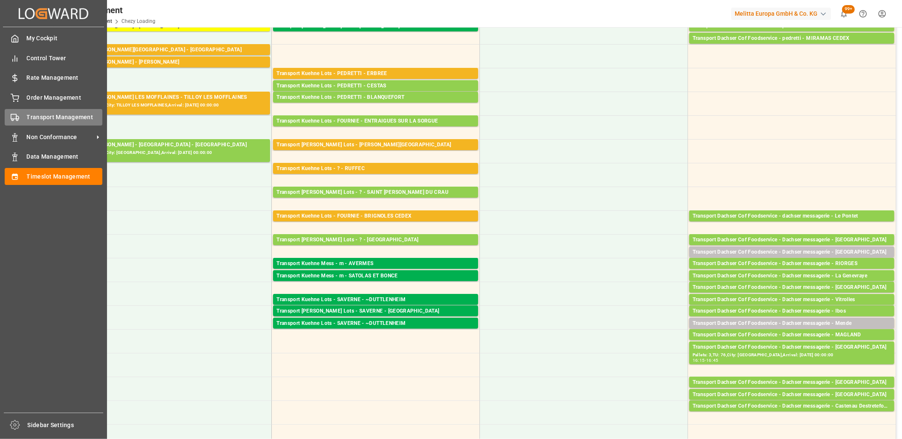
click at [10, 121] on div "Transport Management Transport Management" at bounding box center [54, 117] width 98 height 17
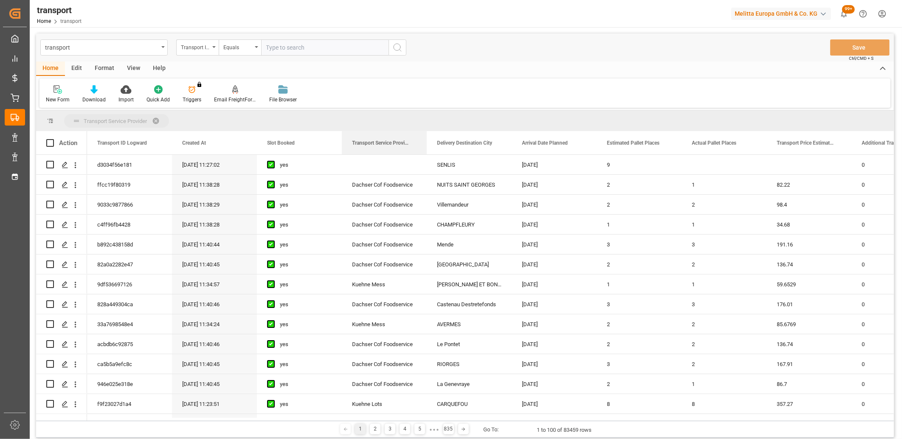
drag, startPoint x: 379, startPoint y: 139, endPoint x: 369, endPoint y: 117, distance: 24.1
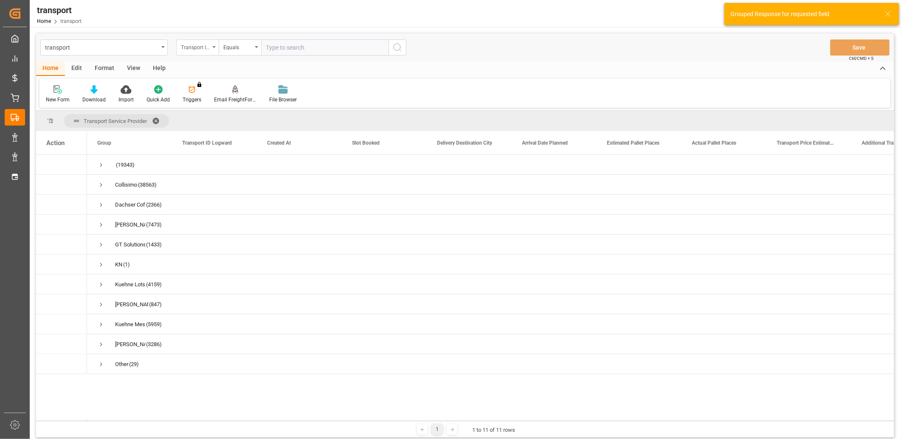
click at [206, 51] on div "Transport ID Logward" at bounding box center [197, 47] width 42 height 16
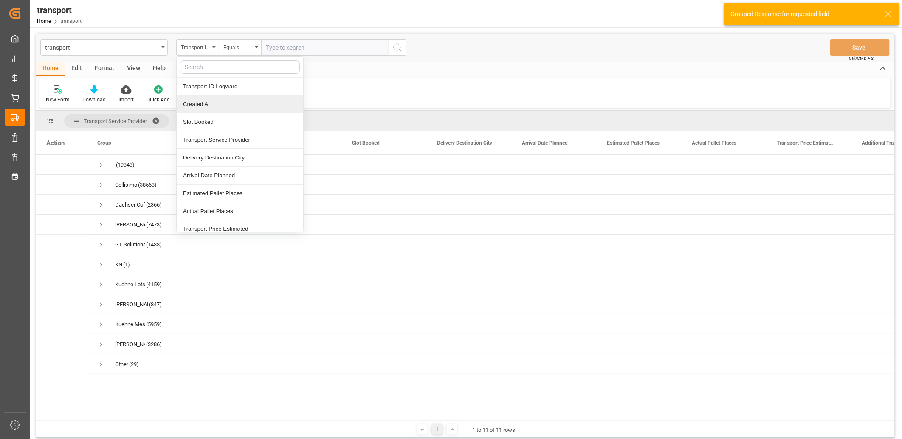
click at [210, 101] on div "Created At" at bounding box center [240, 105] width 127 height 18
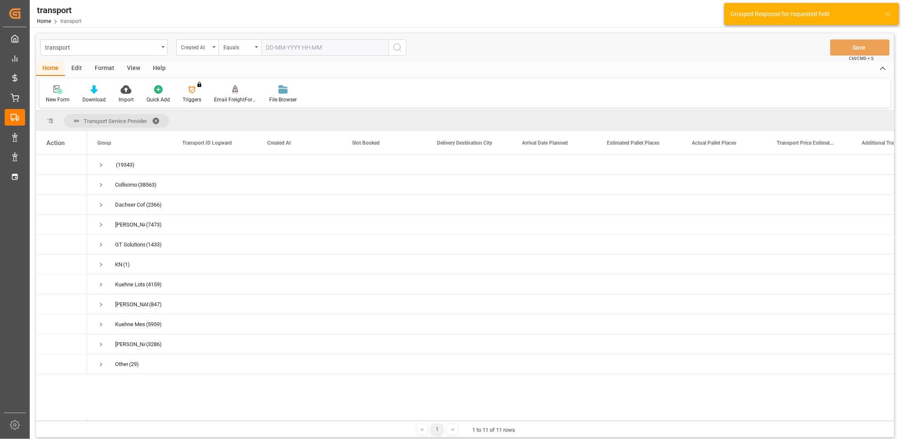
click at [276, 48] on input "text" at bounding box center [324, 47] width 127 height 16
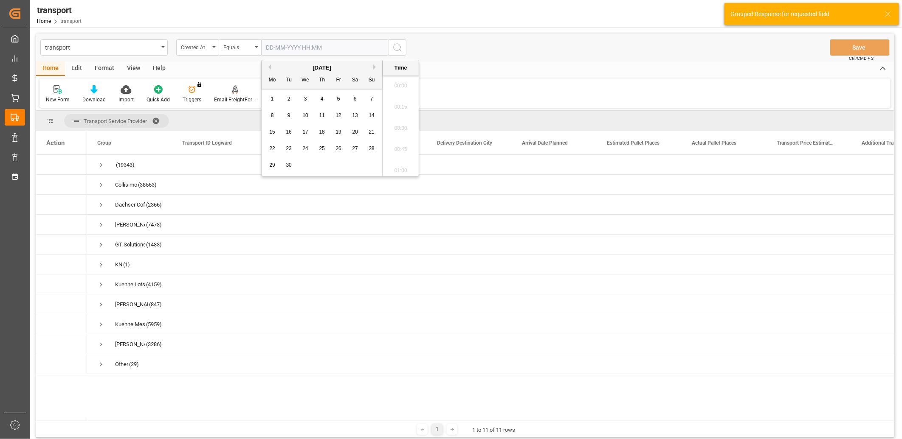
scroll to position [746, 0]
click at [309, 99] on div "3" at bounding box center [305, 99] width 11 height 10
type input "03-09-2025 00:00"
click at [393, 53] on button "search button" at bounding box center [397, 47] width 18 height 16
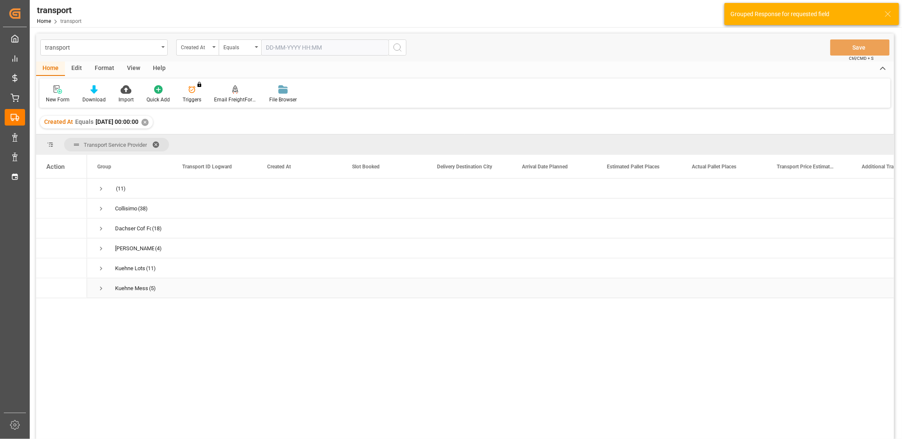
click at [98, 287] on span "Press SPACE to select this row." at bounding box center [101, 289] width 8 height 8
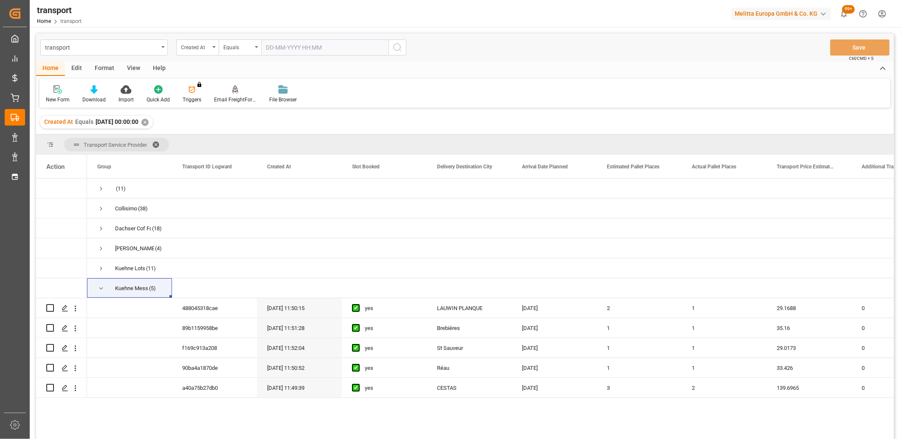
click at [149, 121] on div "✕" at bounding box center [144, 122] width 7 height 7
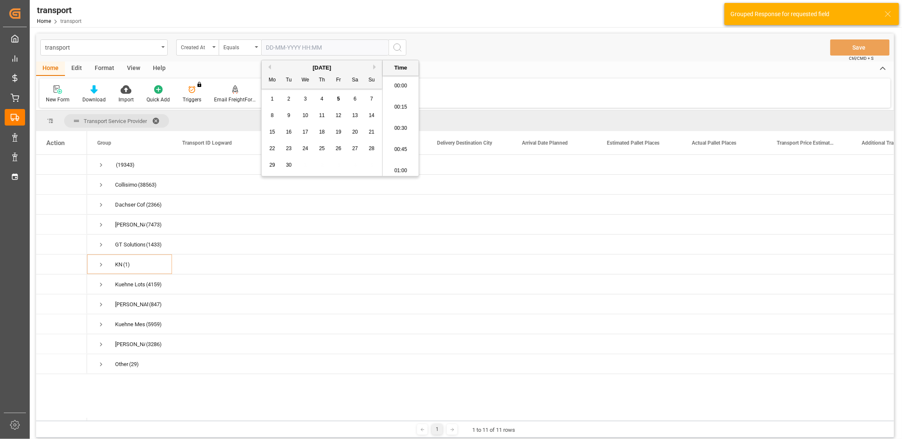
click at [291, 45] on input "text" at bounding box center [324, 47] width 127 height 16
click at [321, 98] on span "4" at bounding box center [322, 99] width 3 height 6
type input "04-09-2025 00:00"
click at [398, 45] on icon "search button" at bounding box center [397, 47] width 10 height 10
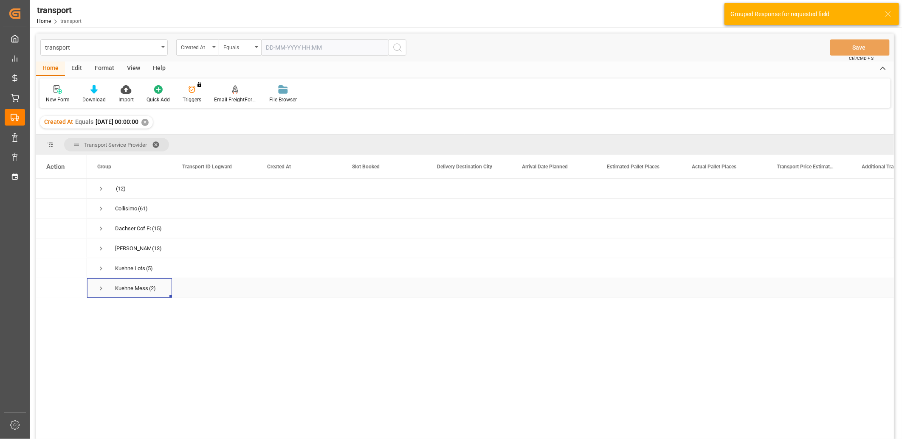
click at [99, 289] on span "Press SPACE to select this row." at bounding box center [101, 289] width 8 height 8
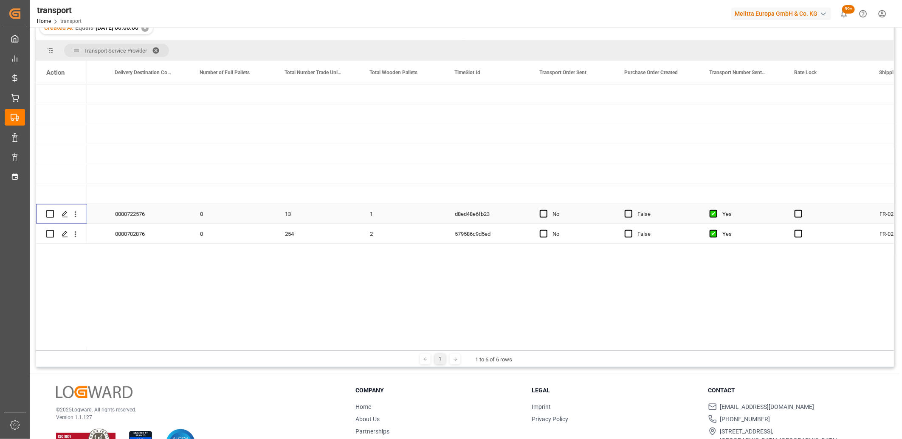
click at [49, 215] on input "Press Space to toggle row selection (unchecked)" at bounding box center [50, 214] width 8 height 8
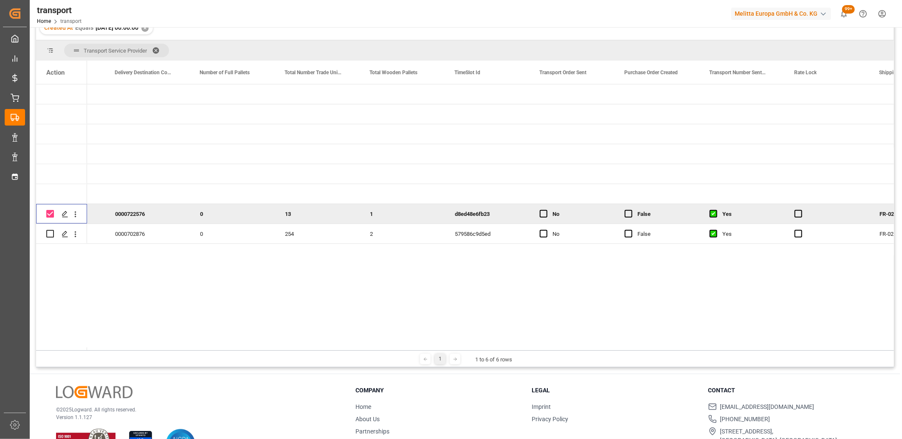
click at [49, 213] on input "Press Space to toggle row selection (checked)" at bounding box center [50, 214] width 8 height 8
checkbox input "false"
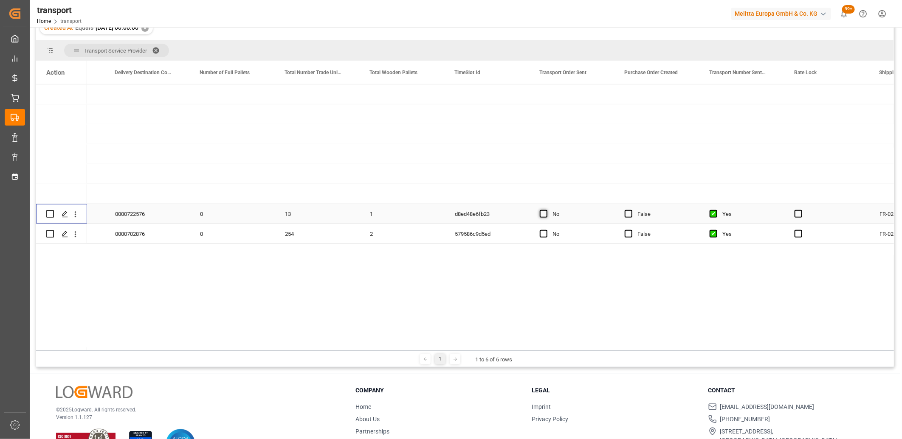
click at [540, 215] on span "Press SPACE to select this row." at bounding box center [544, 214] width 8 height 8
click at [546, 210] on input "Press SPACE to select this row." at bounding box center [546, 210] width 0 height 0
click at [540, 234] on span "Press SPACE to select this row." at bounding box center [544, 234] width 8 height 8
click at [546, 230] on input "Press SPACE to select this row." at bounding box center [546, 230] width 0 height 0
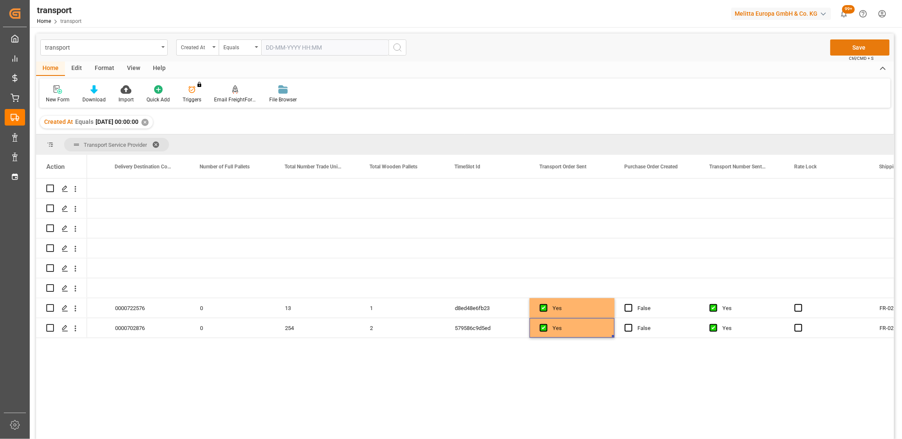
click at [875, 45] on button "Save" at bounding box center [859, 47] width 59 height 16
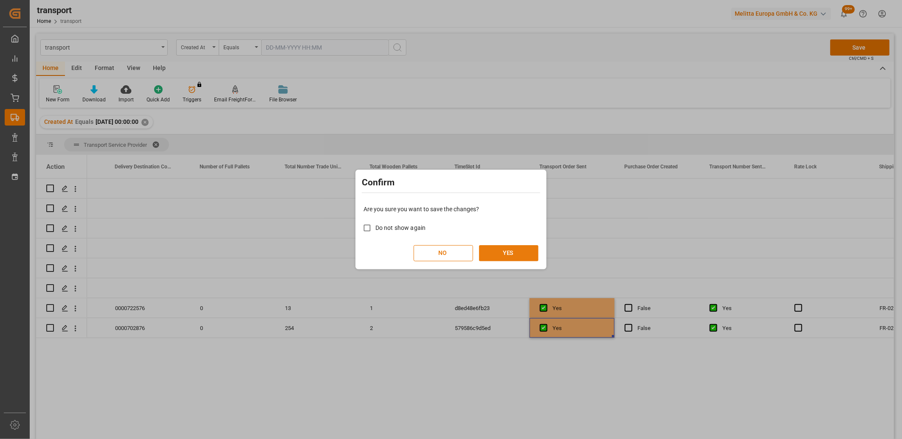
click at [520, 253] on button "YES" at bounding box center [508, 253] width 59 height 16
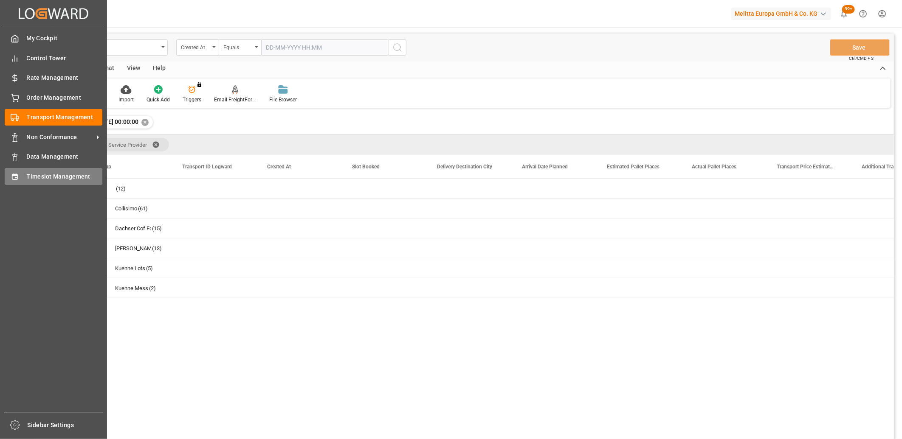
click at [28, 178] on span "Timeslot Management" at bounding box center [65, 176] width 76 height 9
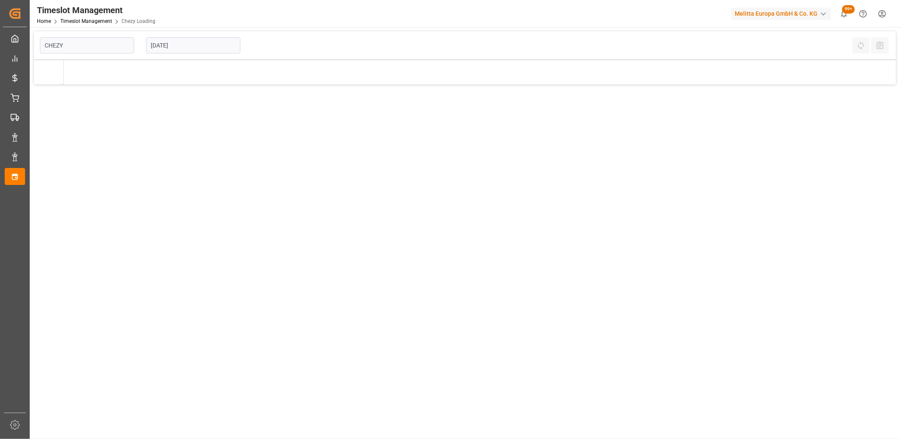
type input "Chezy Loading"
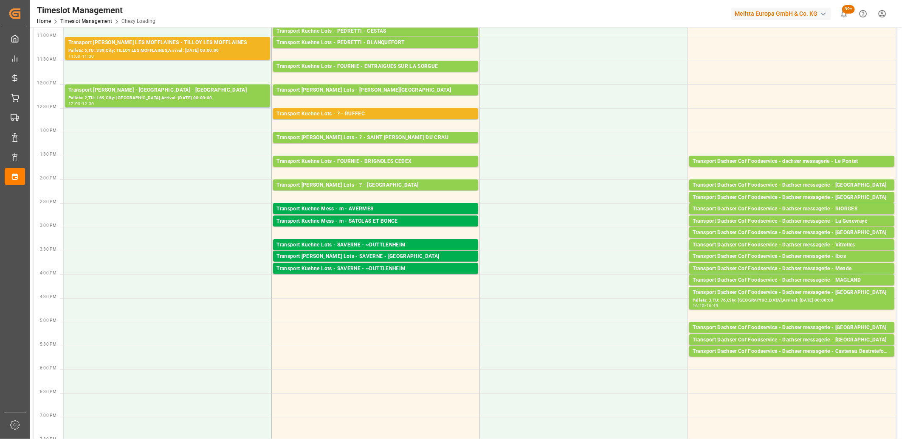
scroll to position [236, 0]
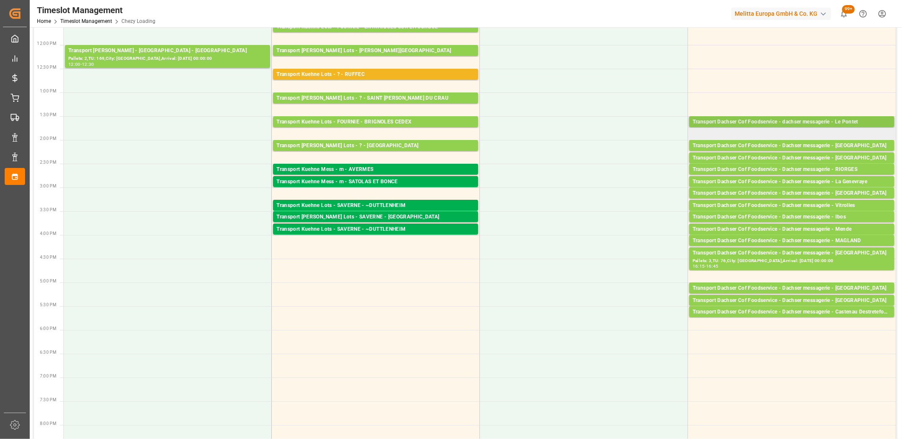
click at [752, 122] on div "Transport Dachser Cof Foodservice - dachser messagerie - Le Pontet" at bounding box center [792, 122] width 198 height 8
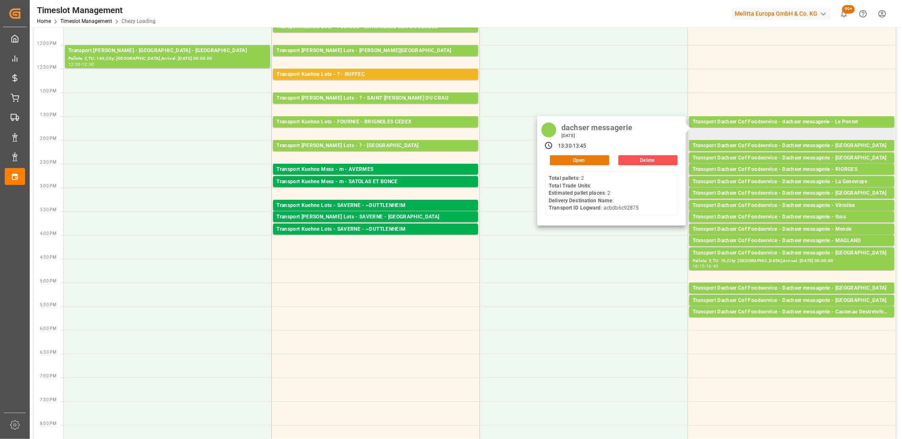
click at [600, 162] on button "Open" at bounding box center [579, 160] width 59 height 10
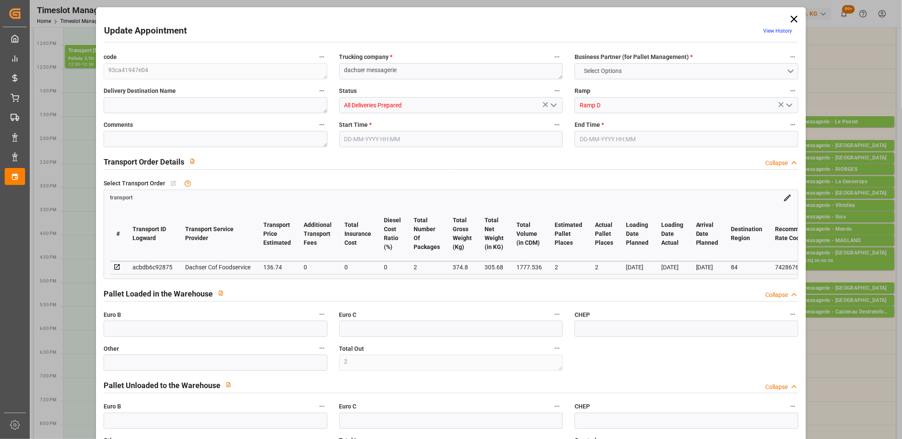
type input "2"
type input "136.74"
type input "0"
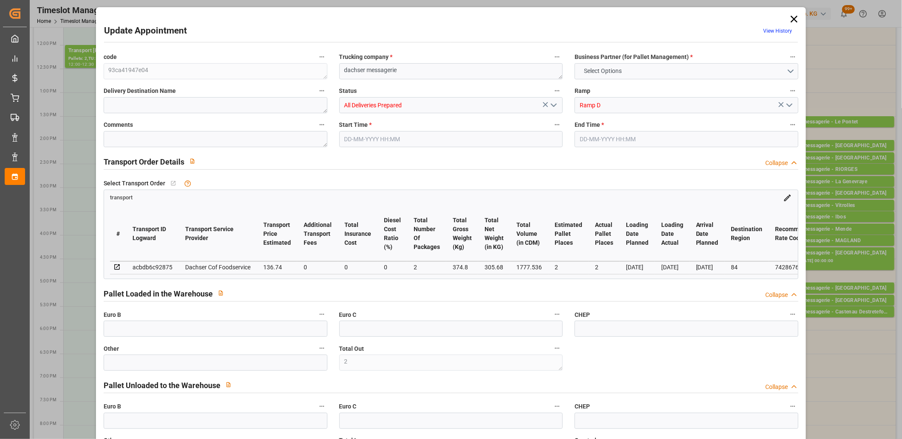
type input "0"
type input "134.3334"
type input "-2.4066"
type input "2"
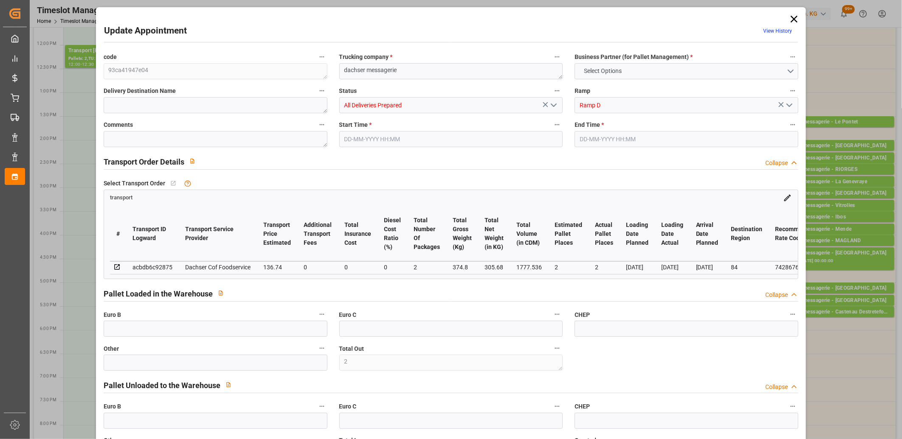
type input "305.68"
type input "425"
type input "1777.536"
type input "84"
type input "2"
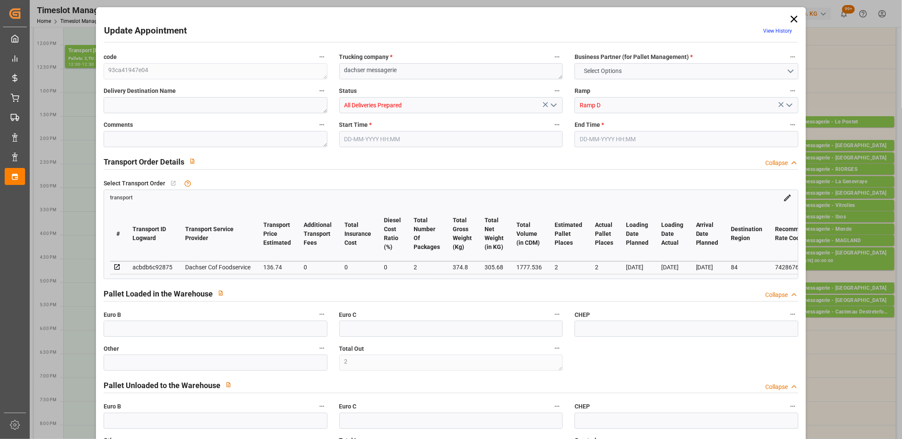
type input "0"
type input "2"
type input "101"
type input "374.8"
type input "0"
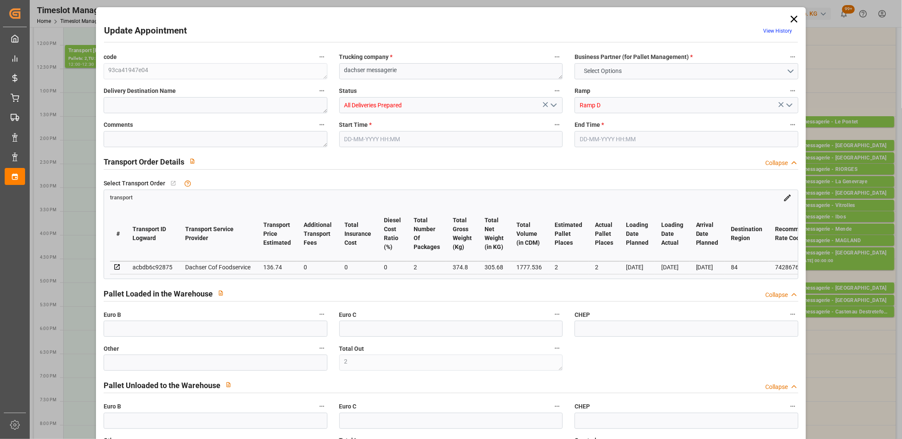
type input "4710.8598"
type input "0"
type input "21"
type input "35"
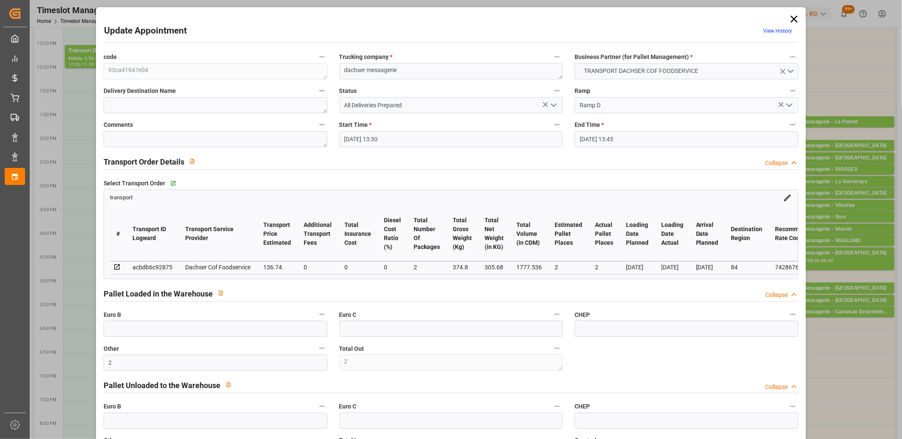
type input "05-09-2025 13:30"
type input "05-09-2025 13:45"
type input "04-09-2025 12:37"
type input "04-09-2025 11:40"
type input "[DATE]"
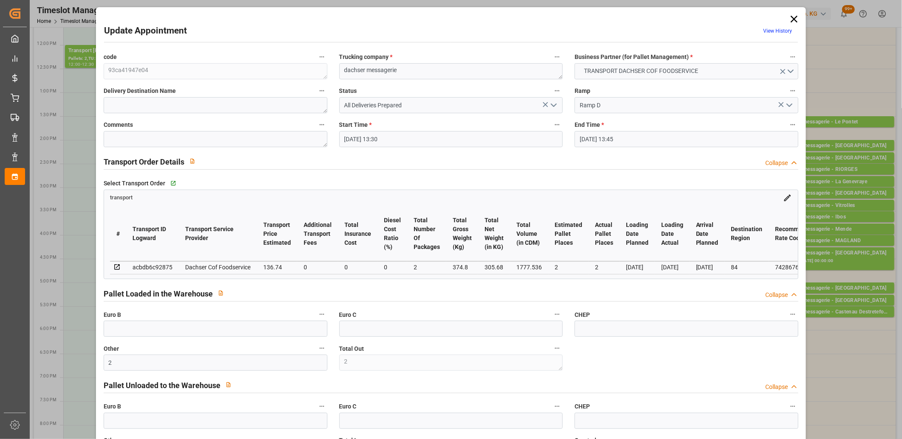
type input "[DATE]"
click at [553, 106] on polyline "open menu" at bounding box center [553, 105] width 5 height 3
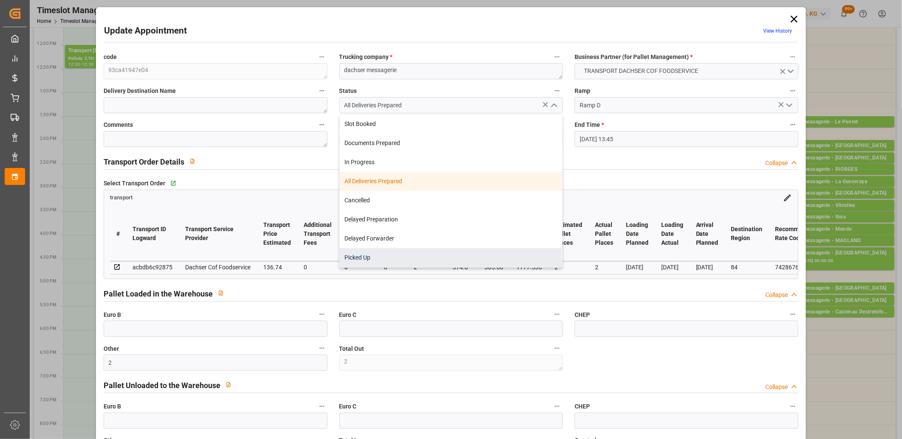
click at [453, 256] on div "Picked Up" at bounding box center [451, 257] width 223 height 19
type input "Picked Up"
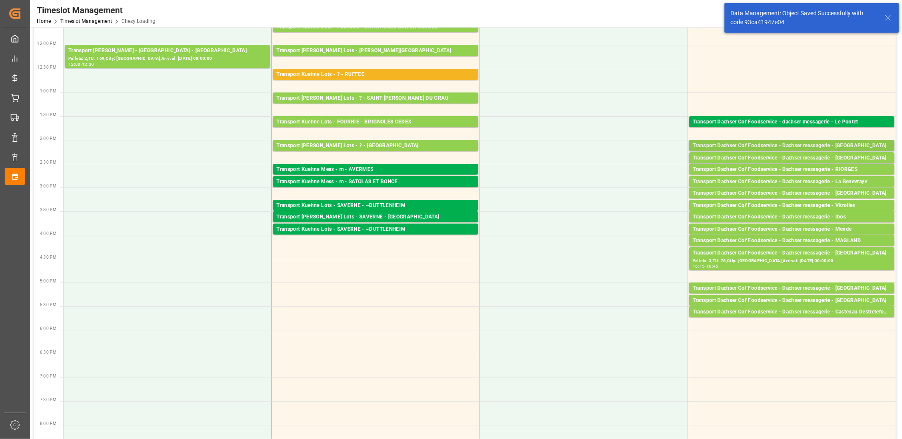
click at [745, 145] on div "Transport Dachser Cof Foodservice - Dachser messagerie - [GEOGRAPHIC_DATA]" at bounding box center [792, 146] width 198 height 8
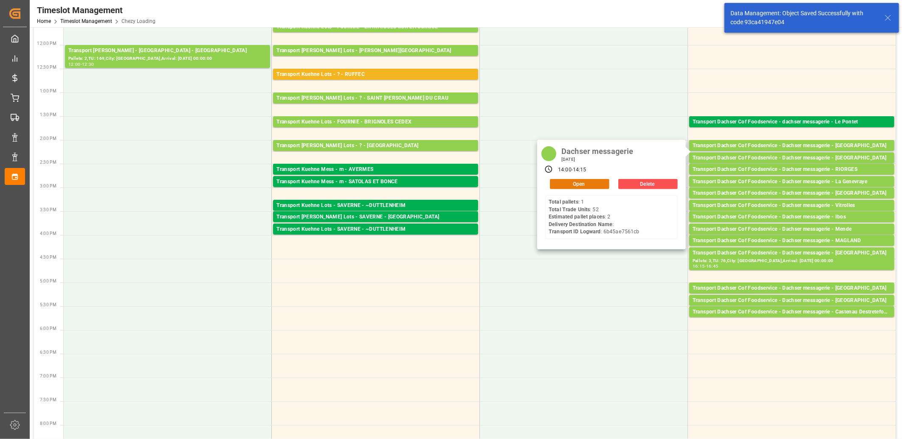
click at [604, 182] on button "Open" at bounding box center [579, 184] width 59 height 10
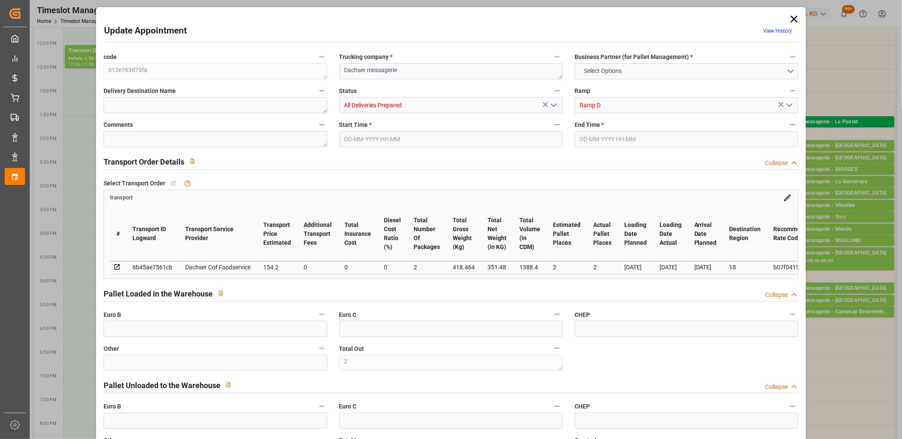
type input "2"
type input "154.2"
type input "0"
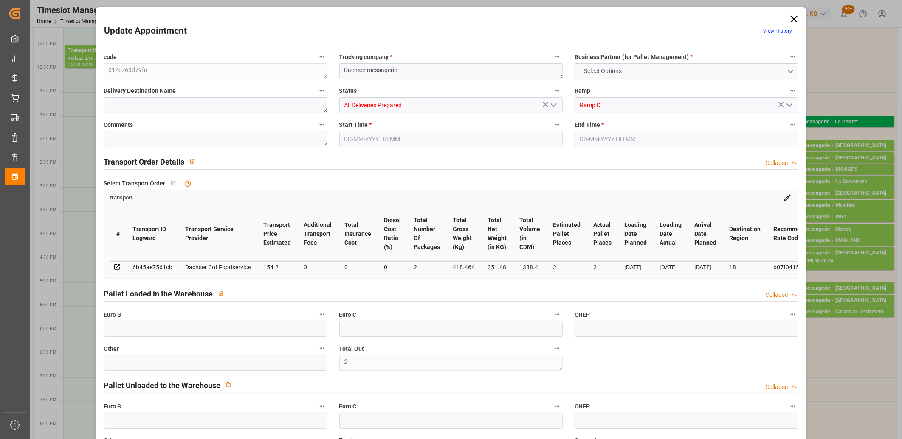
type input "0"
type input "151.4861"
type input "-2.7139"
type input "2"
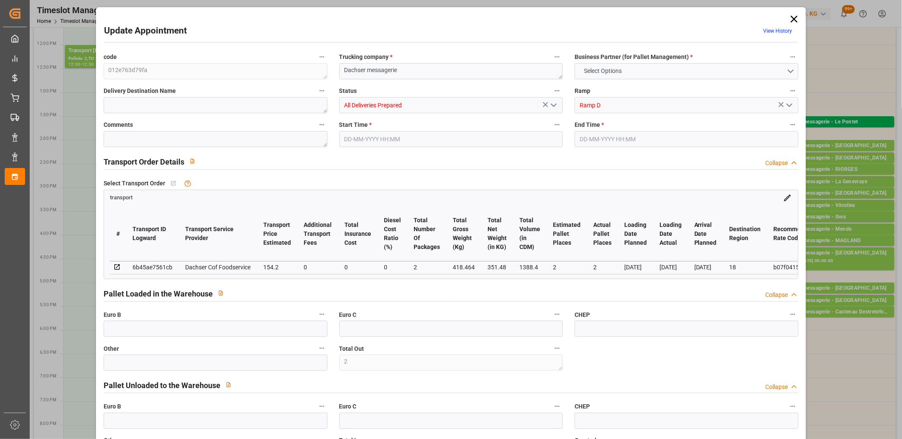
type input "351.48"
type input "467.354"
type input "1388.4"
type input "18"
type input "1"
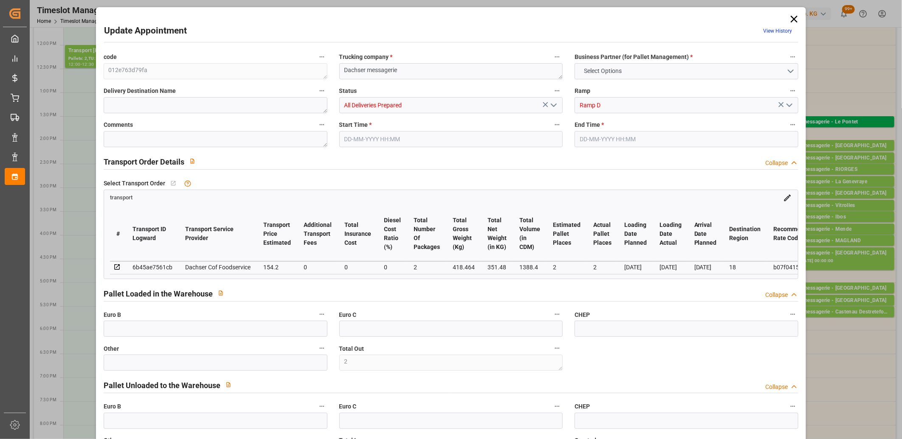
type input "52"
type input "2"
type input "101"
type input "418.464"
type input "0"
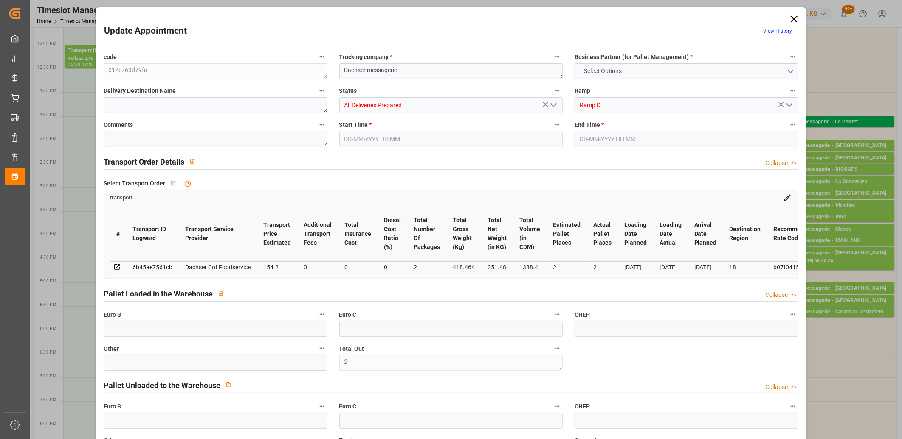
type input "4710.8598"
type input "0"
type input "21"
type input "35"
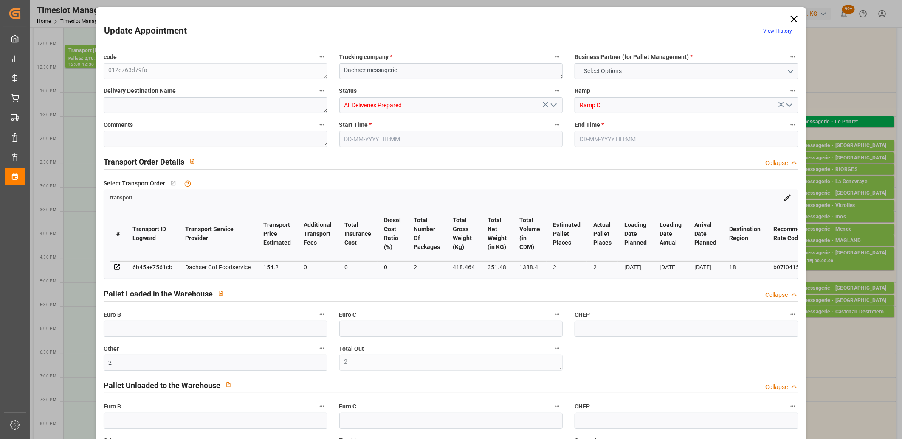
type input "05-09-2025 14:00"
type input "05-09-2025 14:15"
type input "04-09-2025 11:56"
type input "04-09-2025 11:40"
type input "[DATE]"
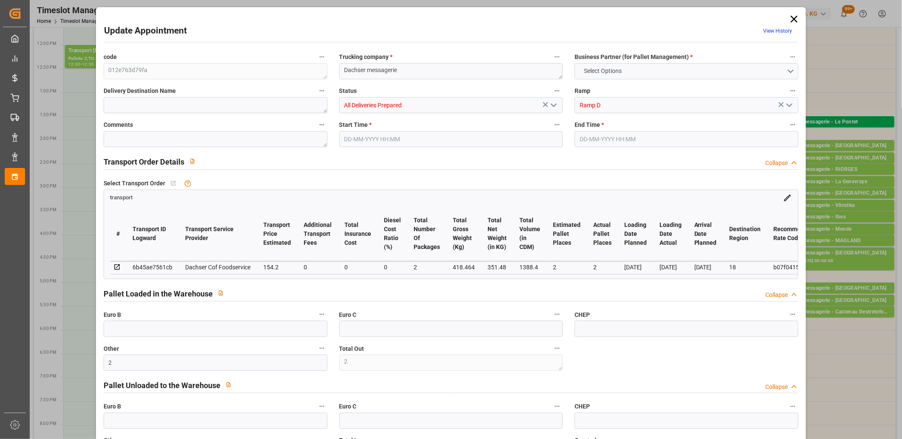
type input "[DATE]"
click at [552, 106] on polyline "open menu" at bounding box center [553, 105] width 5 height 3
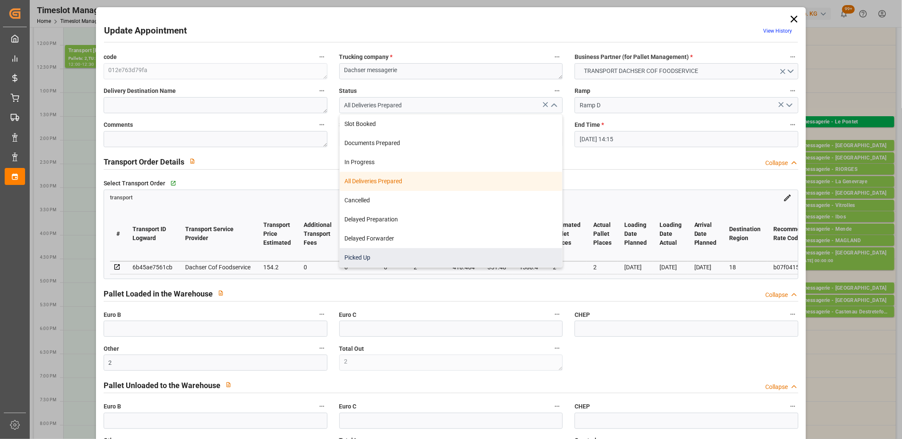
click at [448, 249] on div "Picked Up" at bounding box center [451, 257] width 223 height 19
type input "Picked Up"
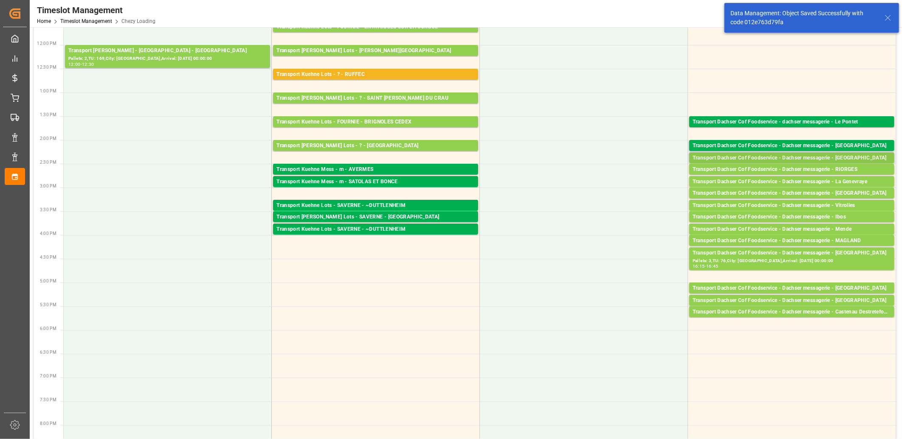
click at [760, 158] on div "Transport Dachser Cof Foodservice - Dachser messagerie - [GEOGRAPHIC_DATA]" at bounding box center [792, 158] width 198 height 8
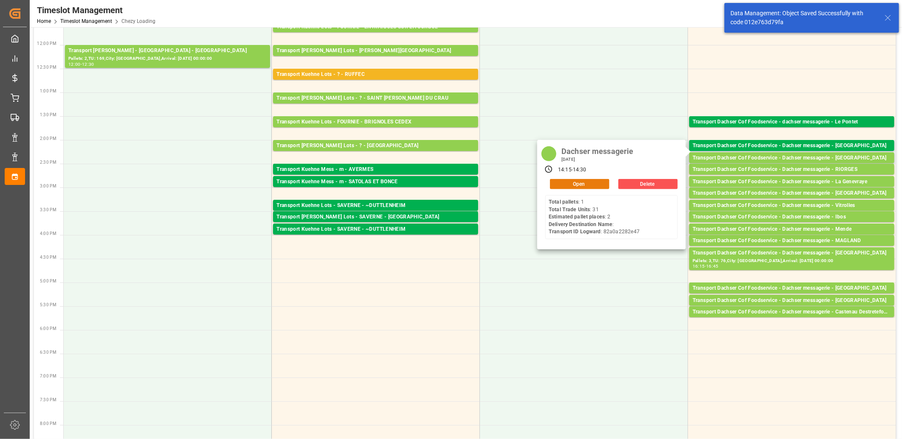
click at [593, 186] on button "Open" at bounding box center [579, 184] width 59 height 10
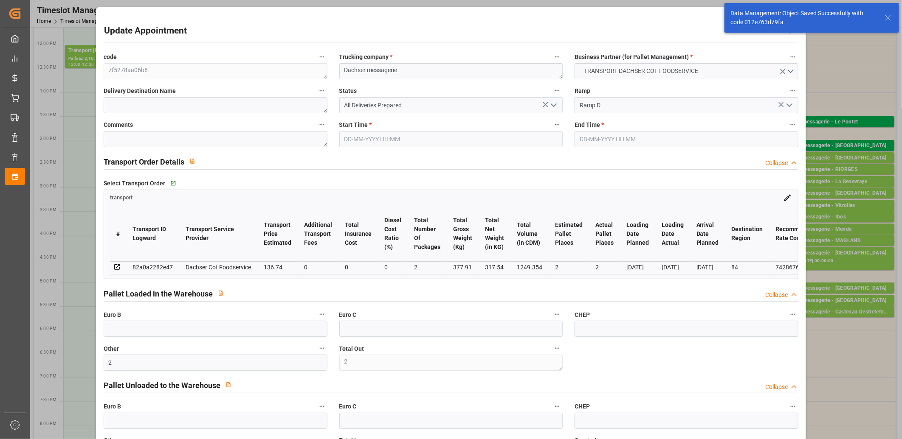
type input "05-09-2025 14:15"
type input "05-09-2025 14:30"
type input "04-09-2025 11:56"
type input "04-09-2025 11:40"
type input "[DATE]"
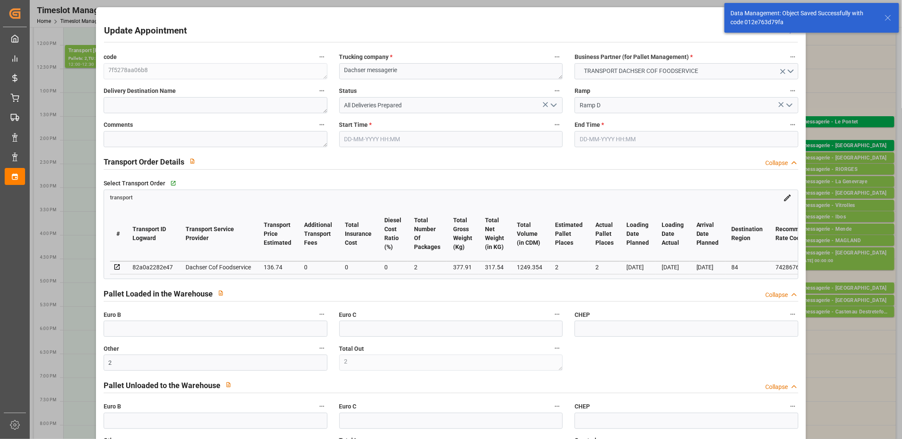
type input "[DATE]"
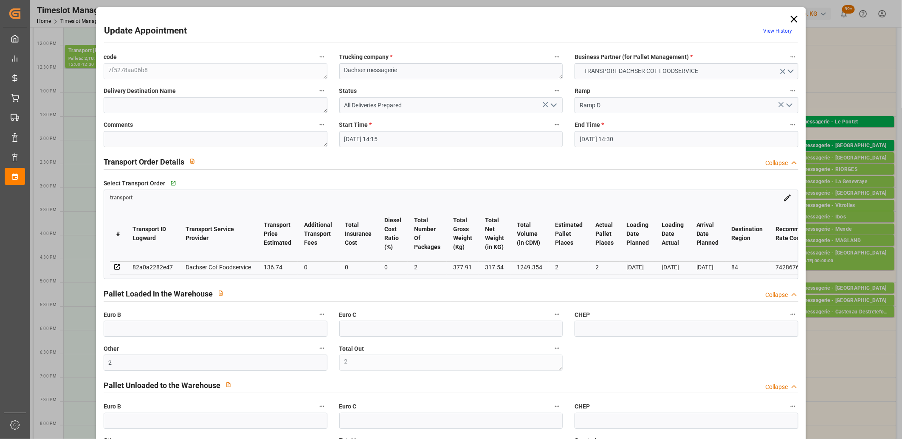
click at [551, 104] on icon "open menu" at bounding box center [554, 105] width 10 height 10
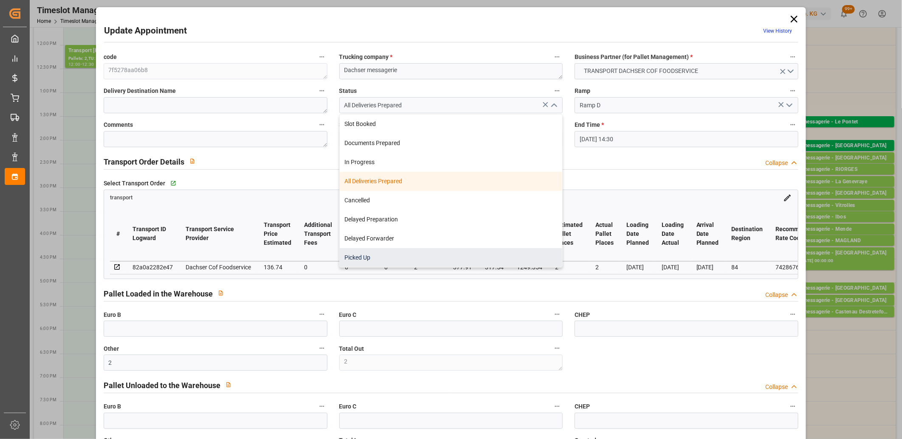
click at [445, 255] on div "Picked Up" at bounding box center [451, 257] width 223 height 19
type input "Picked Up"
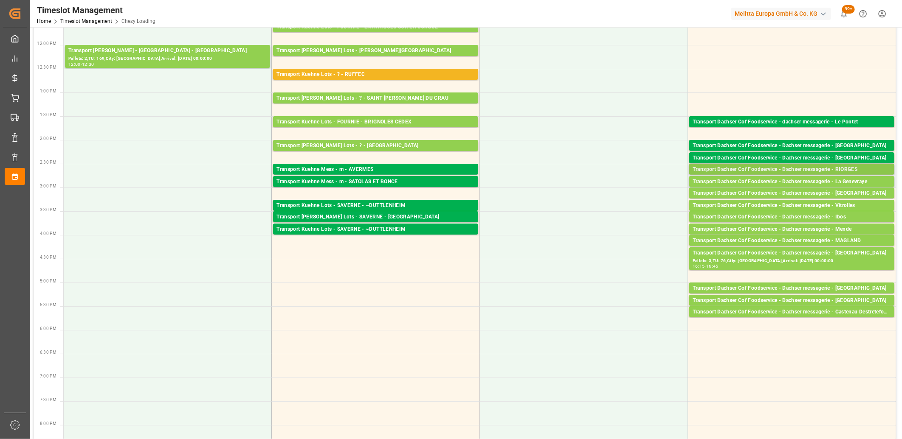
click at [761, 170] on div "Transport Dachser Cof Foodservice - Dachser messagerie - RIORGES" at bounding box center [792, 170] width 198 height 8
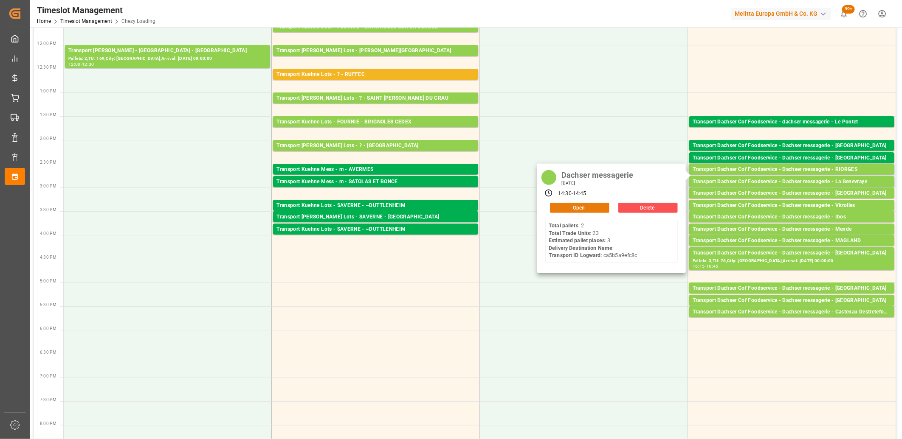
click at [559, 212] on button "Open" at bounding box center [579, 208] width 59 height 10
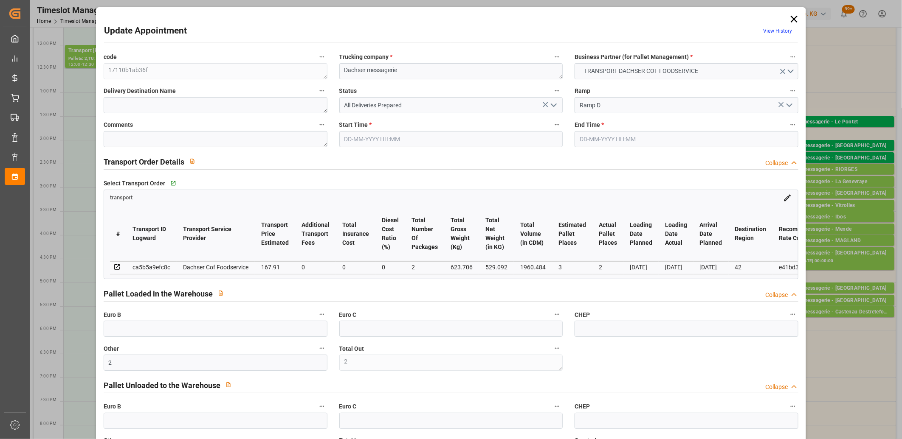
type input "05-09-2025 14:30"
type input "05-09-2025 14:45"
type input "04-09-2025 11:57"
type input "04-09-2025 11:40"
type input "[DATE]"
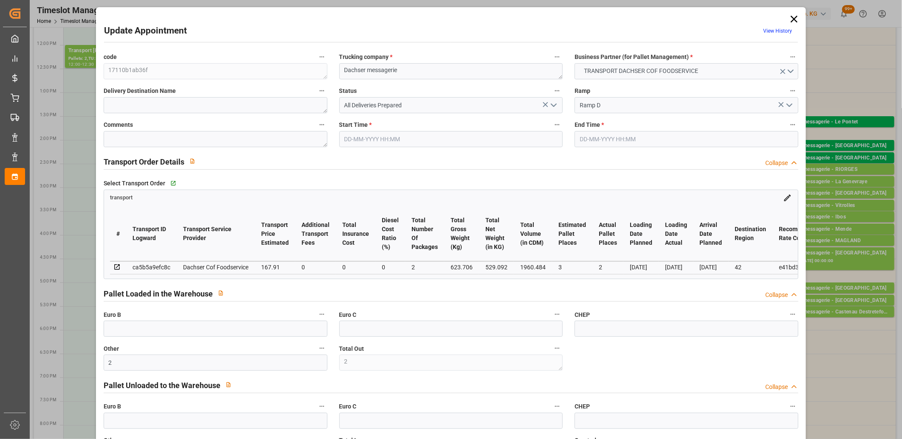
type input "[DATE]"
click at [552, 106] on polyline "open menu" at bounding box center [553, 105] width 5 height 3
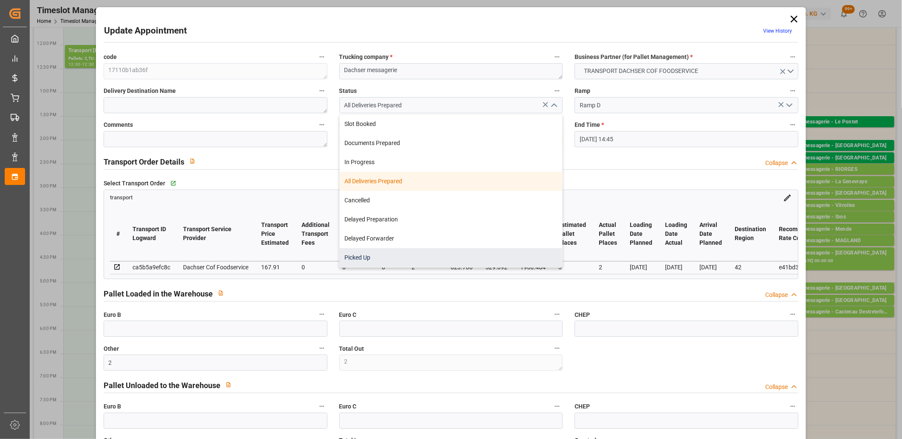
click at [473, 260] on div "Picked Up" at bounding box center [451, 257] width 223 height 19
type input "Picked Up"
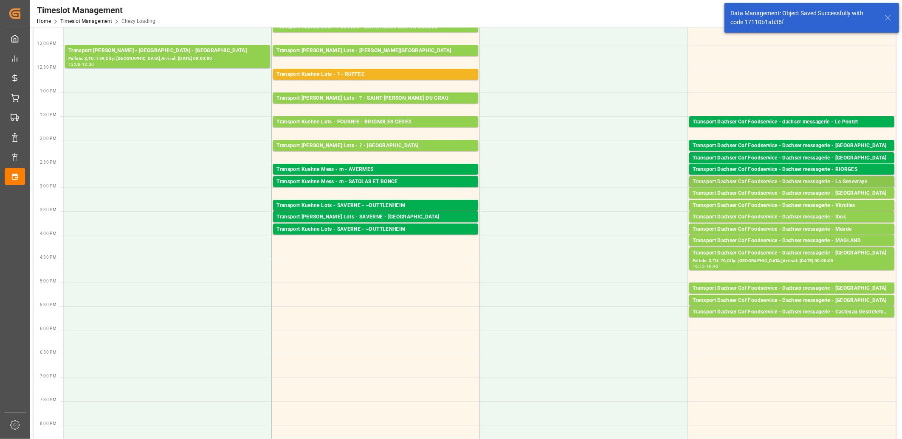
click at [752, 181] on div "Transport Dachser Cof Foodservice - Dachser messagerie - La Genevraye" at bounding box center [792, 182] width 198 height 8
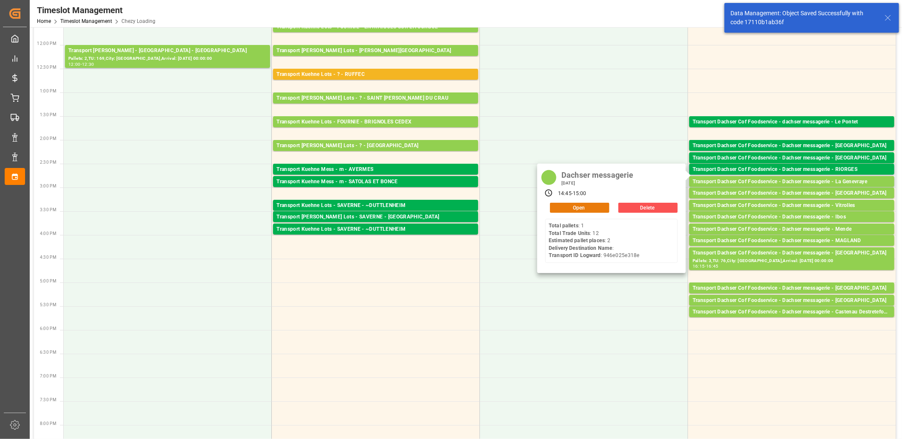
click at [595, 211] on button "Open" at bounding box center [579, 208] width 59 height 10
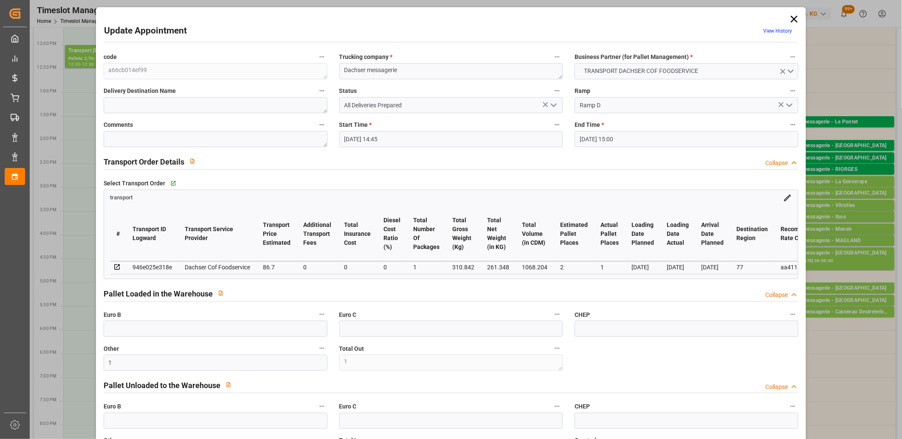
click at [554, 107] on icon "open menu" at bounding box center [554, 105] width 10 height 10
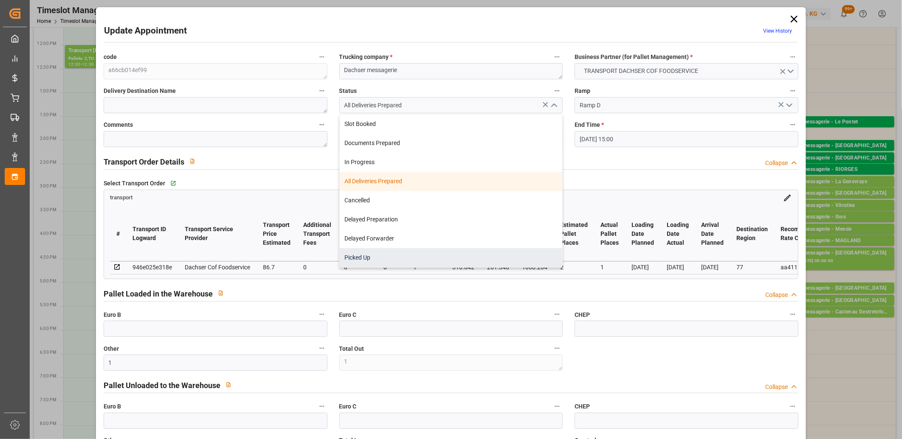
click at [459, 253] on div "Picked Up" at bounding box center [451, 257] width 223 height 19
type input "Picked Up"
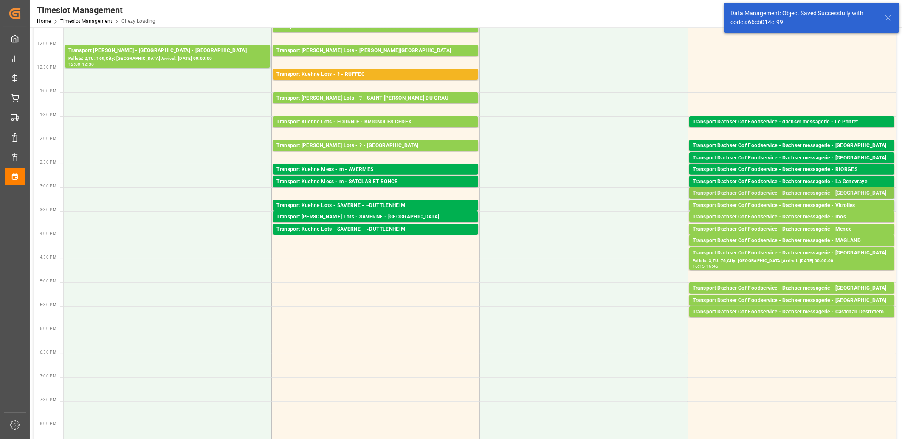
click at [746, 193] on div "Transport Dachser Cof Foodservice - Dachser messagerie - [GEOGRAPHIC_DATA]" at bounding box center [792, 193] width 198 height 8
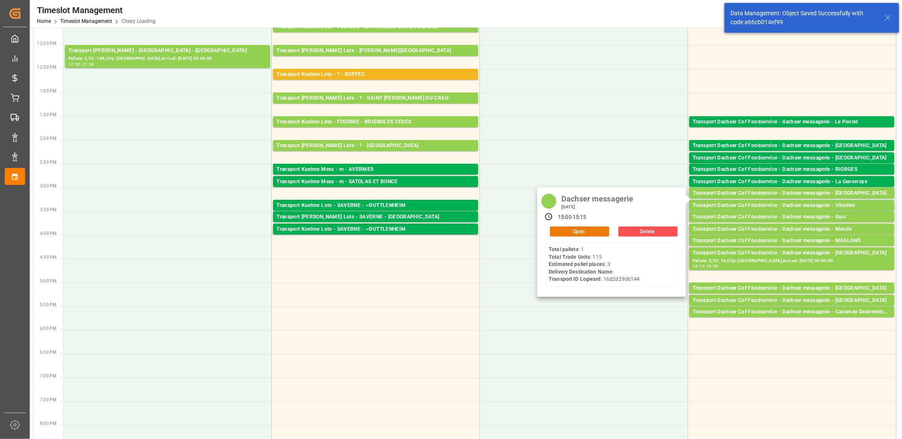
click at [577, 234] on button "Open" at bounding box center [579, 232] width 59 height 10
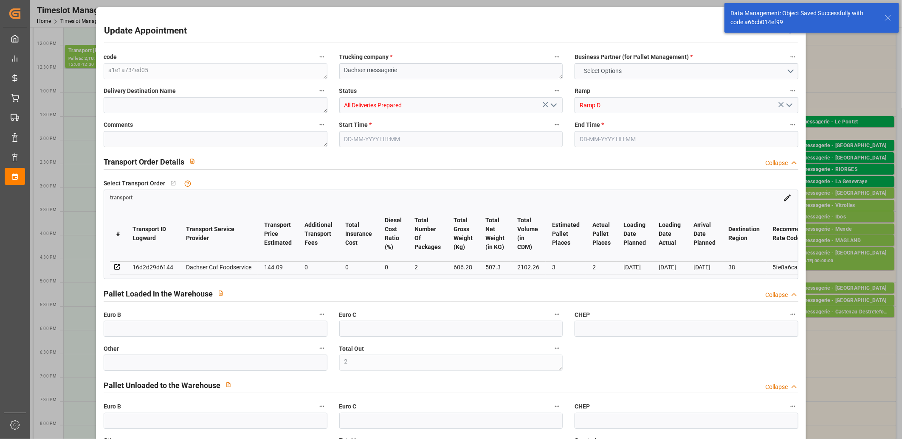
type input "2"
type input "3"
type input "2"
type input "144.09"
type input "0"
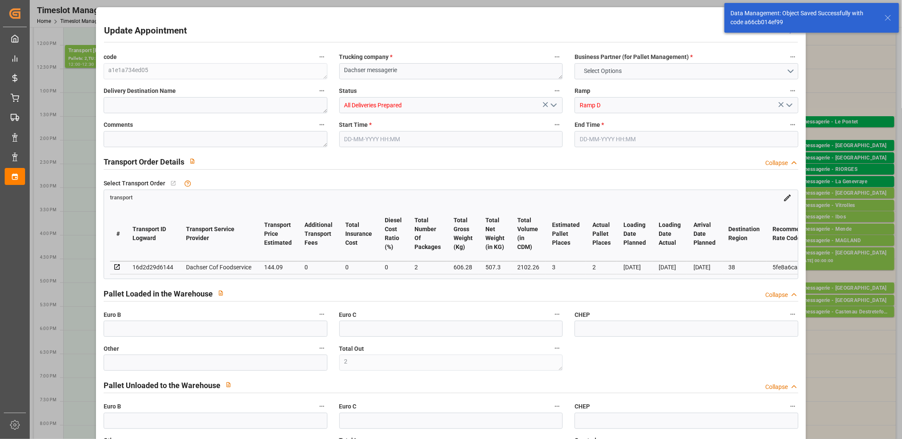
type input "0"
type input "141.554"
type input "-2.536"
type input "2"
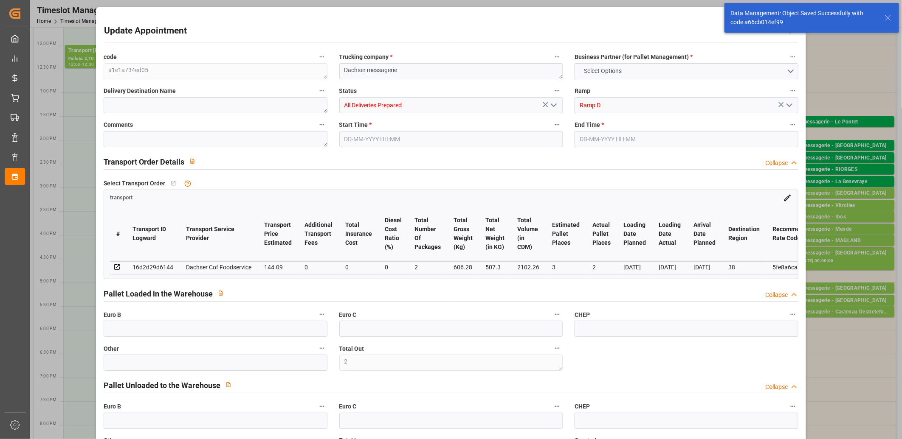
type input "507.3"
type input "679.17"
type input "2102.26"
type input "38"
type input "1"
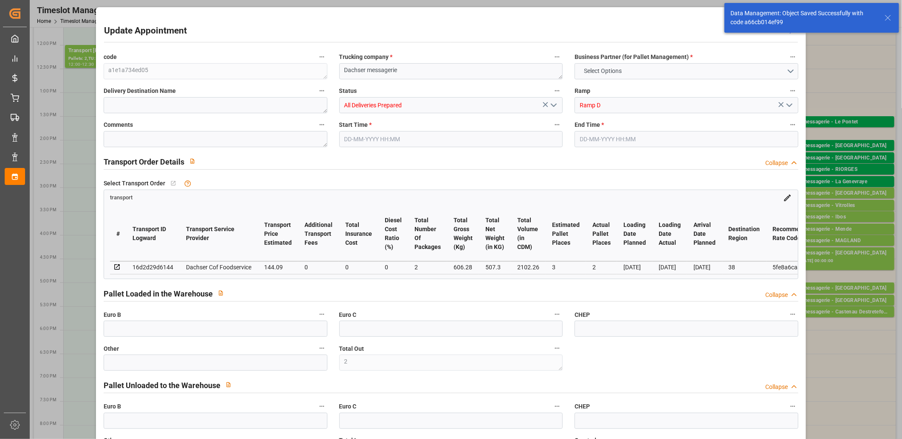
type input "115"
type input "3"
type input "101"
type input "606.28"
type input "0"
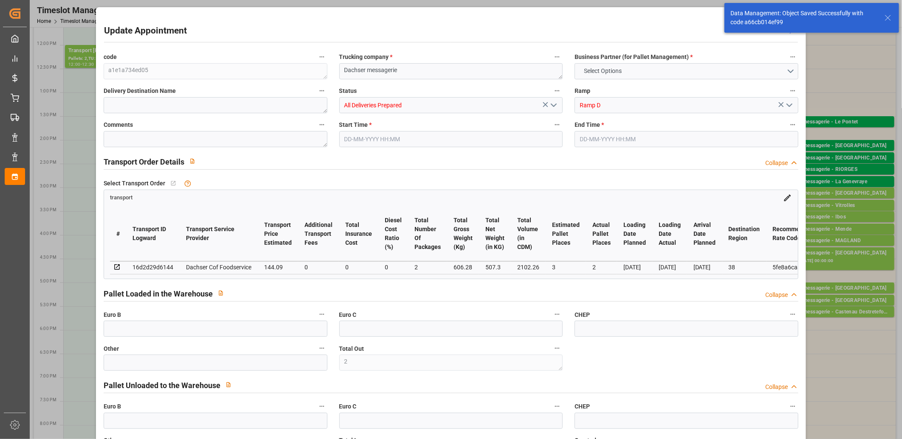
type input "4710.8598"
type input "0"
type input "21"
type input "35"
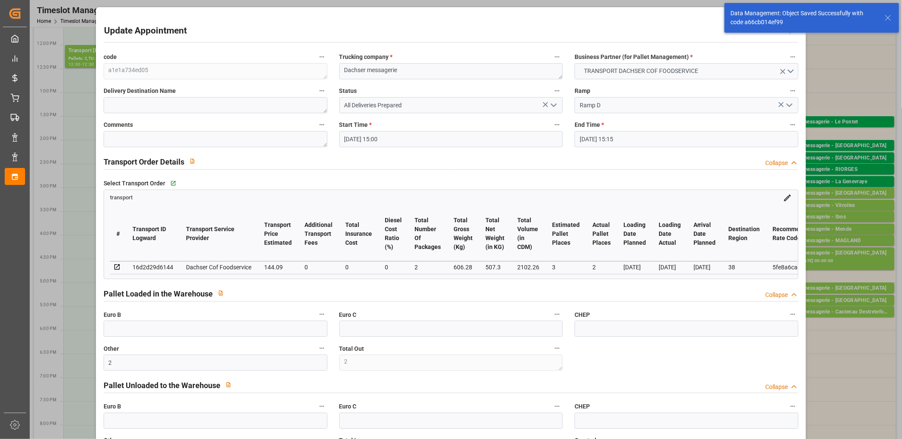
type input "05-09-2025 15:00"
type input "05-09-2025 15:15"
type input "04-09-2025 11:58"
type input "04-09-2025 11:40"
type input "[DATE]"
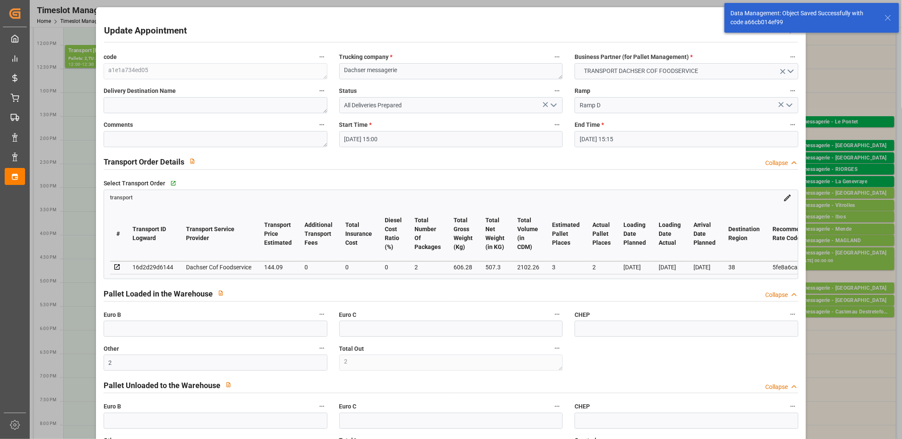
type input "[DATE]"
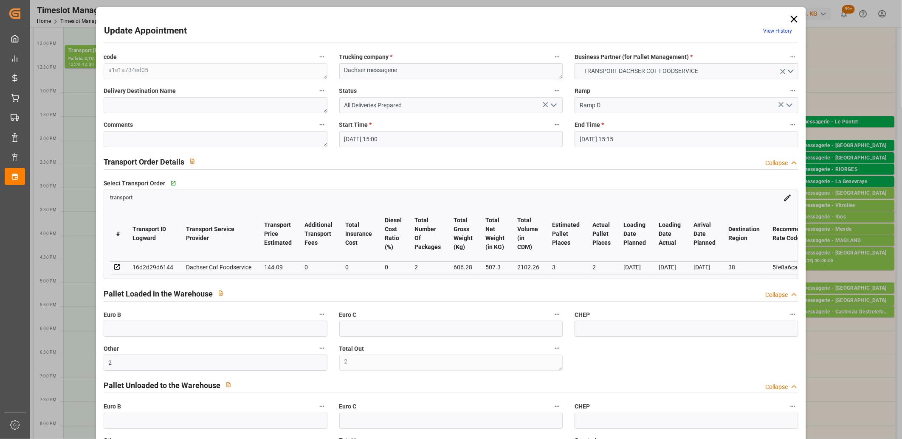
click at [554, 105] on icon "open menu" at bounding box center [554, 105] width 10 height 10
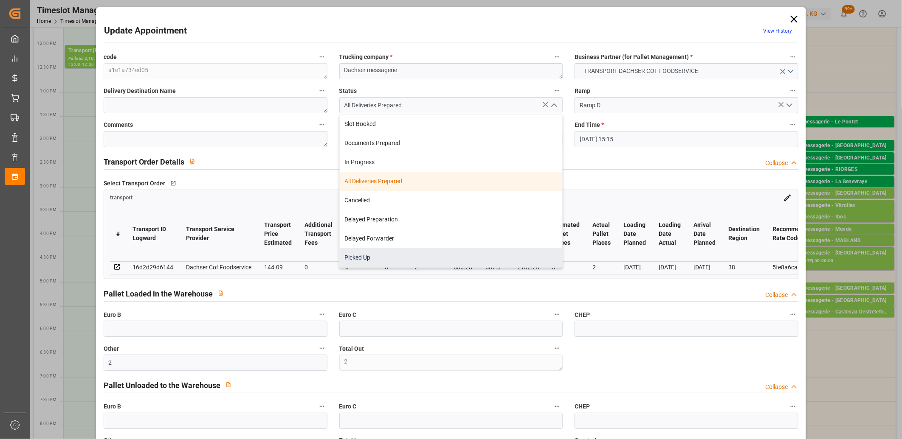
click at [477, 253] on div "Picked Up" at bounding box center [451, 257] width 223 height 19
type input "Picked Up"
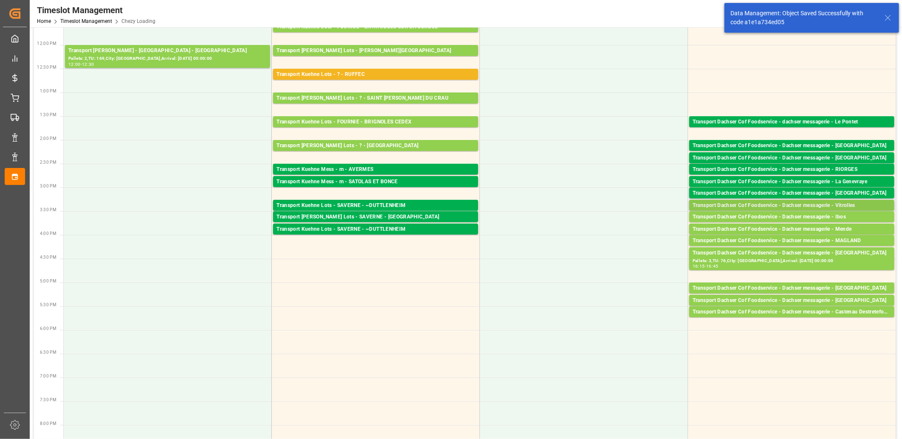
click at [761, 206] on div "Transport Dachser Cof Foodservice - Dachser messagerie - Vitrolles" at bounding box center [792, 206] width 198 height 8
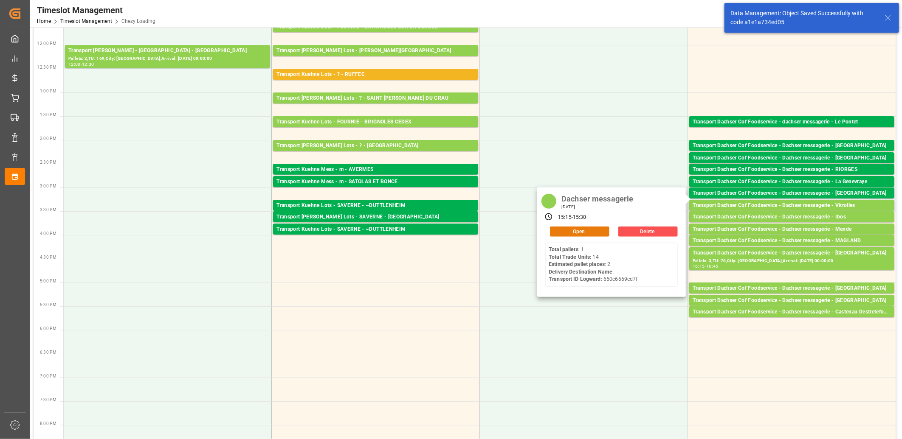
click at [596, 232] on button "Open" at bounding box center [579, 232] width 59 height 10
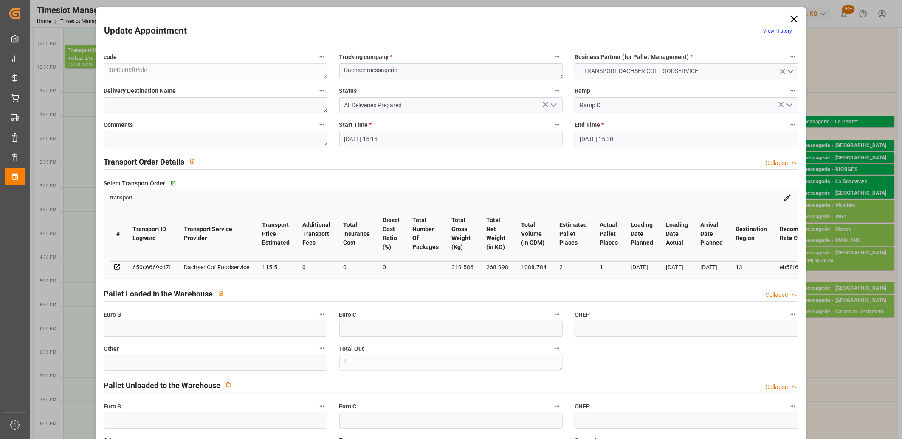
click at [554, 110] on icon "open menu" at bounding box center [554, 105] width 10 height 10
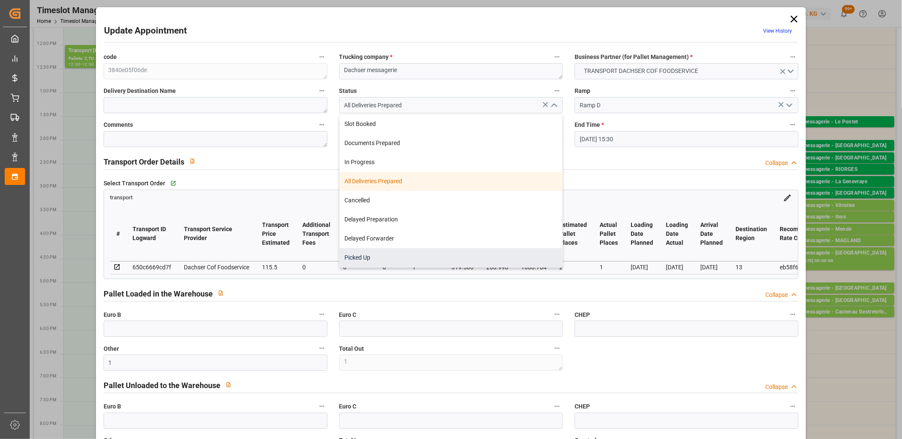
click at [515, 256] on div "Picked Up" at bounding box center [451, 257] width 223 height 19
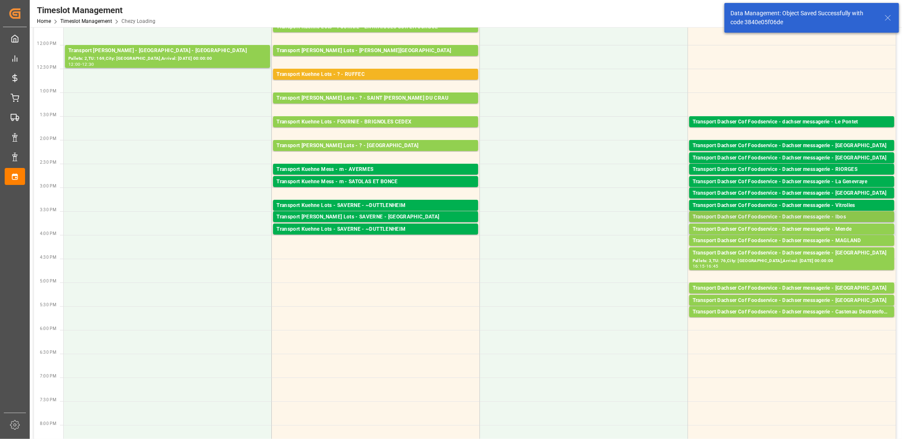
click at [749, 217] on div "Transport Dachser Cof Foodservice - Dachser messagerie - Ibos" at bounding box center [792, 217] width 198 height 8
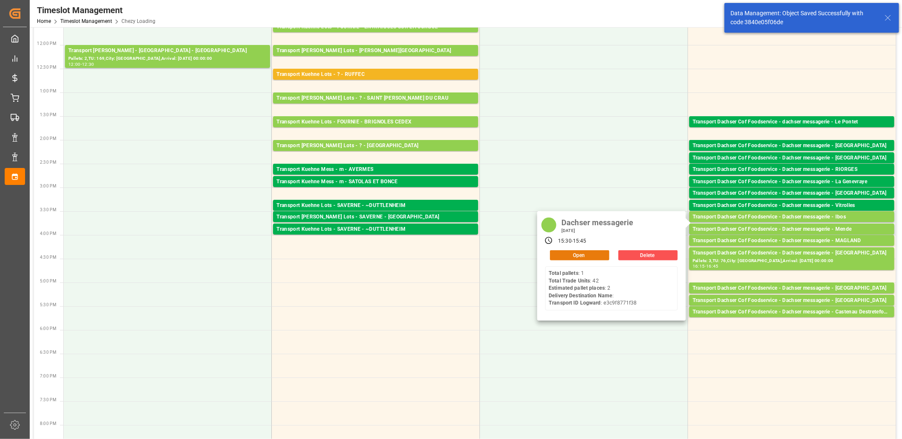
click at [600, 256] on button "Open" at bounding box center [579, 256] width 59 height 10
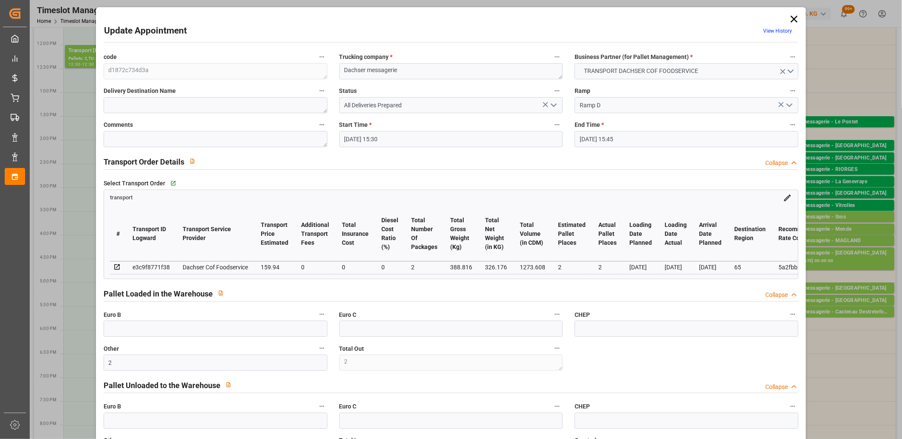
click at [555, 107] on icon "open menu" at bounding box center [554, 105] width 10 height 10
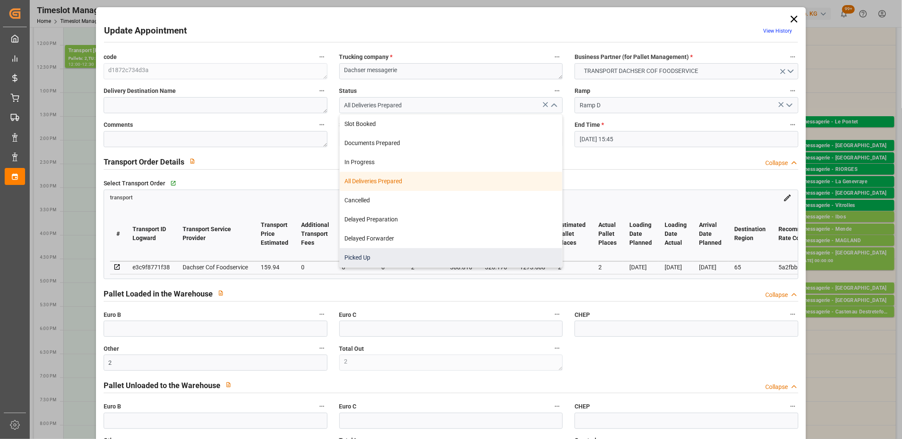
click at [468, 256] on div "Picked Up" at bounding box center [451, 257] width 223 height 19
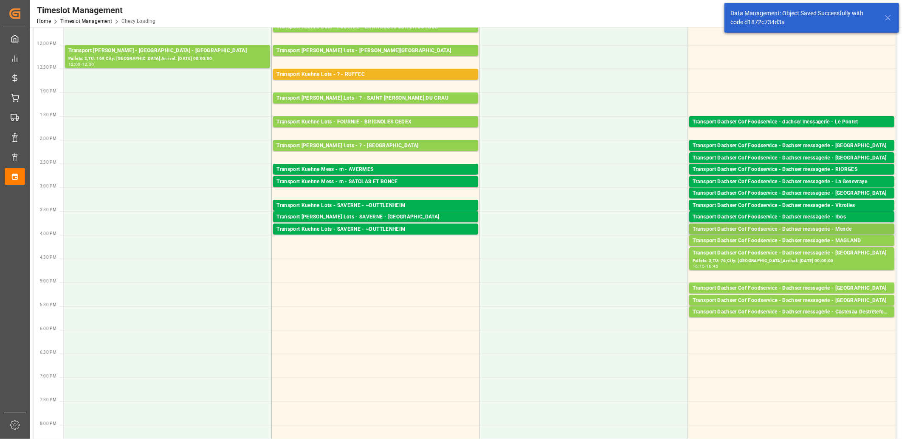
click at [724, 228] on div "Transport Dachser Cof Foodservice - Dachser messagerie - Mende" at bounding box center [792, 229] width 198 height 8
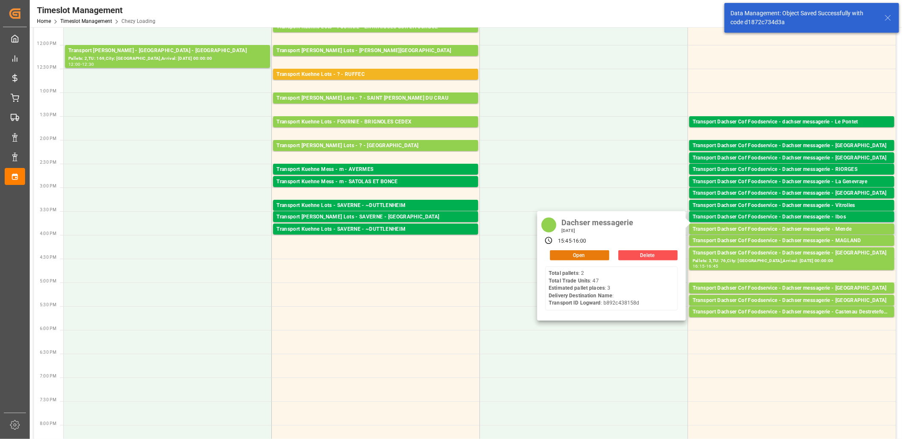
click at [597, 254] on button "Open" at bounding box center [579, 256] width 59 height 10
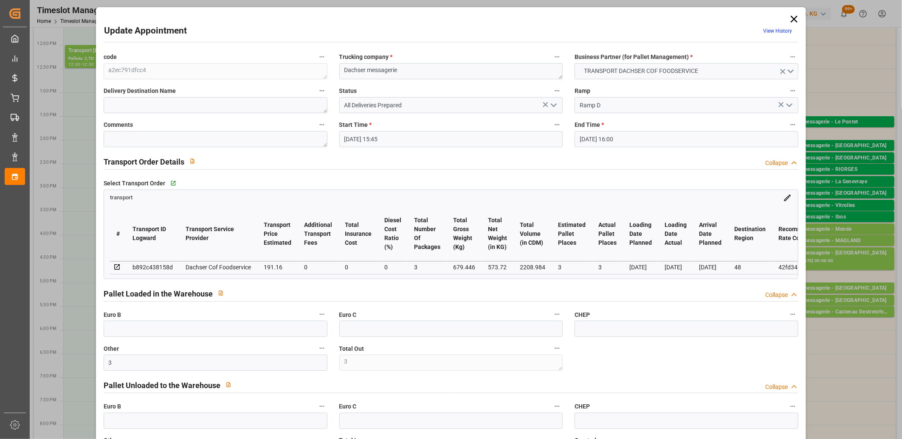
click at [549, 105] on icon "open menu" at bounding box center [554, 105] width 10 height 10
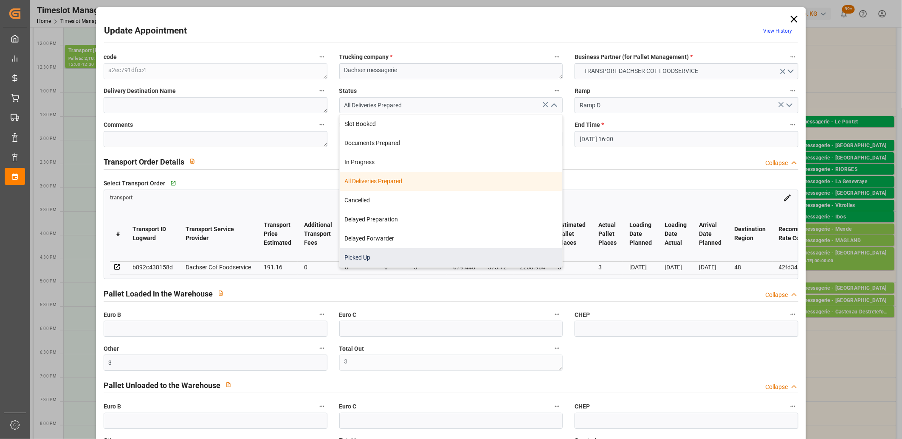
click at [470, 253] on div "Picked Up" at bounding box center [451, 257] width 223 height 19
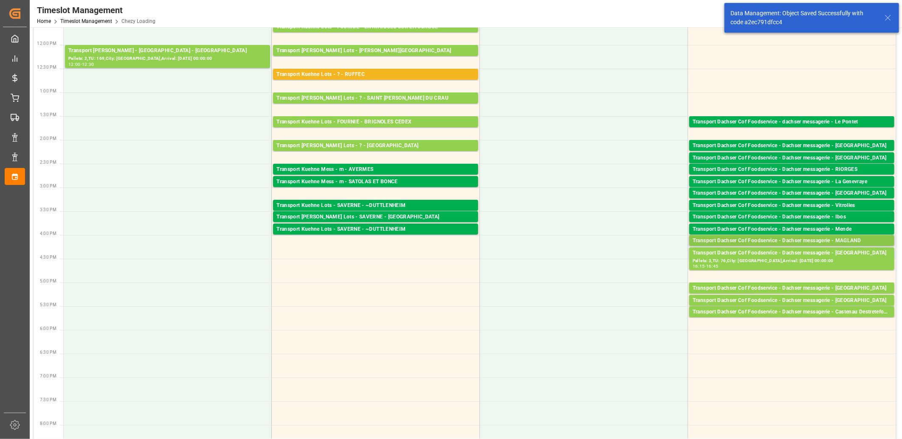
click at [732, 239] on div "Transport Dachser Cof Foodservice - Dachser messagerie - MAGLAND" at bounding box center [792, 241] width 198 height 8
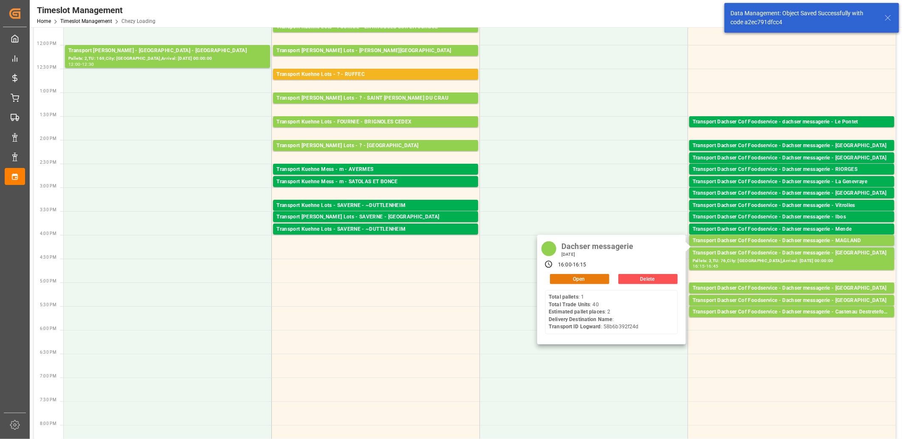
click at [597, 276] on button "Open" at bounding box center [579, 279] width 59 height 10
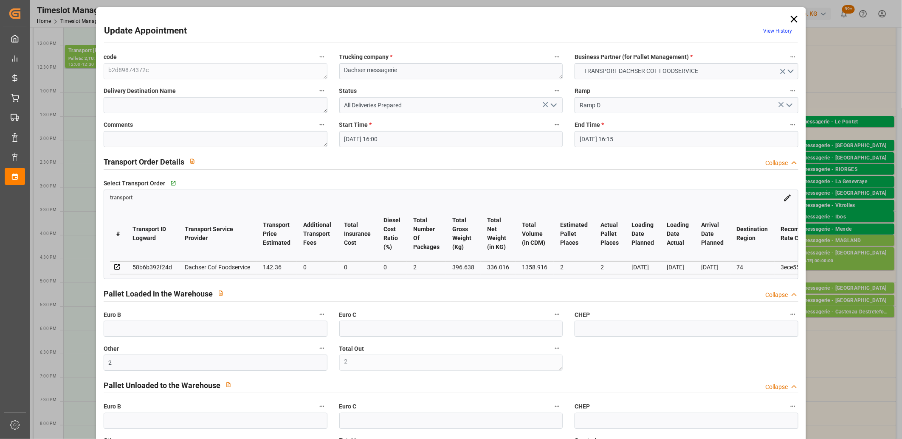
click at [553, 102] on icon "open menu" at bounding box center [554, 105] width 10 height 10
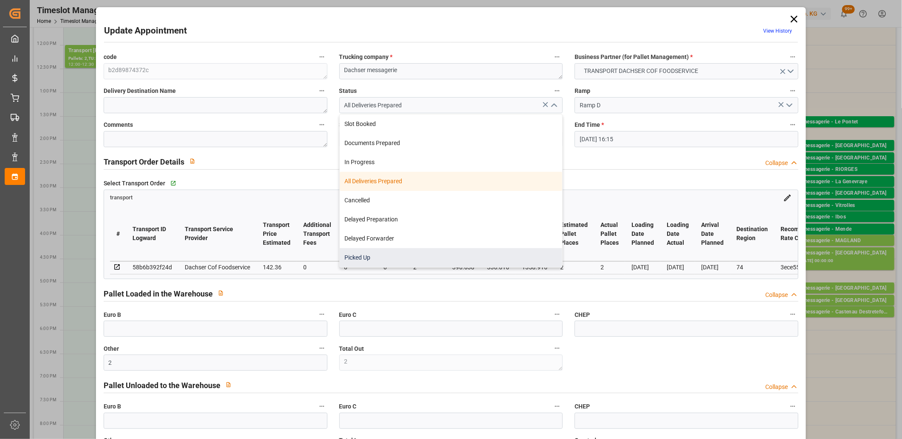
click at [464, 254] on div "Picked Up" at bounding box center [451, 257] width 223 height 19
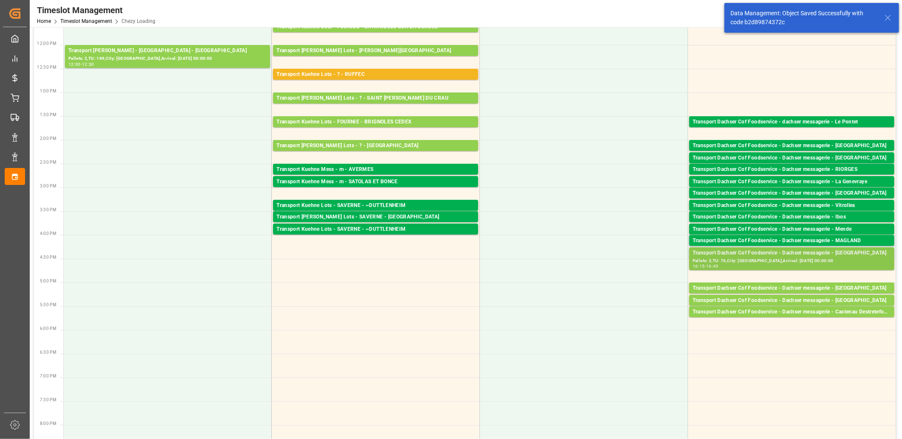
click at [737, 258] on div "Pallets: 3,TU: 76,City: [GEOGRAPHIC_DATA],Arrival: [DATE] 00:00:00" at bounding box center [792, 261] width 198 height 7
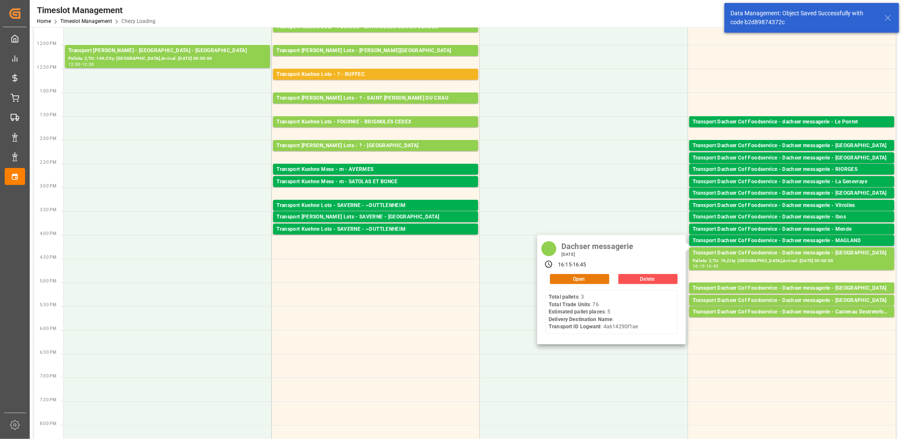
click at [594, 276] on button "Open" at bounding box center [579, 279] width 59 height 10
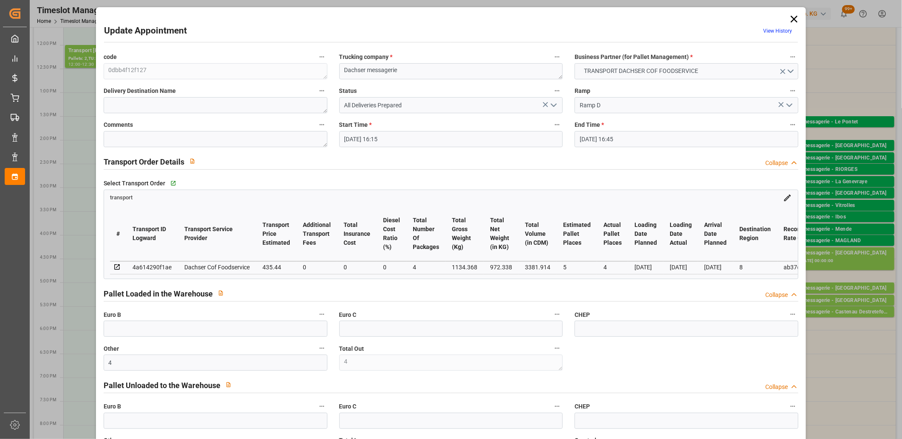
click at [554, 109] on icon "open menu" at bounding box center [554, 105] width 10 height 10
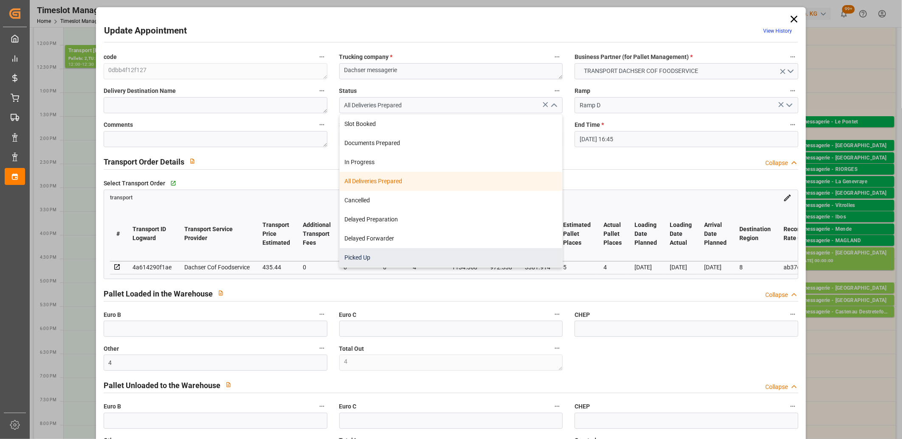
click at [470, 260] on div "Picked Up" at bounding box center [451, 257] width 223 height 19
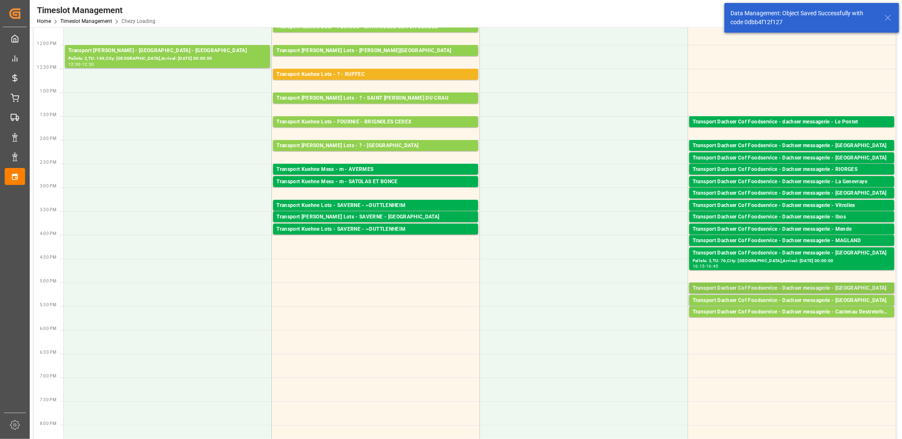
click at [742, 286] on div "Transport Dachser Cof Foodservice - Dachser messagerie - [GEOGRAPHIC_DATA]" at bounding box center [792, 288] width 198 height 8
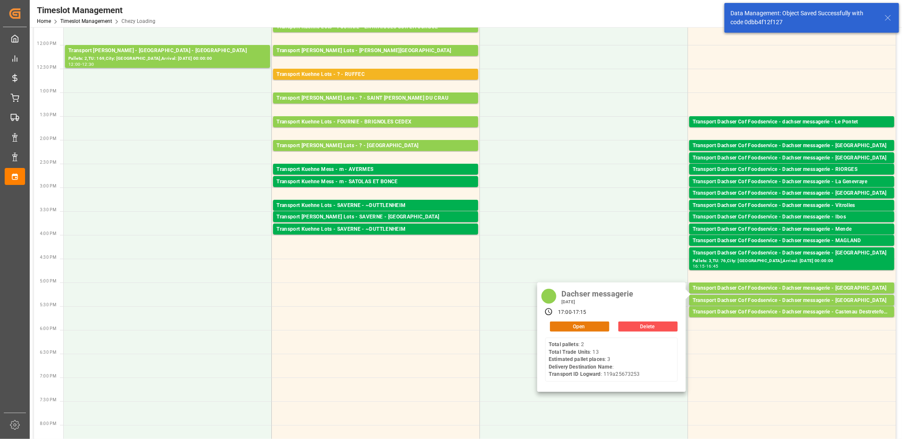
click at [593, 322] on button "Open" at bounding box center [579, 327] width 59 height 10
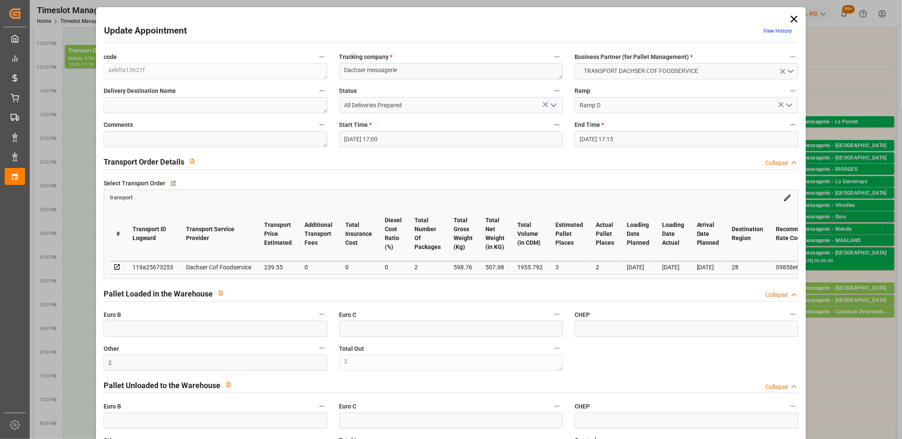
click at [551, 103] on icon "open menu" at bounding box center [554, 105] width 10 height 10
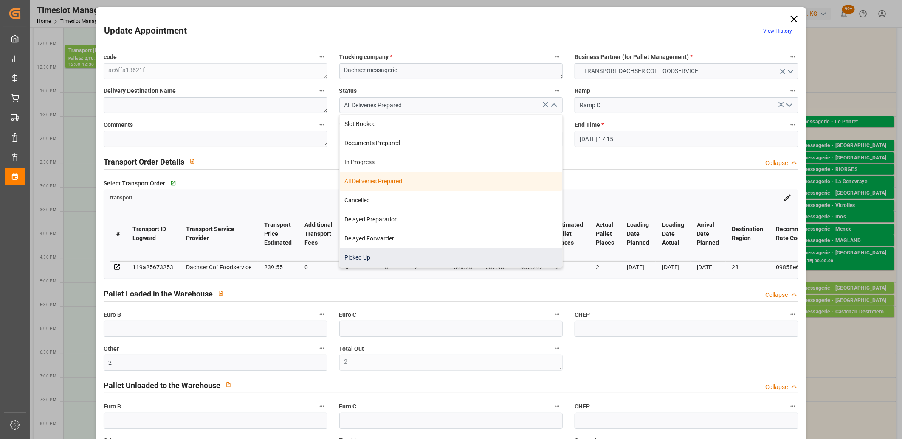
click at [484, 256] on div "Picked Up" at bounding box center [451, 257] width 223 height 19
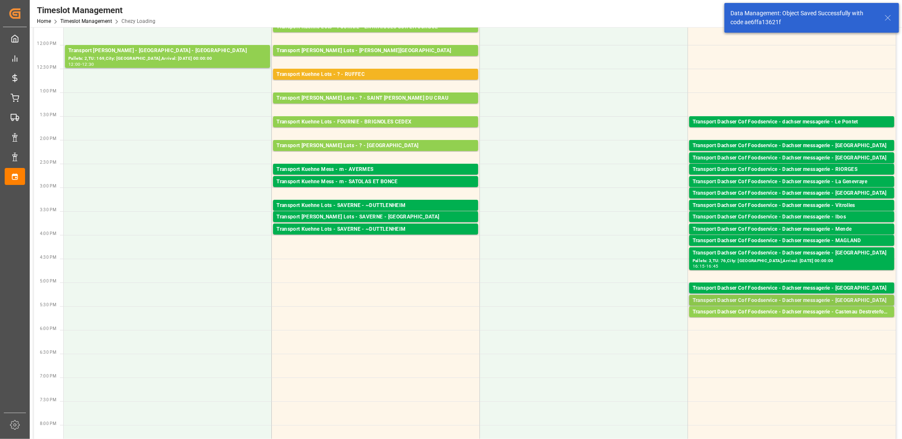
click at [754, 301] on div "Transport Dachser Cof Foodservice - Dachser messagerie - [GEOGRAPHIC_DATA]" at bounding box center [792, 301] width 198 height 8
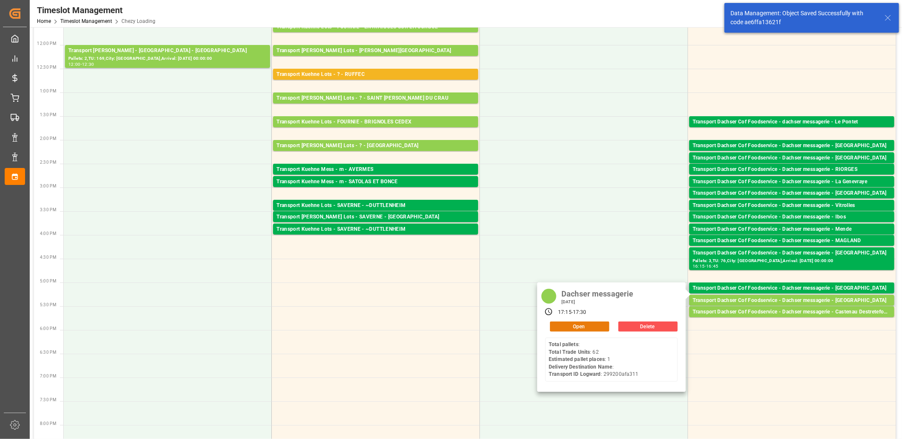
click at [589, 328] on button "Open" at bounding box center [579, 327] width 59 height 10
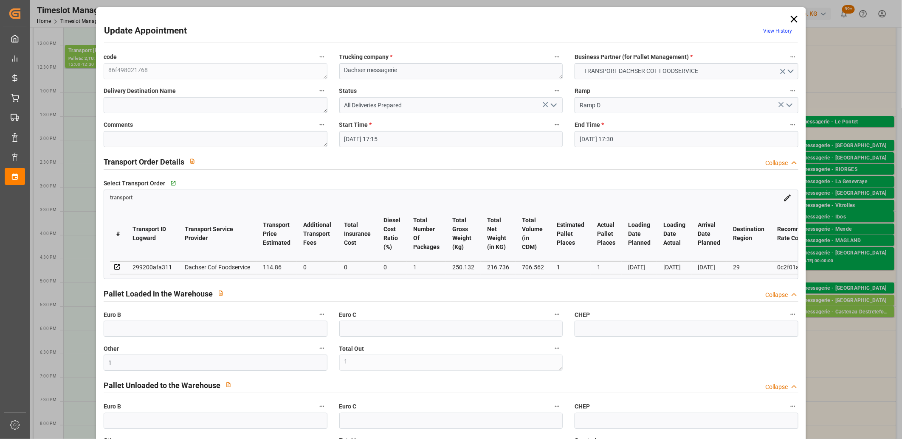
click at [553, 103] on icon "open menu" at bounding box center [554, 105] width 10 height 10
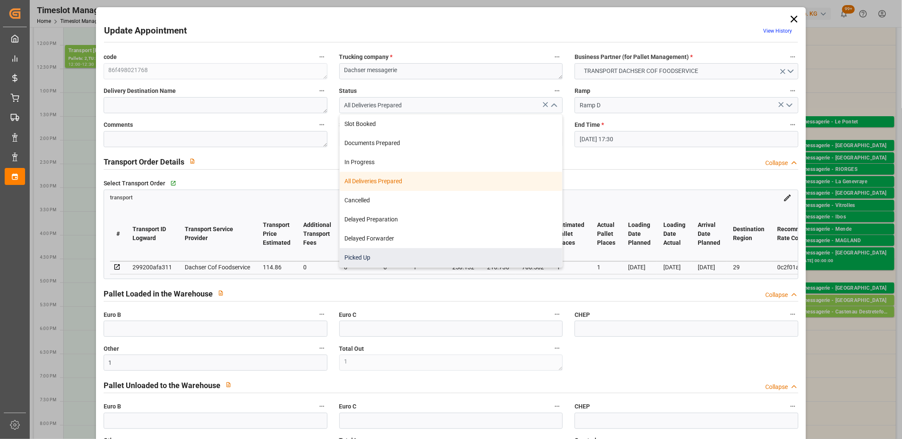
click at [402, 260] on div "Picked Up" at bounding box center [451, 257] width 223 height 19
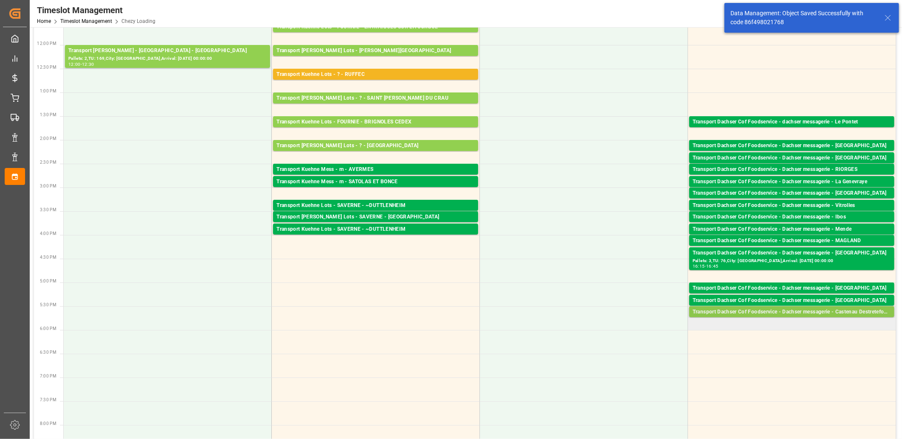
click at [737, 310] on div "Transport Dachser Cof Foodservice - Dachser messagerie - Castenau Destretefonds" at bounding box center [792, 312] width 198 height 8
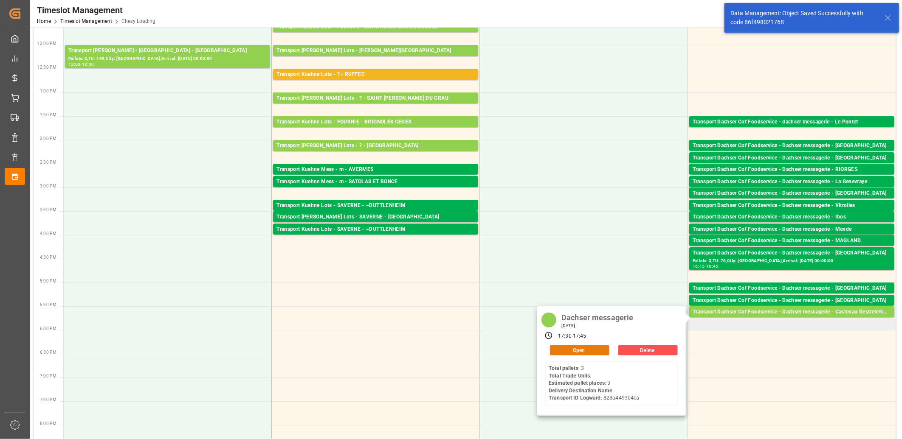
click at [582, 349] on button "Open" at bounding box center [579, 351] width 59 height 10
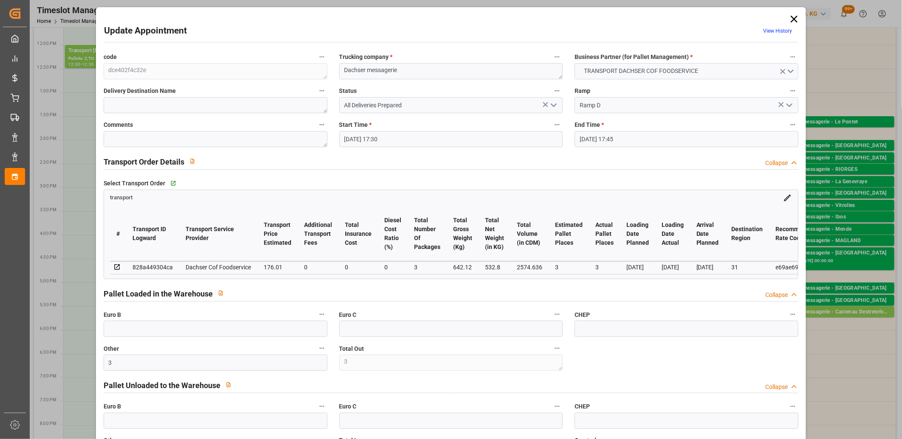
click at [549, 103] on icon "open menu" at bounding box center [554, 105] width 10 height 10
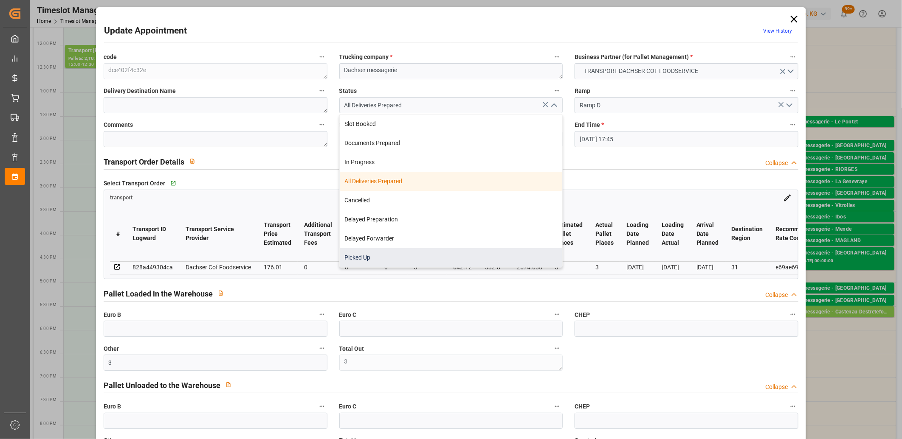
click at [449, 252] on div "Picked Up" at bounding box center [451, 257] width 223 height 19
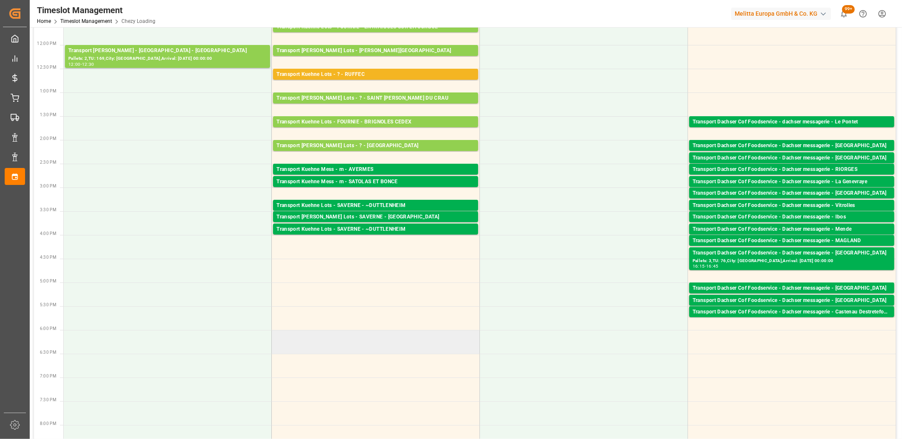
click at [411, 336] on td at bounding box center [376, 342] width 208 height 24
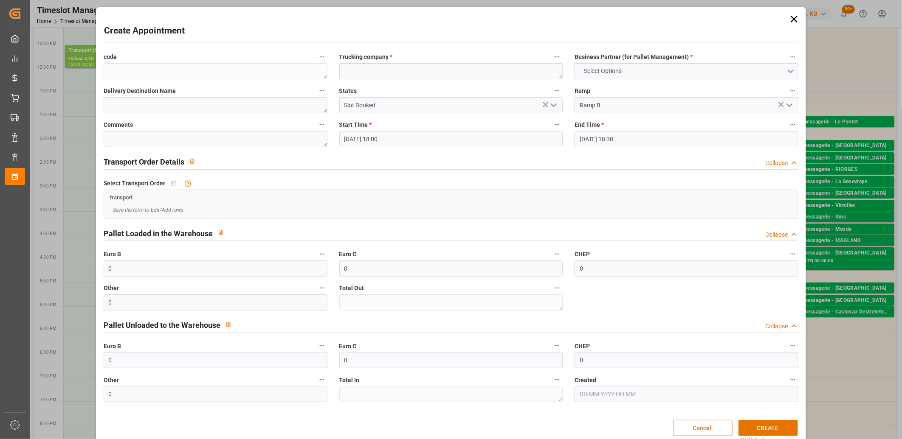
click at [793, 23] on icon at bounding box center [794, 19] width 12 height 12
